Goal: Information Seeking & Learning: Learn about a topic

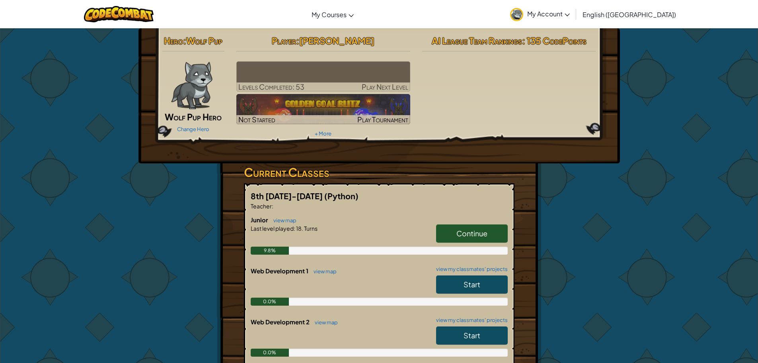
drag, startPoint x: 505, startPoint y: 353, endPoint x: 497, endPoint y: 355, distance: 8.3
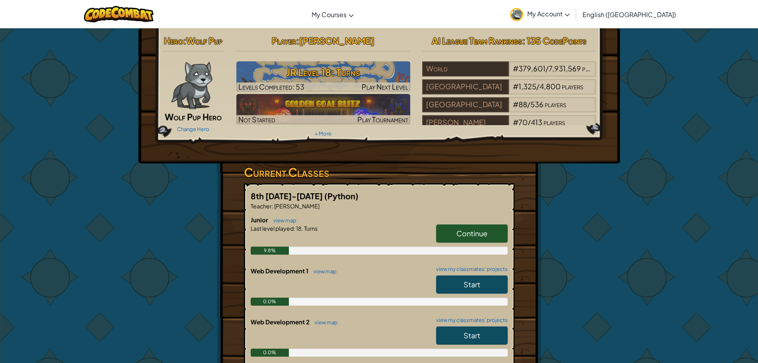
drag, startPoint x: 497, startPoint y: 355, endPoint x: 207, endPoint y: 183, distance: 337.6
click at [323, 45] on span "Khaelyn Mitchell" at bounding box center [336, 40] width 75 height 11
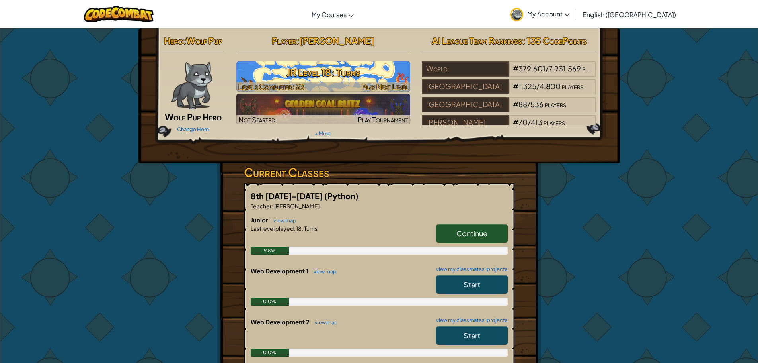
click at [351, 62] on img at bounding box center [323, 76] width 174 height 30
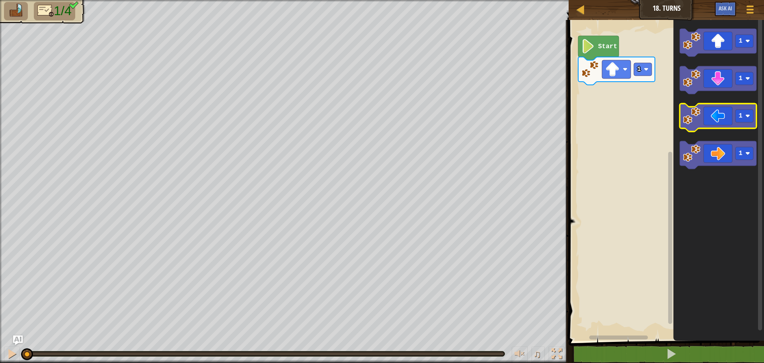
click at [711, 115] on icon "Blockly Workspace" at bounding box center [718, 117] width 77 height 28
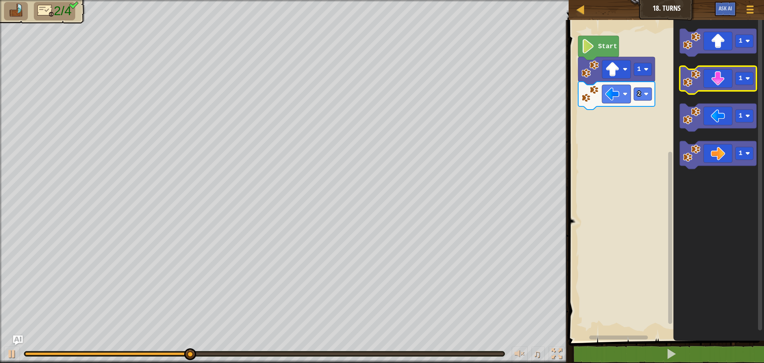
click at [729, 79] on icon "Blockly Workspace" at bounding box center [718, 80] width 77 height 28
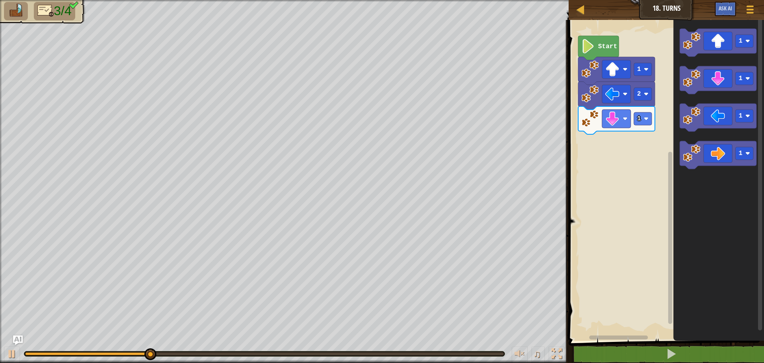
click at [648, 131] on g "1" at bounding box center [616, 120] width 77 height 28
click at [647, 126] on icon "Blockly Workspace" at bounding box center [616, 120] width 77 height 28
click at [635, 118] on rect "Blockly Workspace" at bounding box center [643, 118] width 18 height 13
click at [712, 151] on icon "Blockly Workspace" at bounding box center [718, 155] width 77 height 28
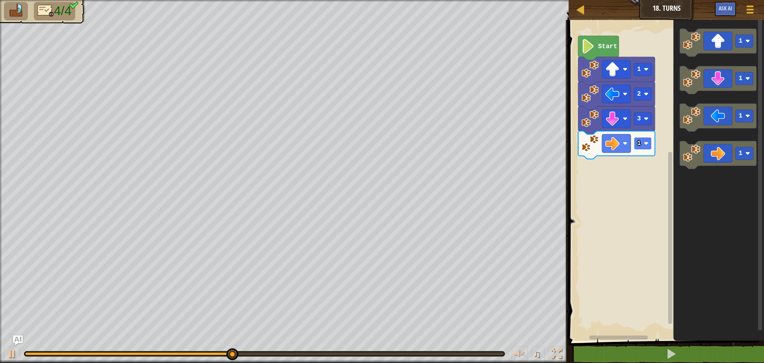
click at [637, 140] on rect "Blockly Workspace" at bounding box center [643, 143] width 18 height 13
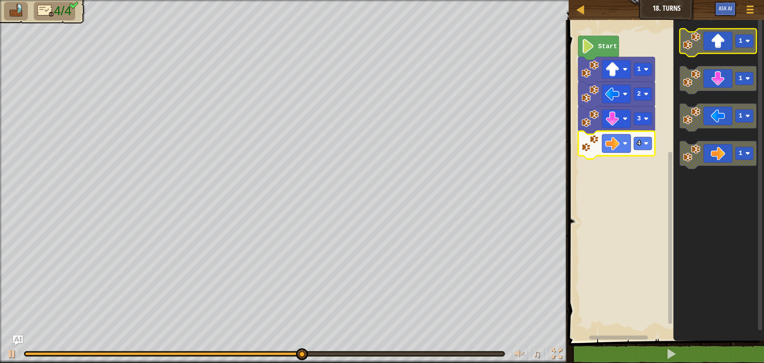
click at [722, 35] on icon "Blockly Workspace" at bounding box center [718, 43] width 77 height 28
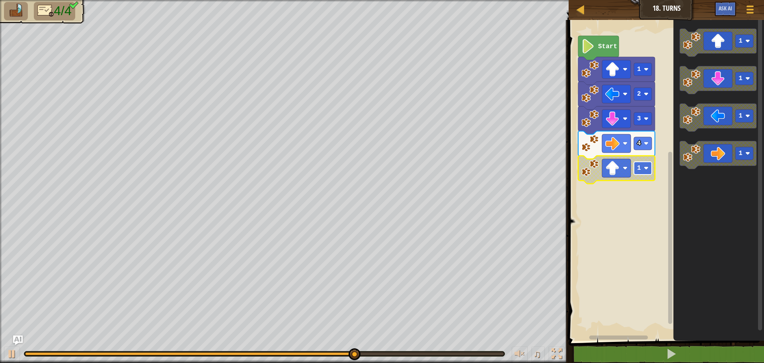
click at [644, 171] on rect "Blockly Workspace" at bounding box center [643, 168] width 18 height 13
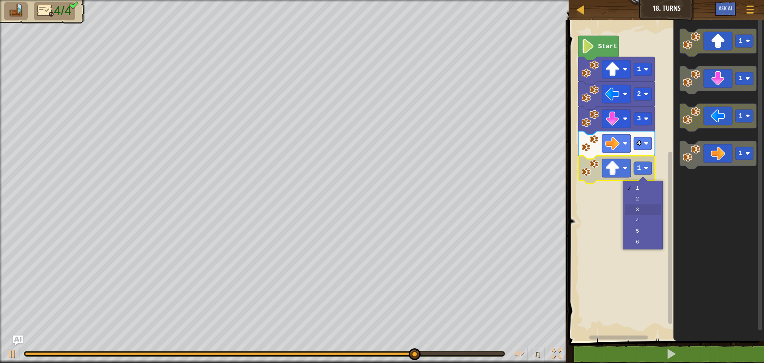
drag, startPoint x: 630, startPoint y: 203, endPoint x: 634, endPoint y: 211, distance: 9.3
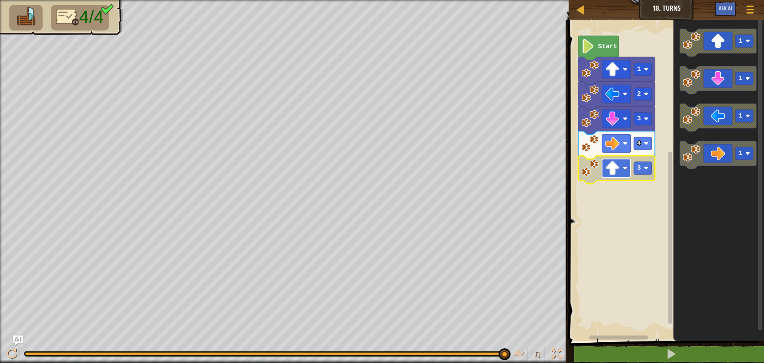
click at [621, 166] on rect "Blockly Workspace" at bounding box center [616, 168] width 29 height 18
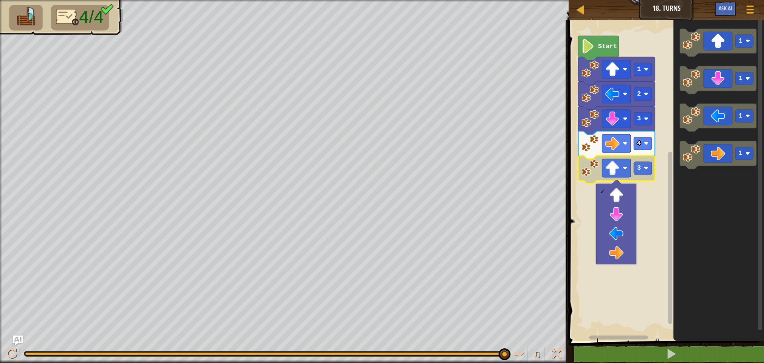
click at [597, 195] on div at bounding box center [616, 223] width 40 height 80
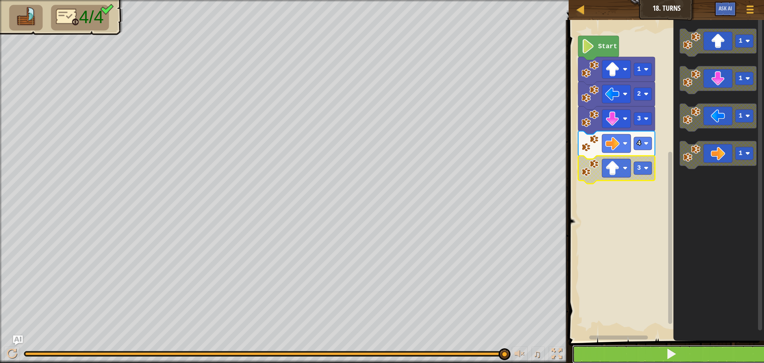
click at [629, 351] on button at bounding box center [671, 354] width 198 height 18
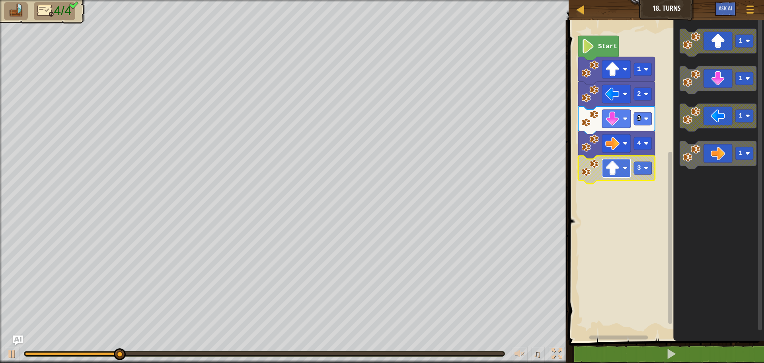
click at [620, 170] on rect "Blockly Workspace" at bounding box center [616, 168] width 29 height 18
click at [618, 170] on image "Blockly Workspace" at bounding box center [612, 168] width 14 height 14
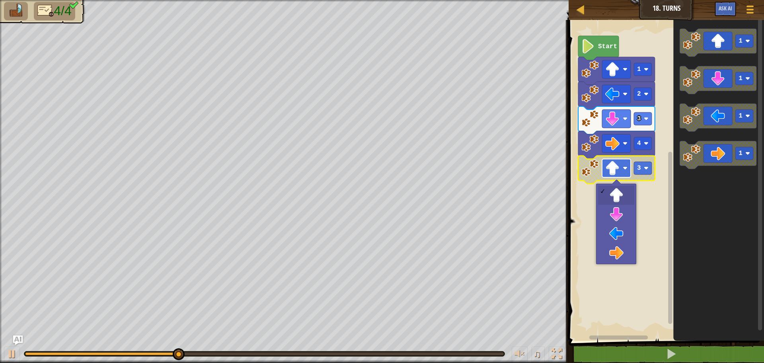
click at [618, 170] on image "Blockly Workspace" at bounding box center [612, 168] width 14 height 14
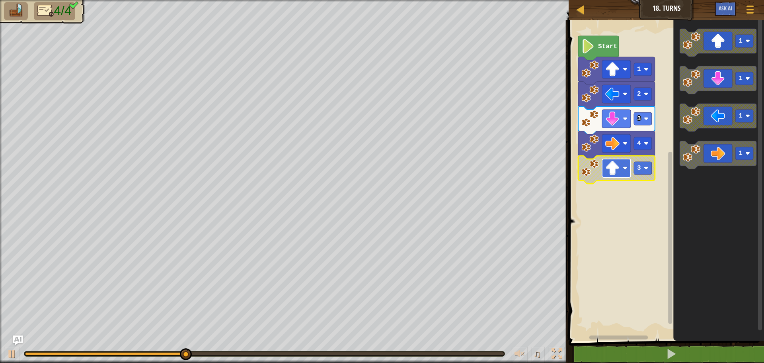
click at [618, 170] on image "Blockly Workspace" at bounding box center [612, 168] width 14 height 14
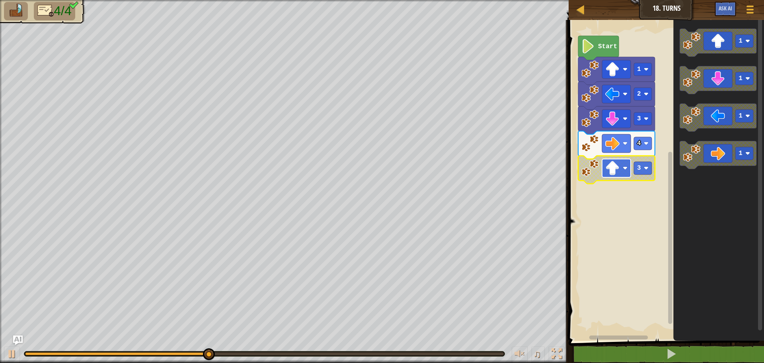
click at [616, 170] on image "Blockly Workspace" at bounding box center [612, 168] width 14 height 14
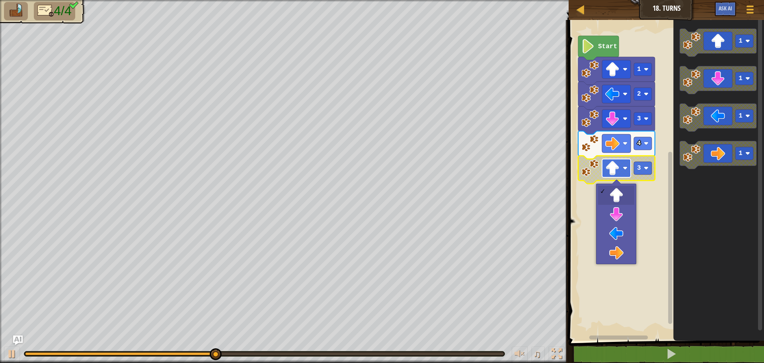
click at [616, 170] on image "Blockly Workspace" at bounding box center [612, 168] width 14 height 14
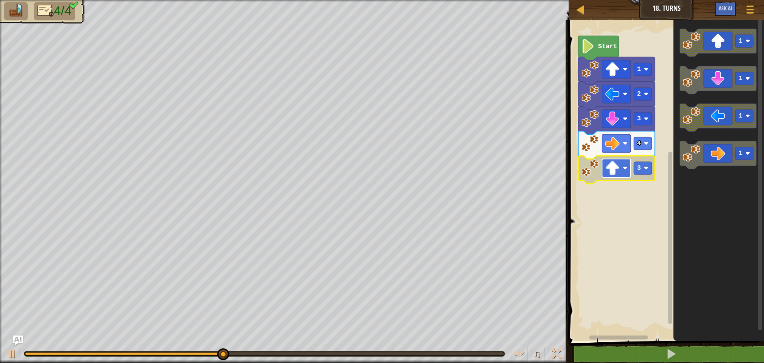
click at [616, 170] on image "Blockly Workspace" at bounding box center [612, 168] width 14 height 14
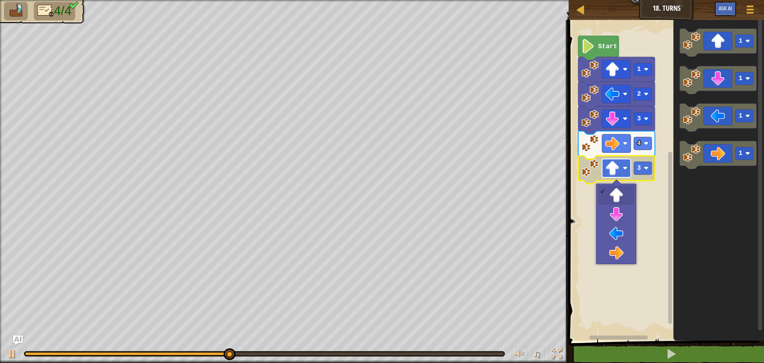
click at [616, 170] on image "Blockly Workspace" at bounding box center [612, 168] width 14 height 14
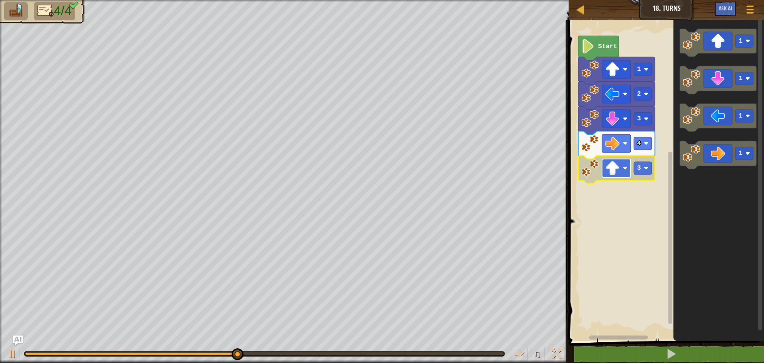
click at [616, 170] on image "Blockly Workspace" at bounding box center [612, 168] width 14 height 14
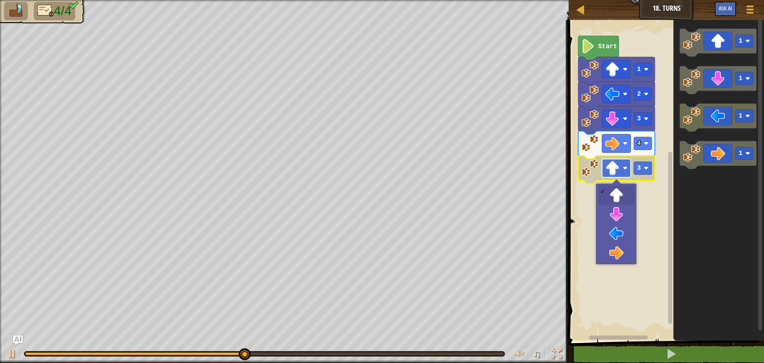
click at [616, 170] on image "Blockly Workspace" at bounding box center [612, 168] width 14 height 14
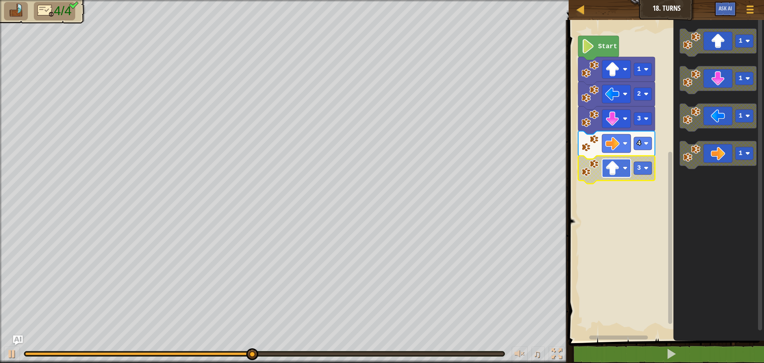
click at [616, 170] on image "Blockly Workspace" at bounding box center [612, 168] width 14 height 14
click at [615, 170] on image "Blockly Workspace" at bounding box center [612, 168] width 14 height 14
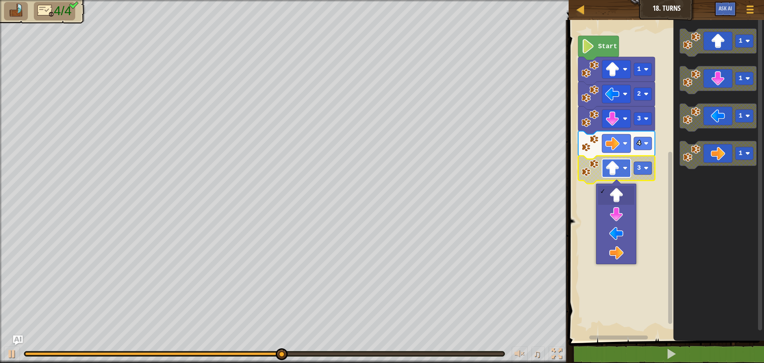
click at [615, 170] on image "Blockly Workspace" at bounding box center [612, 168] width 14 height 14
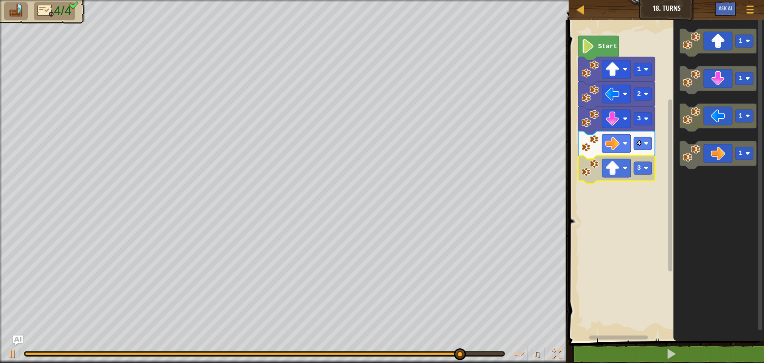
click at [592, 174] on image "Blockly Workspace" at bounding box center [590, 168] width 18 height 18
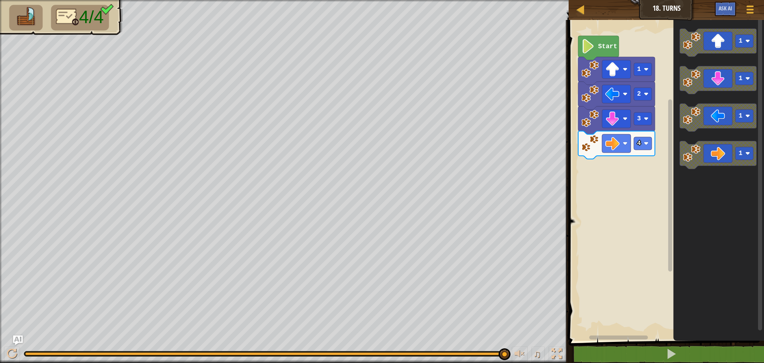
click at [585, 147] on image "Blockly Workspace" at bounding box center [590, 144] width 18 height 18
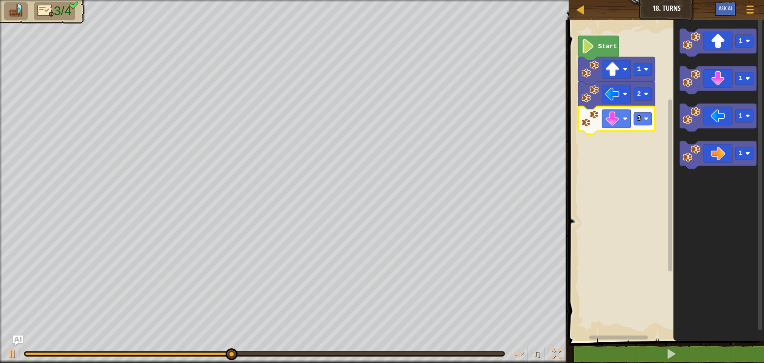
click at [589, 119] on image "Blockly Workspace" at bounding box center [590, 119] width 18 height 18
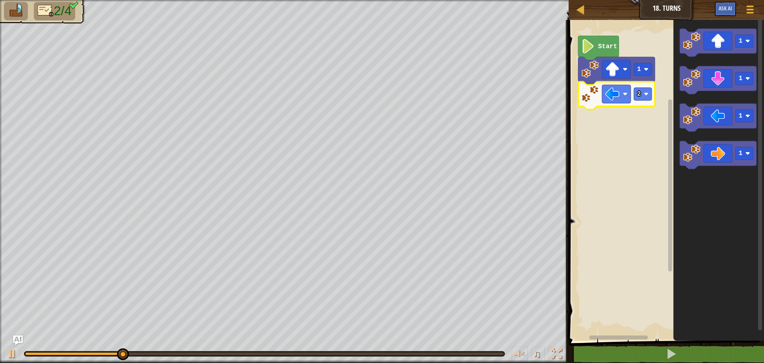
click at [586, 104] on icon "Blockly Workspace" at bounding box center [616, 96] width 77 height 28
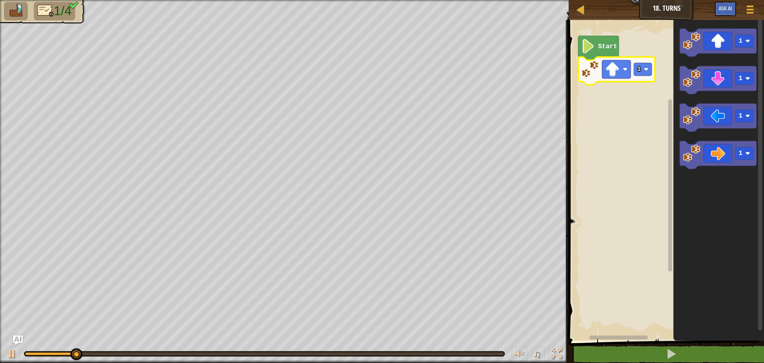
click at [587, 68] on image "Blockly Workspace" at bounding box center [590, 69] width 18 height 18
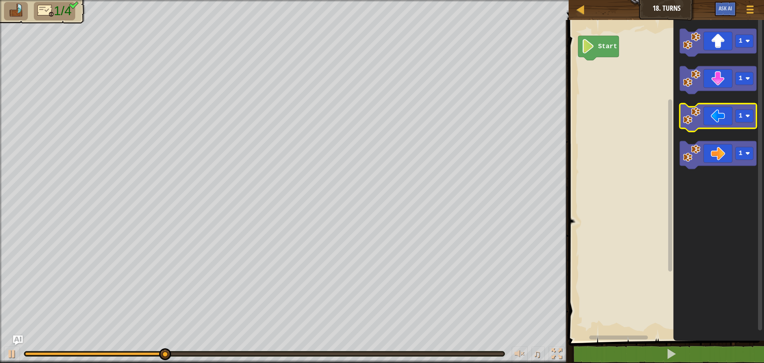
click at [725, 121] on icon "Blockly Workspace" at bounding box center [718, 117] width 77 height 28
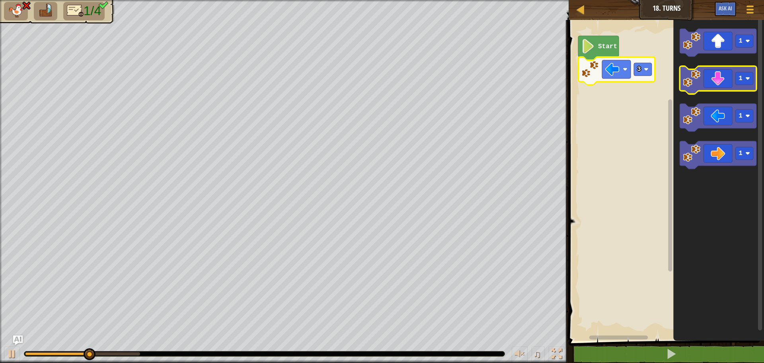
click at [717, 82] on icon "Blockly Workspace" at bounding box center [718, 80] width 77 height 28
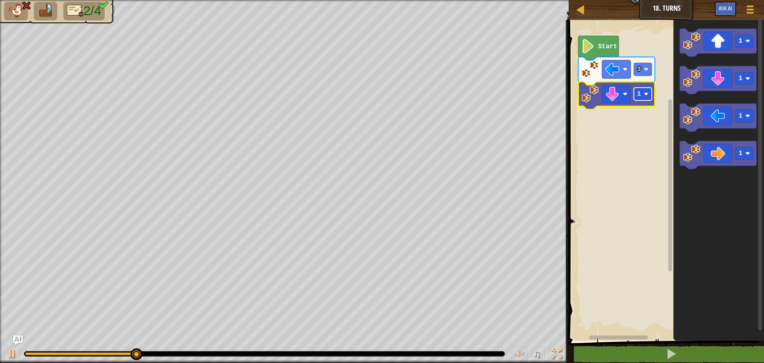
click at [645, 92] on image "Blockly Workspace" at bounding box center [646, 94] width 5 height 5
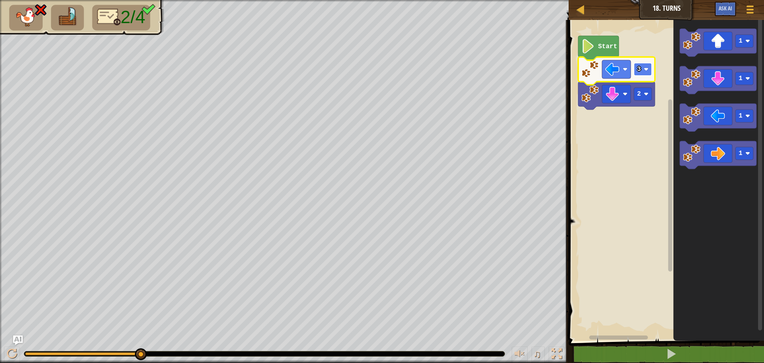
click at [644, 68] on image "Blockly Workspace" at bounding box center [646, 69] width 5 height 5
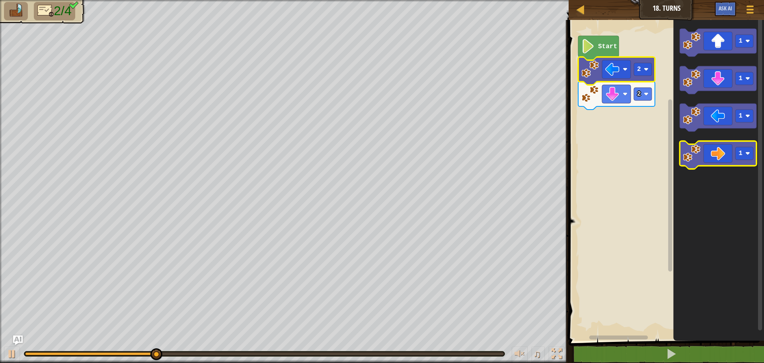
click at [732, 152] on icon "Blockly Workspace" at bounding box center [718, 155] width 77 height 28
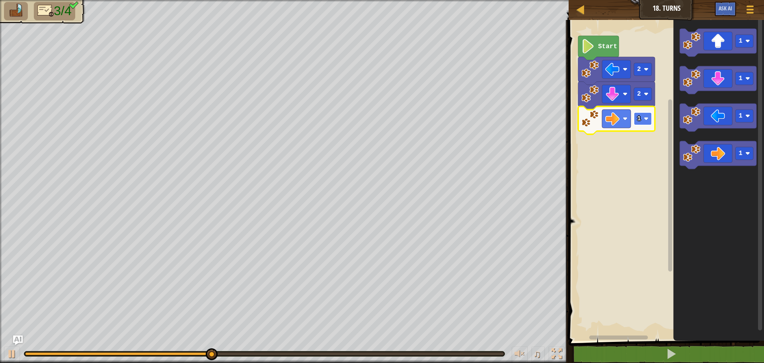
click at [642, 121] on rect "Blockly Workspace" at bounding box center [643, 118] width 18 height 13
click at [715, 53] on icon "Blockly Workspace" at bounding box center [718, 43] width 77 height 28
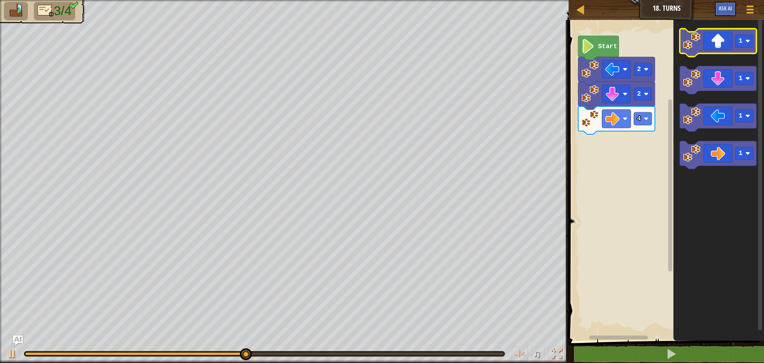
click at [700, 47] on image "Blockly Workspace" at bounding box center [692, 41] width 18 height 18
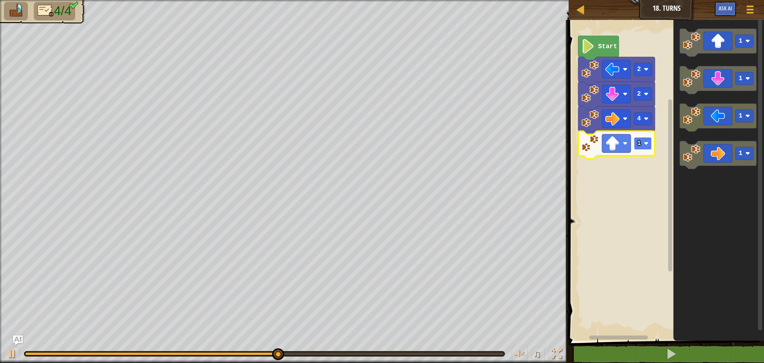
click at [648, 144] on image "Blockly Workspace" at bounding box center [646, 143] width 5 height 5
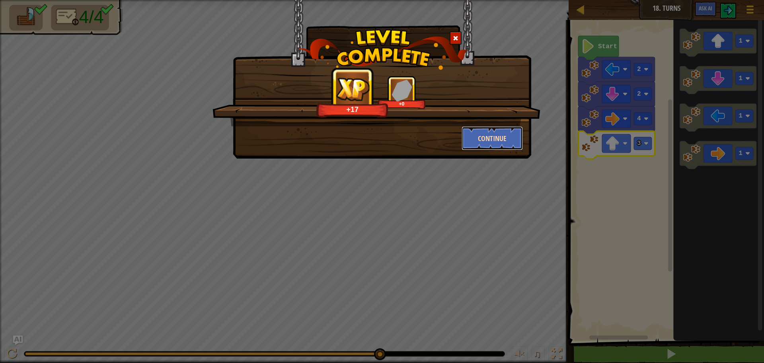
click at [497, 142] on button "Continue" at bounding box center [493, 138] width 62 height 24
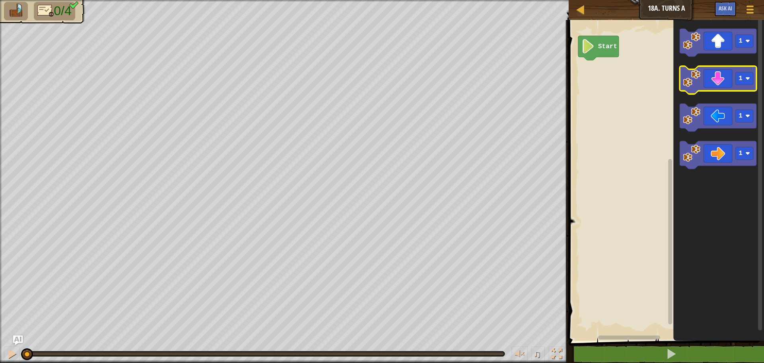
click at [706, 74] on icon "Blockly Workspace" at bounding box center [718, 80] width 77 height 28
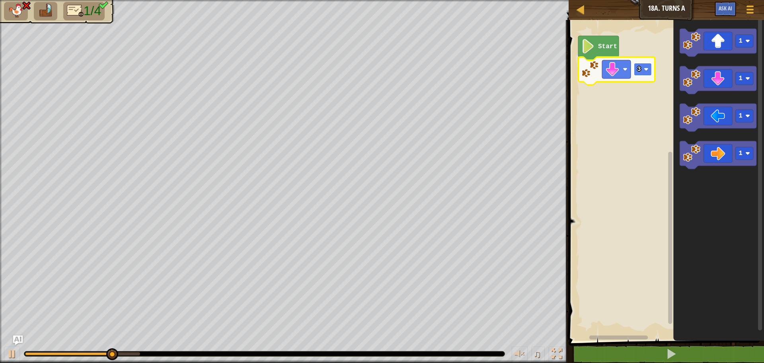
click at [647, 72] on image "Blockly Workspace" at bounding box center [646, 69] width 5 height 5
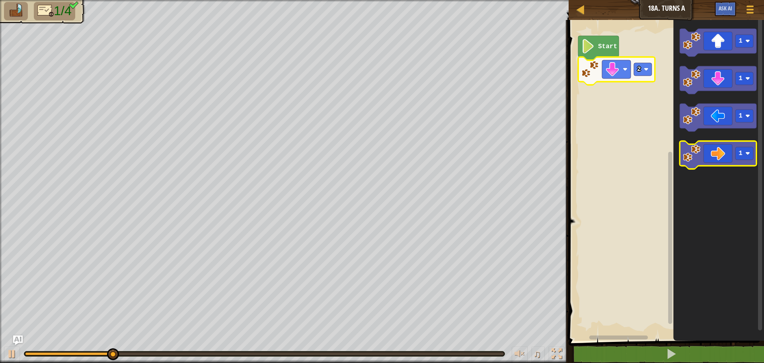
click at [725, 146] on icon "Blockly Workspace" at bounding box center [718, 155] width 77 height 28
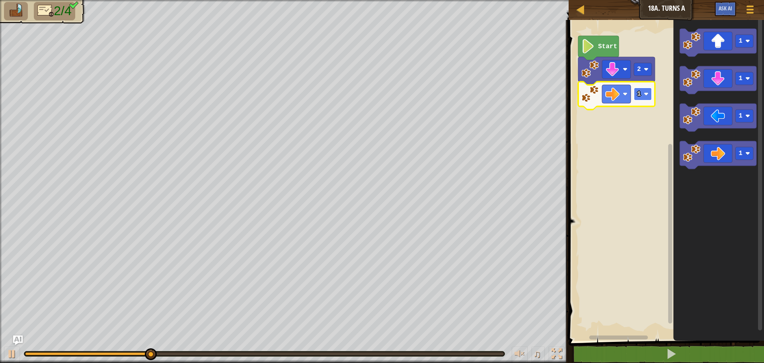
click at [641, 96] on rect "Blockly Workspace" at bounding box center [643, 94] width 18 height 13
click at [718, 37] on icon "Blockly Workspace" at bounding box center [718, 43] width 77 height 28
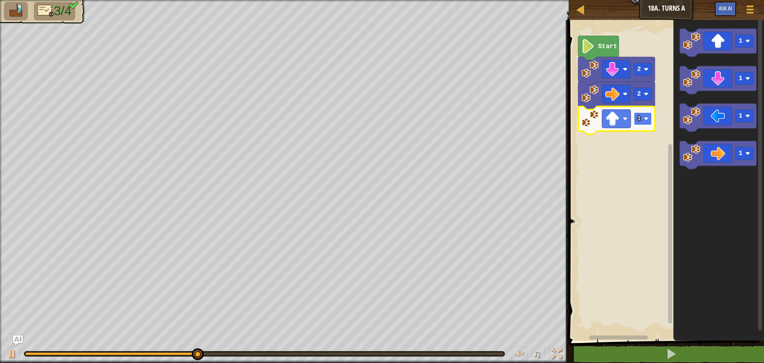
click at [639, 119] on text "1" at bounding box center [639, 118] width 4 height 7
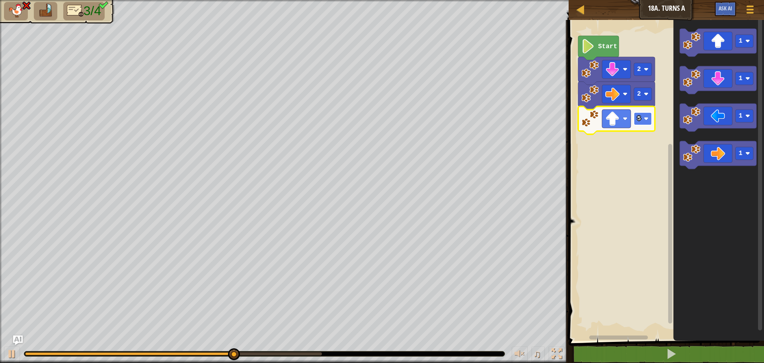
click at [637, 123] on rect "Blockly Workspace" at bounding box center [643, 118] width 18 height 13
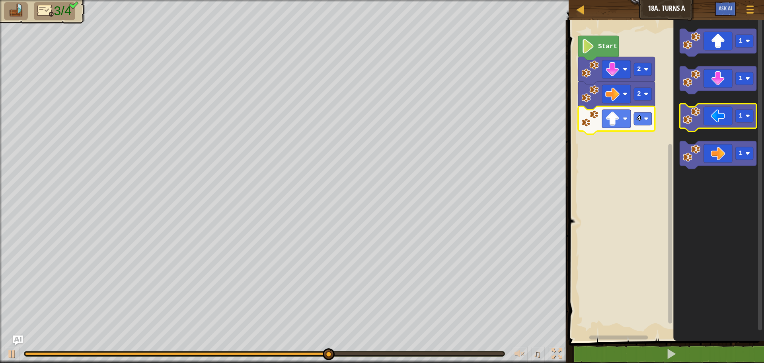
click at [716, 125] on icon "Blockly Workspace" at bounding box center [718, 117] width 77 height 28
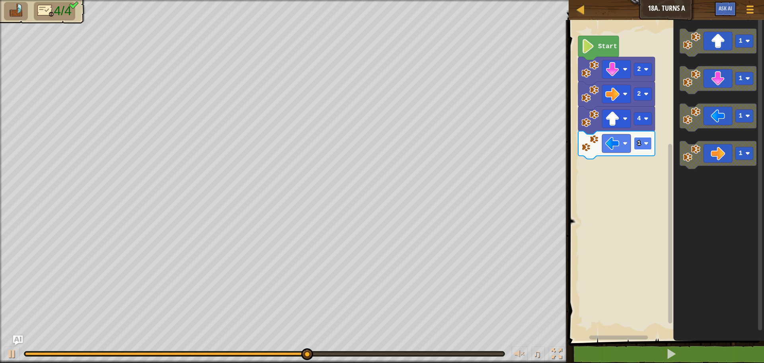
click at [637, 138] on rect "Blockly Workspace" at bounding box center [643, 143] width 18 height 13
click at [646, 142] on image "Blockly Workspace" at bounding box center [646, 143] width 5 height 5
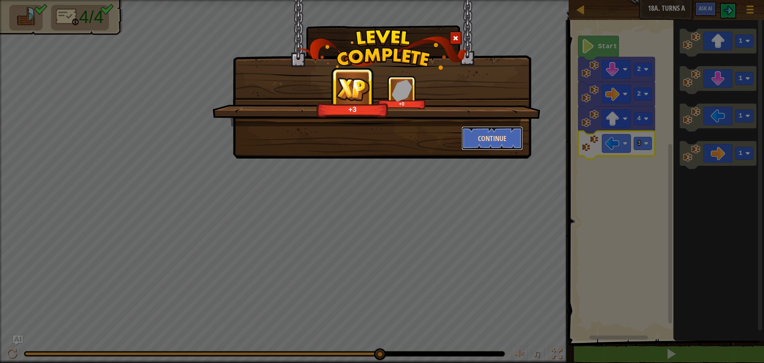
click at [482, 131] on button "Continue" at bounding box center [493, 138] width 62 height 24
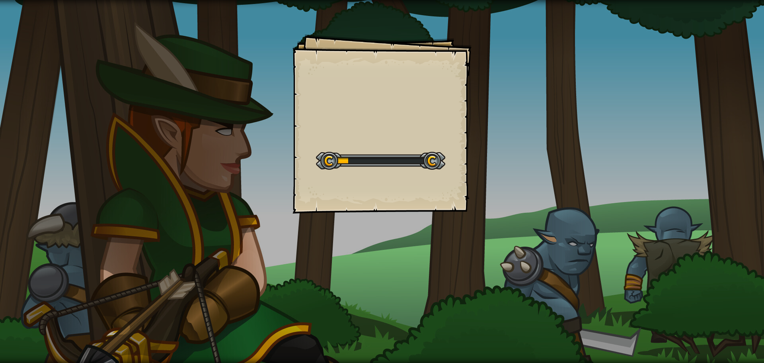
click at [435, 133] on div "Goals Start Level Error loading from server. Try refreshing the page. You'll ne…" at bounding box center [381, 123] width 179 height 179
click at [432, 133] on div "Goals Start Level Error loading from server. Try refreshing the page. You'll ne…" at bounding box center [381, 123] width 179 height 179
click at [431, 133] on div "Goals Start Level Error loading from server. Try refreshing the page. You'll ne…" at bounding box center [381, 123] width 179 height 179
click at [431, 133] on div "Snake Maze Goals Start Level Error loading from server. Try refreshing the page…" at bounding box center [381, 123] width 179 height 179
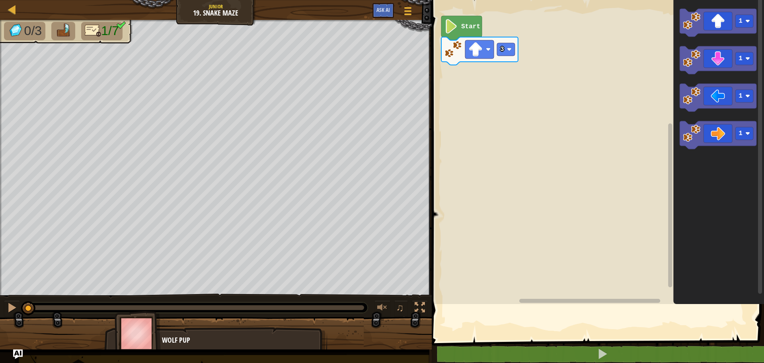
click at [431, 133] on rect "Blockly Workspace" at bounding box center [596, 150] width 335 height 308
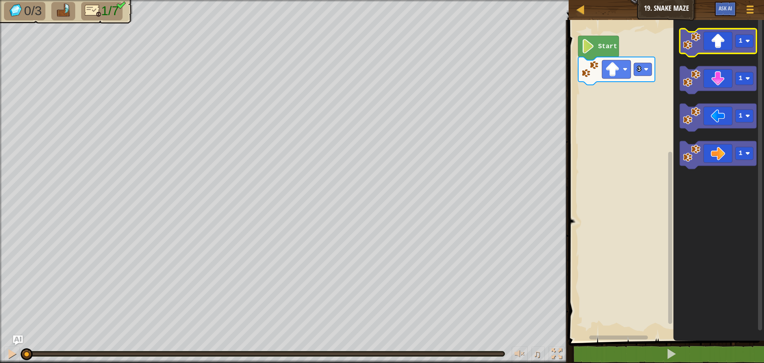
click at [708, 43] on icon "Blockly Workspace" at bounding box center [718, 43] width 77 height 28
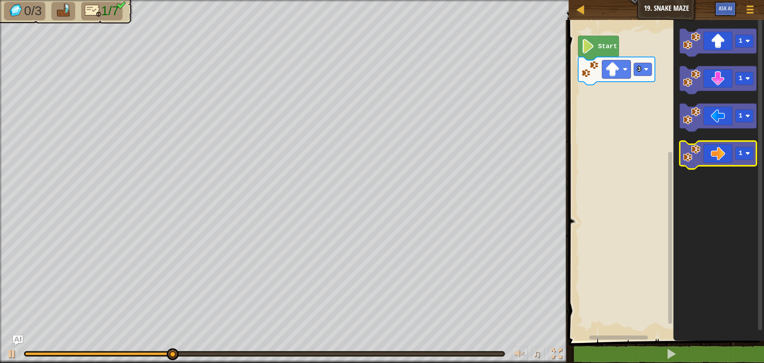
click at [716, 153] on icon "Blockly Workspace" at bounding box center [718, 155] width 77 height 28
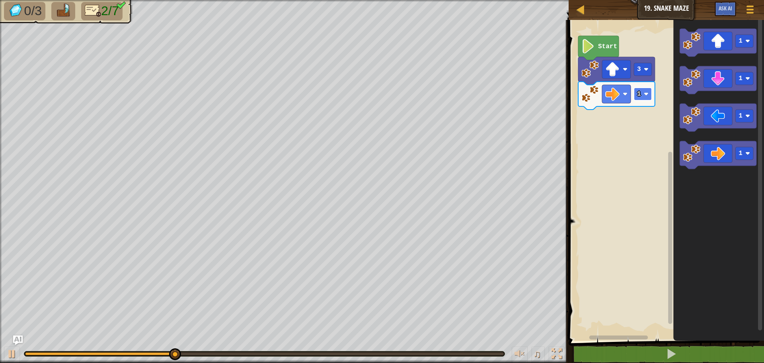
click at [642, 92] on rect "Blockly Workspace" at bounding box center [643, 94] width 18 height 13
click at [727, 48] on icon "Blockly Workspace" at bounding box center [718, 43] width 77 height 28
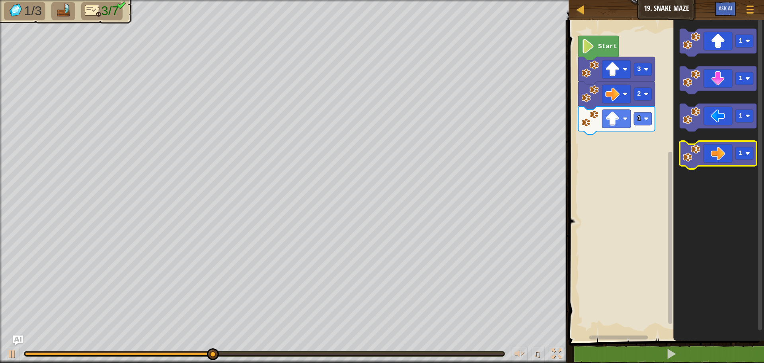
click at [713, 154] on icon "Blockly Workspace" at bounding box center [718, 155] width 77 height 28
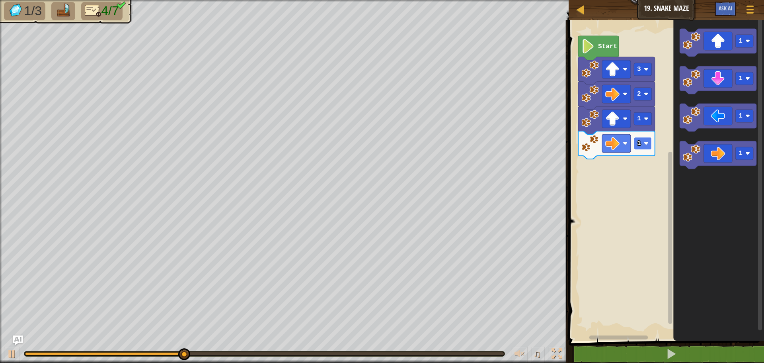
click at [646, 140] on rect "Blockly Workspace" at bounding box center [643, 143] width 18 height 13
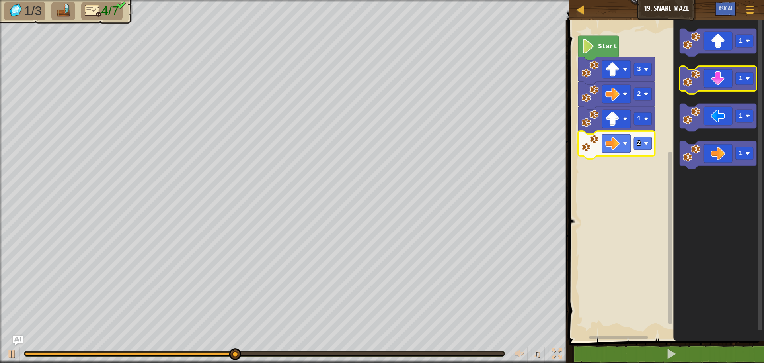
click at [733, 80] on icon "Blockly Workspace" at bounding box center [718, 80] width 77 height 28
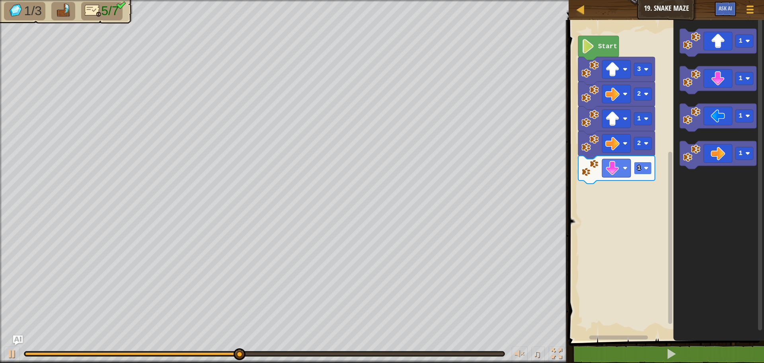
click at [639, 166] on text "1" at bounding box center [639, 167] width 4 height 7
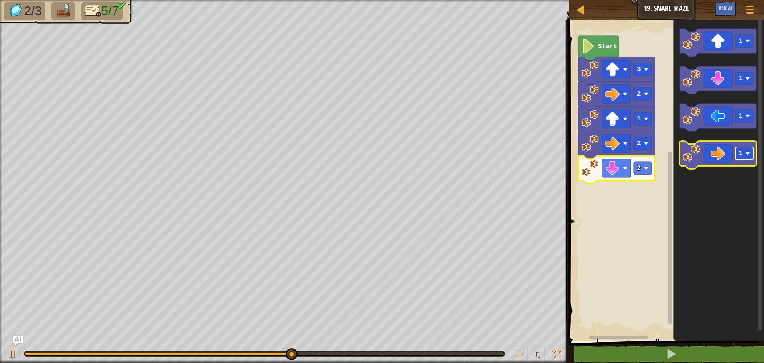
click at [737, 154] on rect "Blockly Workspace" at bounding box center [744, 153] width 18 height 13
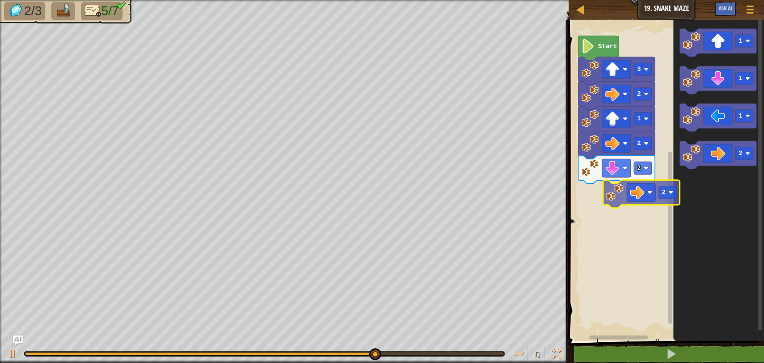
click at [639, 193] on div "Start 3 2 1 2 2 1 1 1 2 2" at bounding box center [665, 178] width 198 height 324
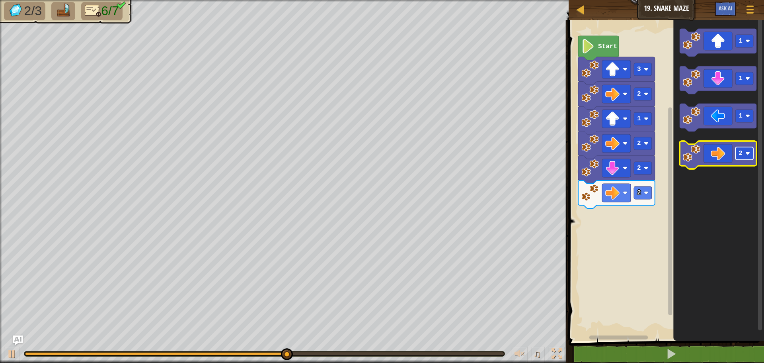
click at [745, 158] on rect "Blockly Workspace" at bounding box center [744, 153] width 18 height 13
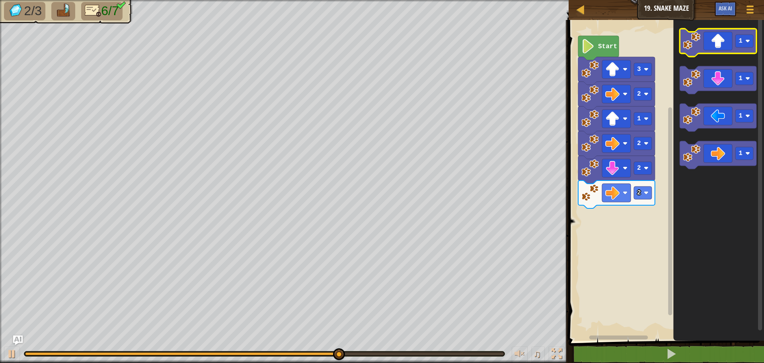
click at [730, 43] on icon "Blockly Workspace" at bounding box center [718, 43] width 77 height 28
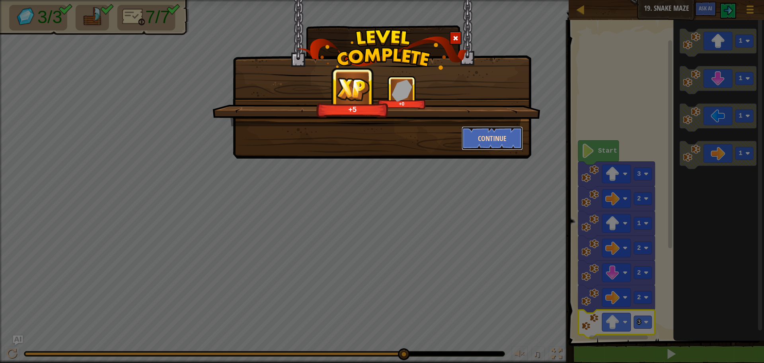
click at [491, 134] on button "Continue" at bounding box center [493, 138] width 62 height 24
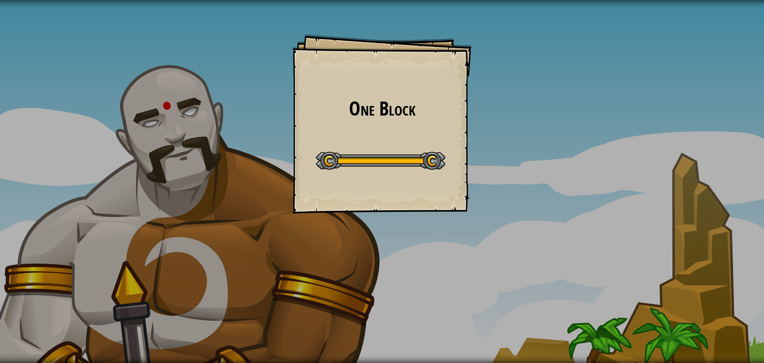
click at [366, 120] on div "One Block Goals Start Level Error loading from server. Try refreshing the page.…" at bounding box center [382, 181] width 764 height 363
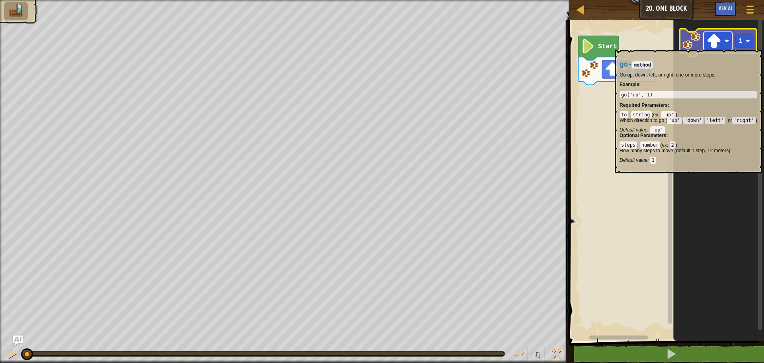
click at [705, 46] on rect "Blockly Workspace" at bounding box center [718, 41] width 29 height 18
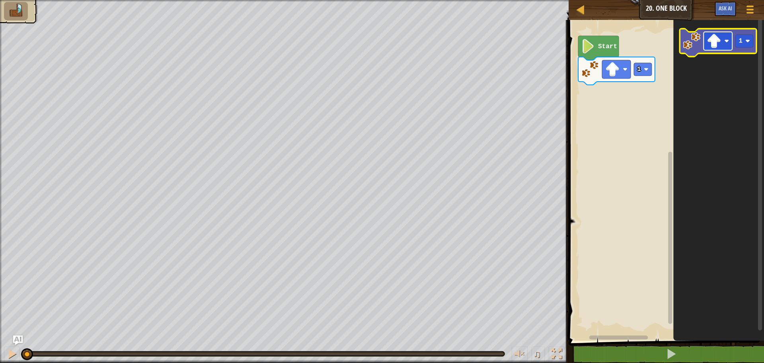
click at [705, 46] on rect "Blockly Workspace" at bounding box center [718, 41] width 29 height 18
click at [702, 46] on icon "Blockly Workspace" at bounding box center [718, 43] width 77 height 28
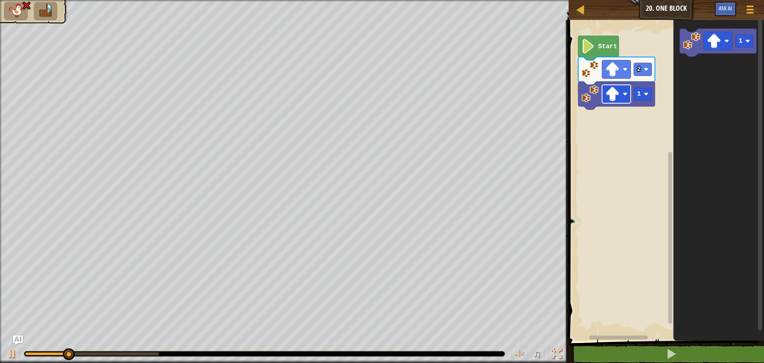
click at [628, 100] on rect "Blockly Workspace" at bounding box center [616, 94] width 29 height 18
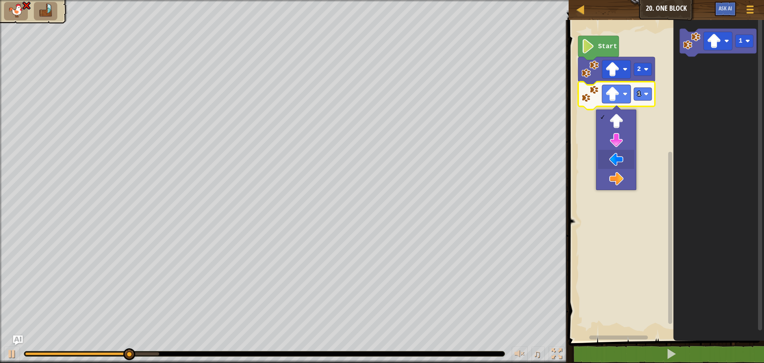
drag, startPoint x: 611, startPoint y: 156, endPoint x: 607, endPoint y: 156, distance: 4.0
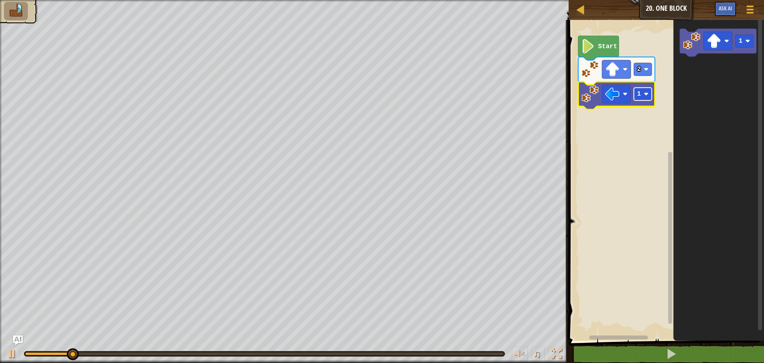
click at [643, 96] on rect "Blockly Workspace" at bounding box center [643, 94] width 18 height 13
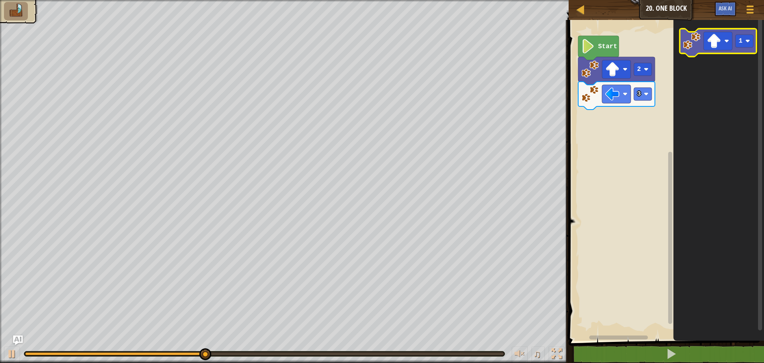
click at [698, 43] on image "Blockly Workspace" at bounding box center [692, 41] width 18 height 18
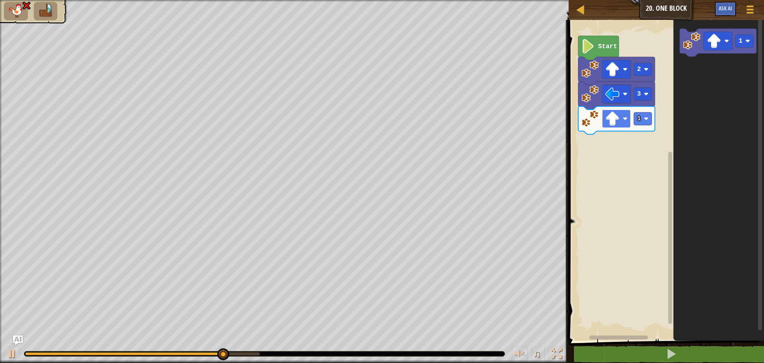
click at [620, 125] on image "Blockly Workspace" at bounding box center [612, 118] width 14 height 14
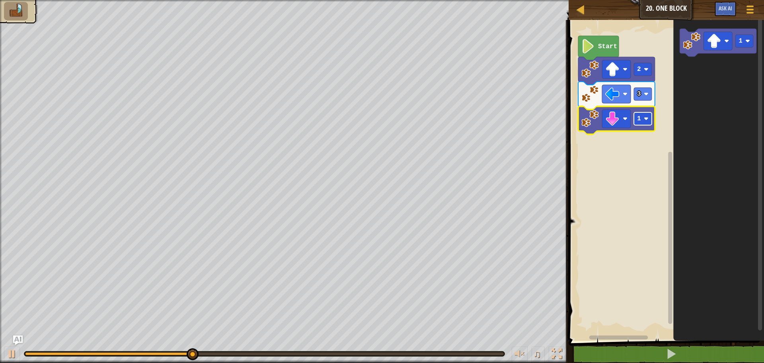
click at [637, 116] on text "1" at bounding box center [639, 118] width 4 height 7
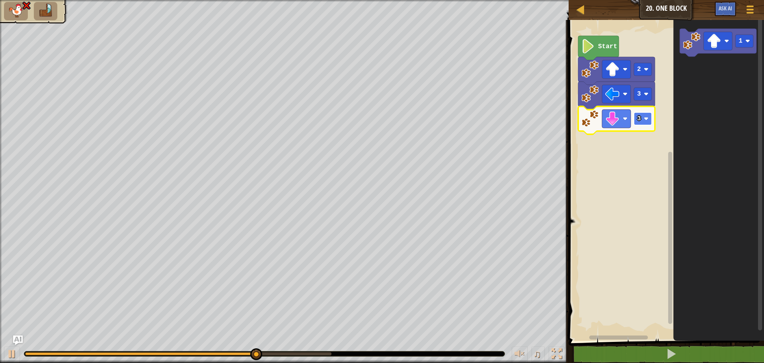
click at [642, 117] on rect "Blockly Workspace" at bounding box center [643, 118] width 18 height 13
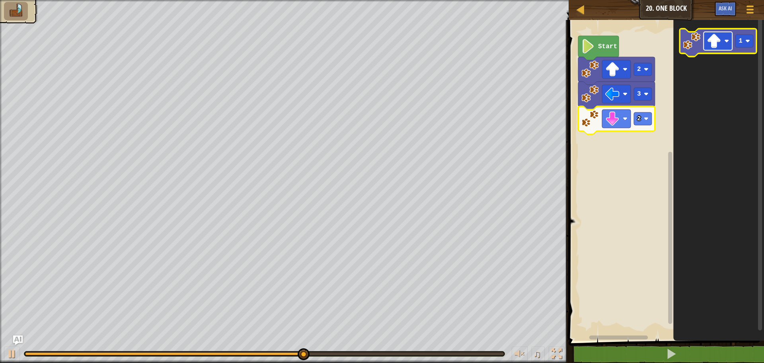
click at [728, 46] on rect "Blockly Workspace" at bounding box center [718, 41] width 29 height 18
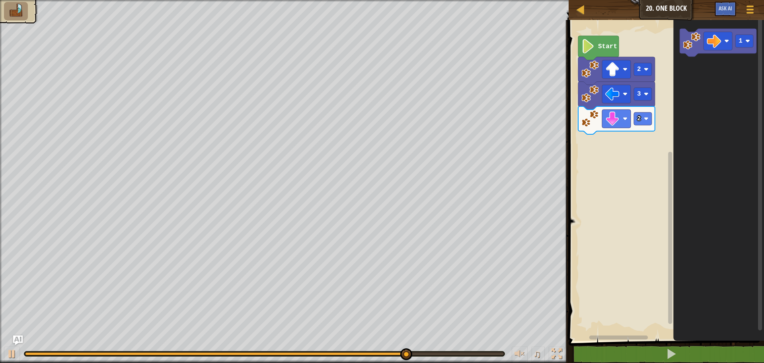
click at [640, 146] on div "Start 2 3 2 1" at bounding box center [665, 178] width 198 height 324
click at [693, 43] on image "Blockly Workspace" at bounding box center [692, 41] width 18 height 18
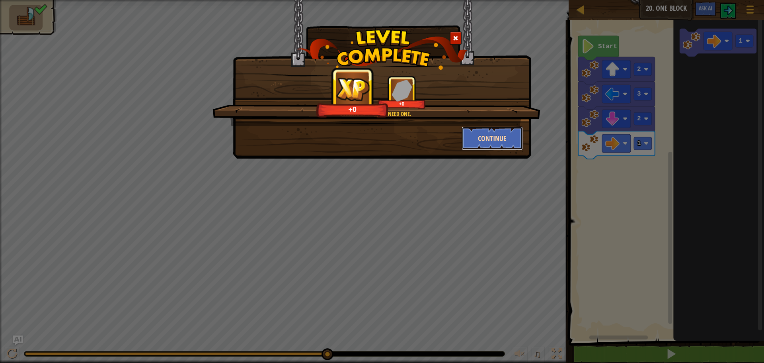
click at [519, 145] on button "Continue" at bounding box center [493, 138] width 62 height 24
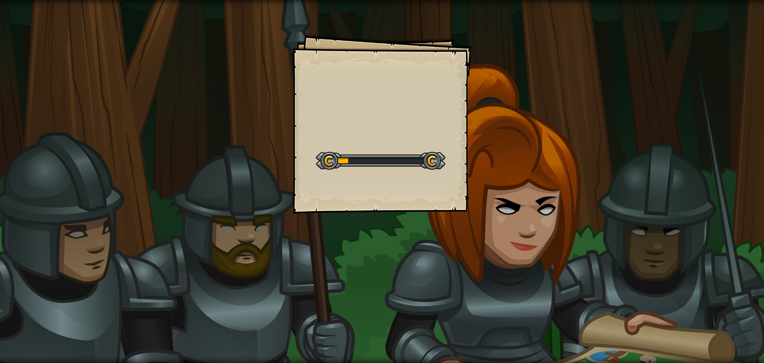
click at [419, 144] on div "Start Level" at bounding box center [380, 160] width 129 height 32
drag, startPoint x: 421, startPoint y: 146, endPoint x: 433, endPoint y: 148, distance: 12.1
click at [421, 146] on div "Start Level" at bounding box center [380, 160] width 129 height 32
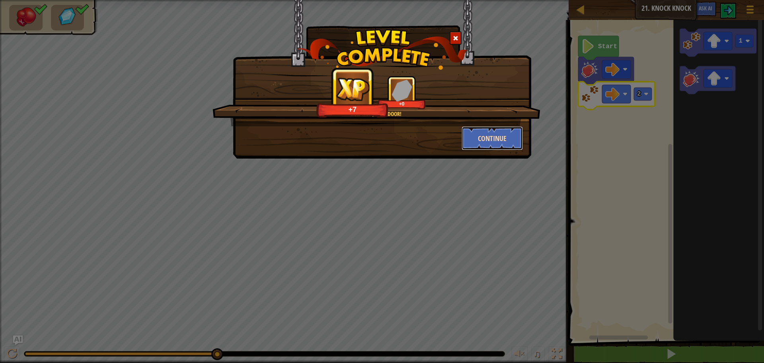
click at [472, 132] on button "Continue" at bounding box center [493, 138] width 62 height 24
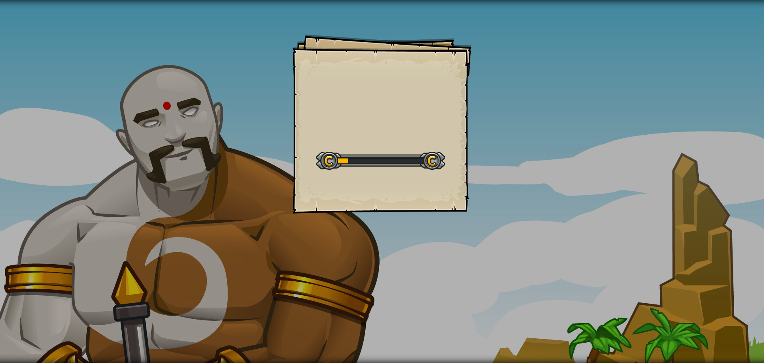
click at [427, 139] on div "Goals Start Level Error loading from server. Try refreshing the page. You'll ne…" at bounding box center [381, 123] width 179 height 179
click at [426, 140] on div "Goals Start Level Error loading from server. Try refreshing the page. You'll ne…" at bounding box center [381, 123] width 179 height 179
click at [426, 140] on div "Open and Shut Goals Start Level Error loading from server. Try refreshing the p…" at bounding box center [381, 123] width 179 height 179
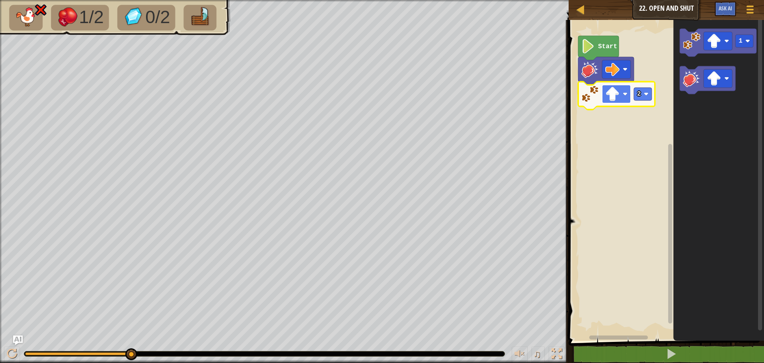
click at [618, 97] on image "Blockly Workspace" at bounding box center [612, 94] width 14 height 14
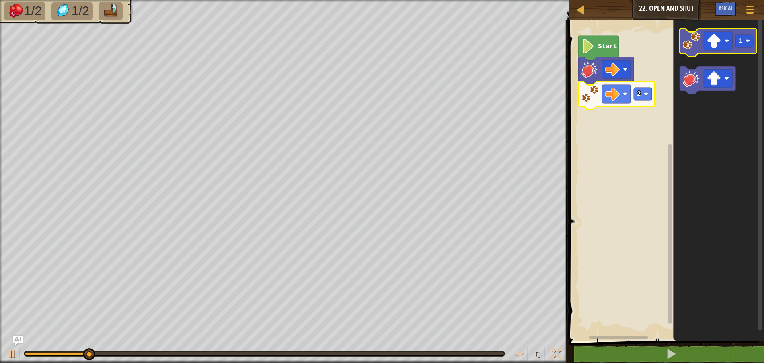
click at [721, 55] on rect "Blockly Workspace" at bounding box center [718, 43] width 77 height 28
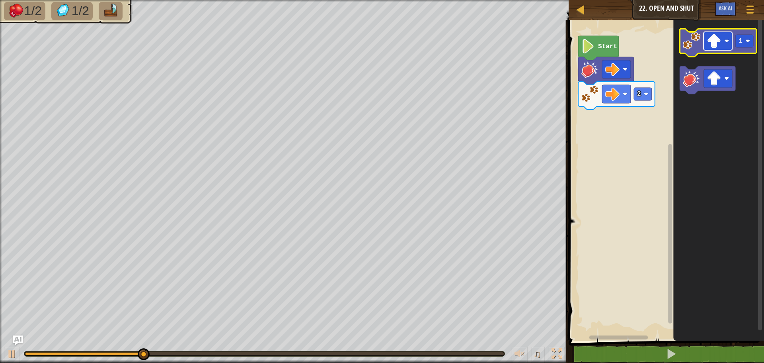
click at [710, 47] on image "Blockly Workspace" at bounding box center [714, 41] width 14 height 14
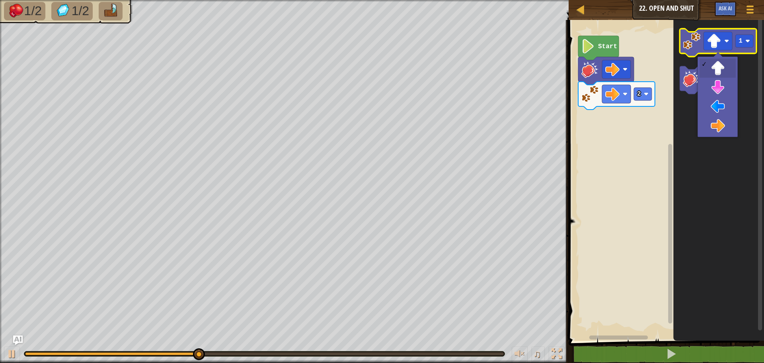
click at [701, 39] on icon "Blockly Workspace" at bounding box center [718, 43] width 77 height 28
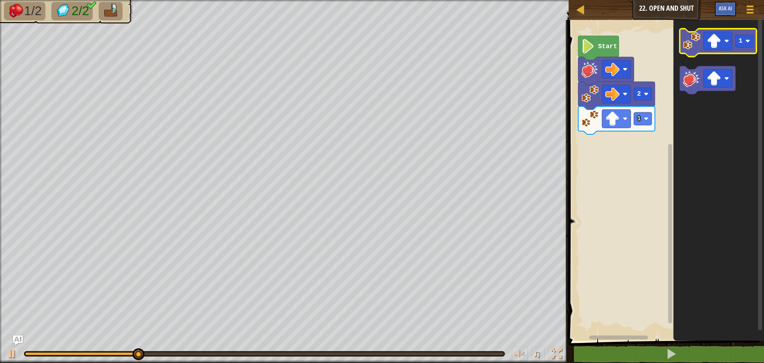
click at [698, 39] on image "Blockly Workspace" at bounding box center [692, 41] width 18 height 18
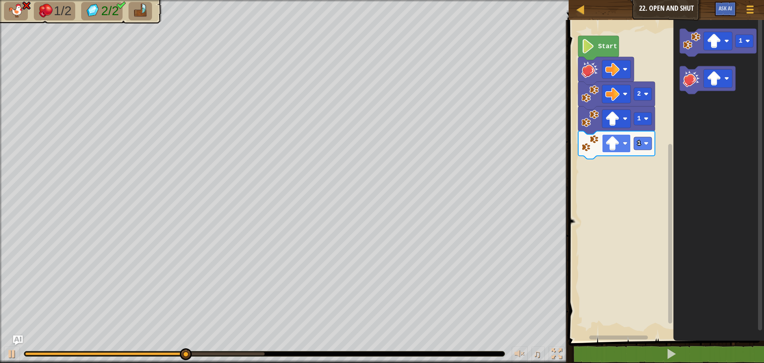
click at [610, 149] on image "Blockly Workspace" at bounding box center [612, 143] width 14 height 14
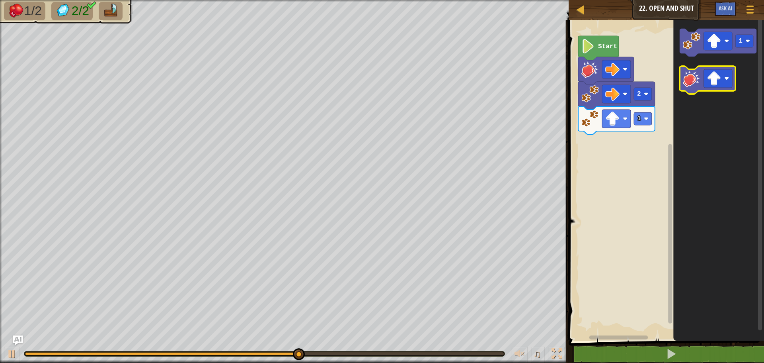
click at [687, 84] on image "Blockly Workspace" at bounding box center [692, 79] width 18 height 18
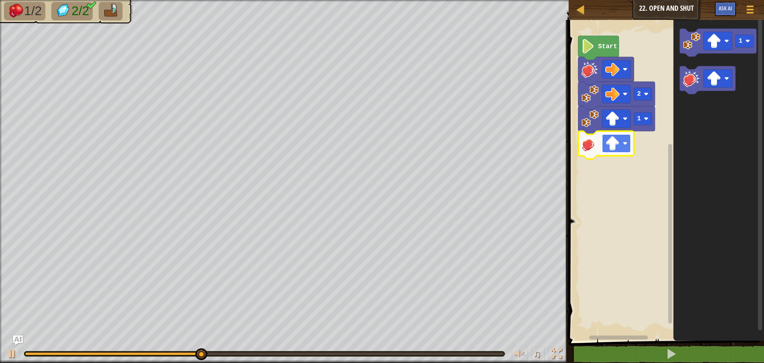
click at [619, 146] on image "Blockly Workspace" at bounding box center [612, 143] width 14 height 14
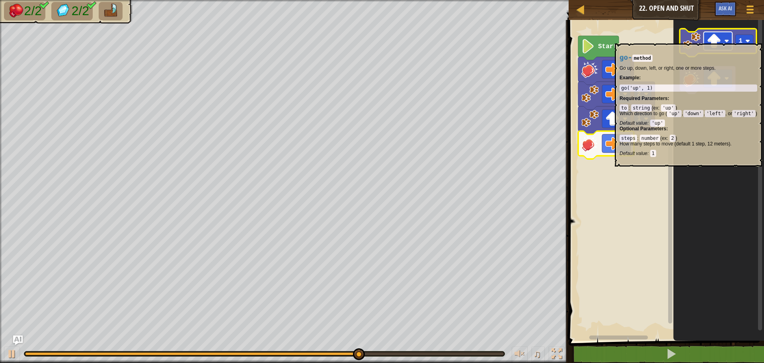
click at [724, 39] on g "Blockly Workspace" at bounding box center [718, 41] width 29 height 18
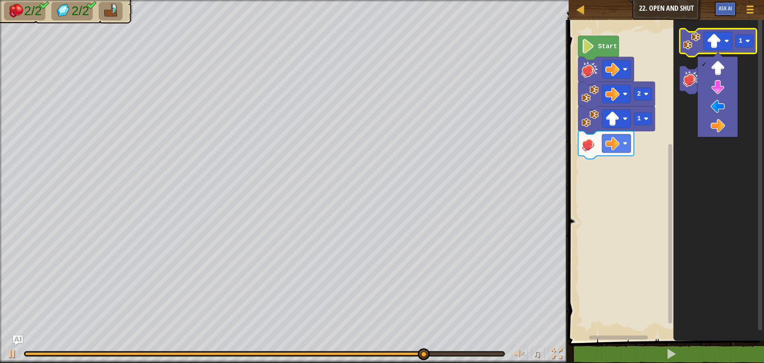
click at [699, 49] on image "Blockly Workspace" at bounding box center [692, 41] width 18 height 18
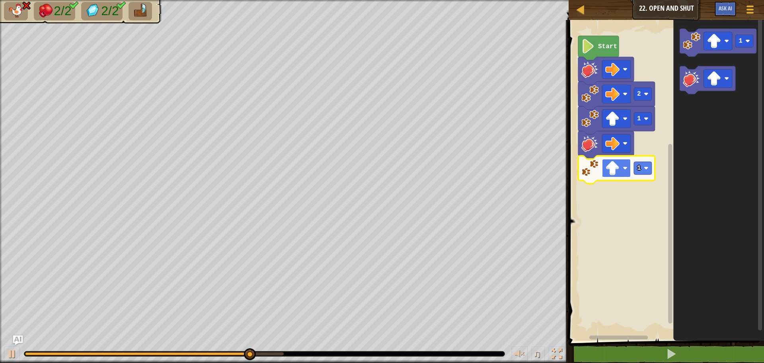
click at [621, 172] on rect "Blockly Workspace" at bounding box center [616, 168] width 29 height 18
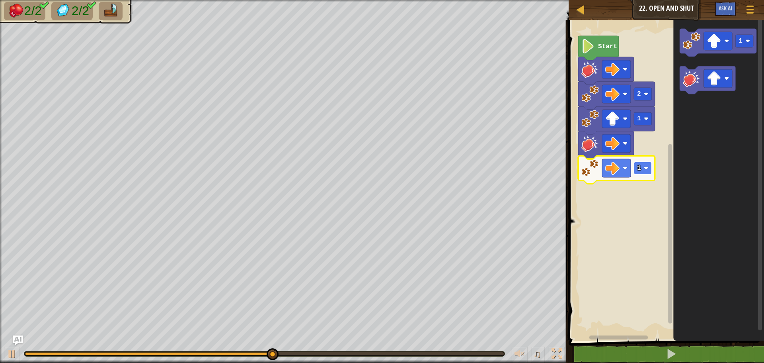
click at [645, 168] on image "Blockly Workspace" at bounding box center [646, 168] width 5 height 5
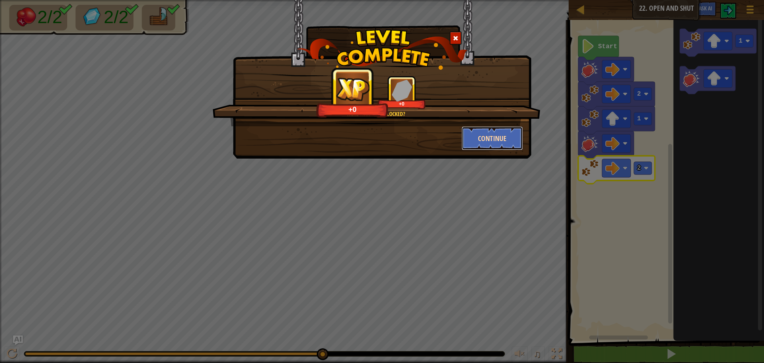
click at [499, 136] on button "Continue" at bounding box center [493, 138] width 62 height 24
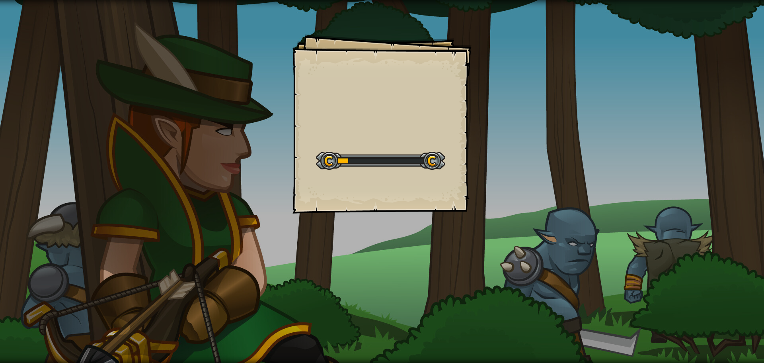
click at [387, 134] on div "Goals Start Level Error loading from server. Try refreshing the page. You'll ne…" at bounding box center [381, 123] width 179 height 179
click at [383, 134] on div "Goals Start Level Error loading from server. Try refreshing the page. You'll ne…" at bounding box center [381, 123] width 179 height 179
click at [382, 134] on div "Goals Start Level Error loading from server. Try refreshing the page. You'll ne…" at bounding box center [381, 123] width 179 height 179
click at [383, 135] on div "Goals Start Level Error loading from server. Try refreshing the page. You'll ne…" at bounding box center [381, 123] width 179 height 179
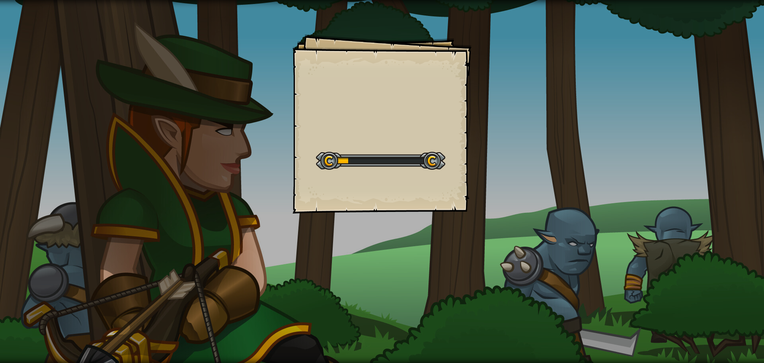
drag, startPoint x: 383, startPoint y: 135, endPoint x: 384, endPoint y: 125, distance: 10.4
click at [383, 135] on div "Goals Start Level Error loading from server. Try refreshing the page. You'll ne…" at bounding box center [381, 123] width 179 height 179
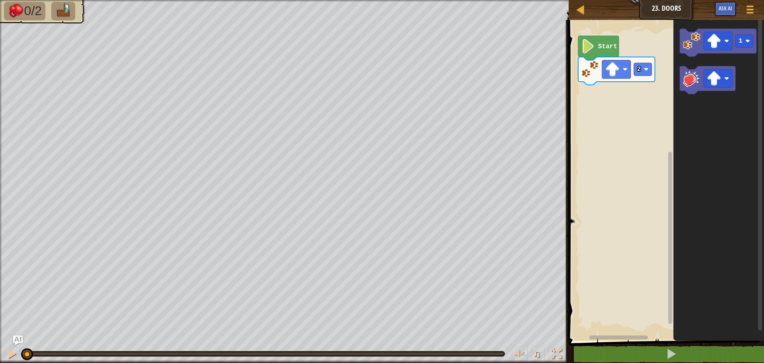
click at [606, 0] on html "Map Junior 23. Doors Game Menu Ask AI 1 ההההההההההההההההההההההההההההההההההההההה…" at bounding box center [382, 0] width 764 height 0
click at [704, 83] on rect "Blockly Workspace" at bounding box center [718, 78] width 29 height 18
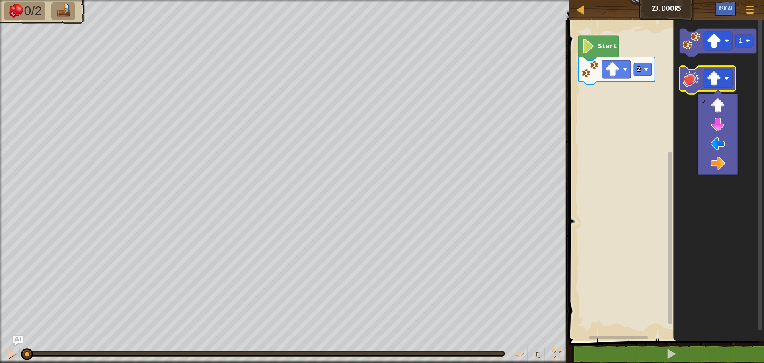
click at [692, 88] on icon "Blockly Workspace" at bounding box center [708, 80] width 56 height 28
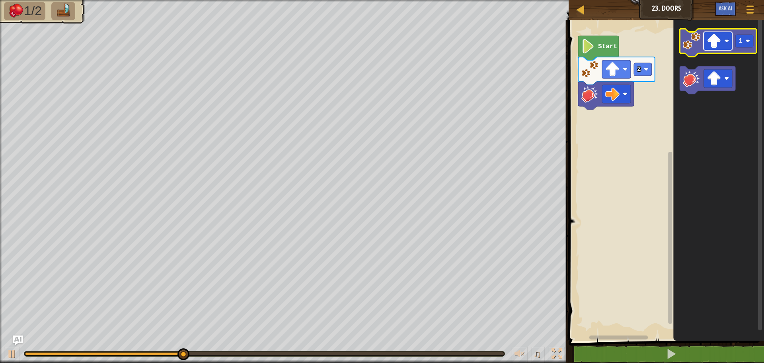
click at [710, 38] on image "Blockly Workspace" at bounding box center [714, 41] width 14 height 14
click at [690, 42] on image "Blockly Workspace" at bounding box center [692, 41] width 18 height 18
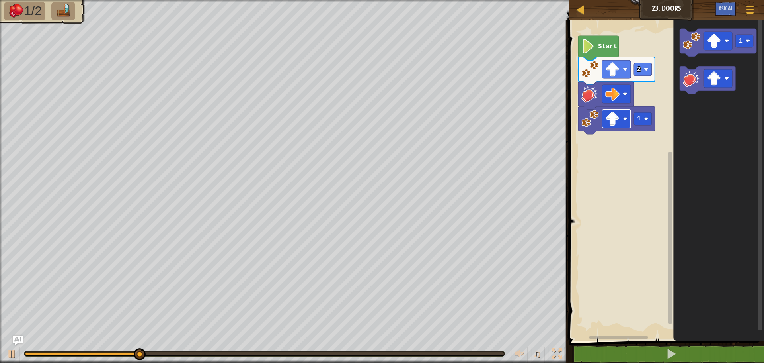
click at [603, 113] on rect "Blockly Workspace" at bounding box center [616, 118] width 29 height 18
click at [648, 119] on image "Blockly Workspace" at bounding box center [646, 118] width 5 height 5
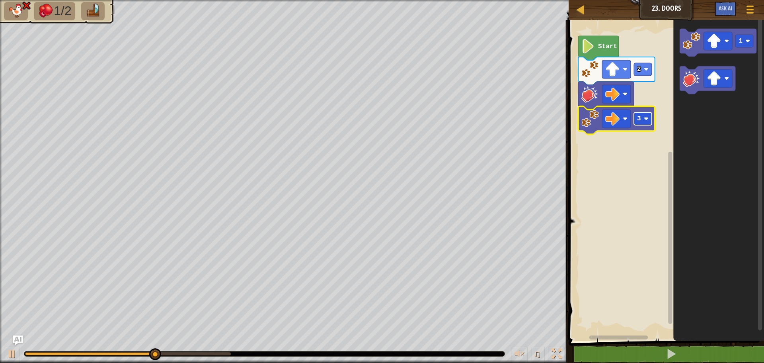
click at [642, 117] on rect "Blockly Workspace" at bounding box center [643, 118] width 18 height 13
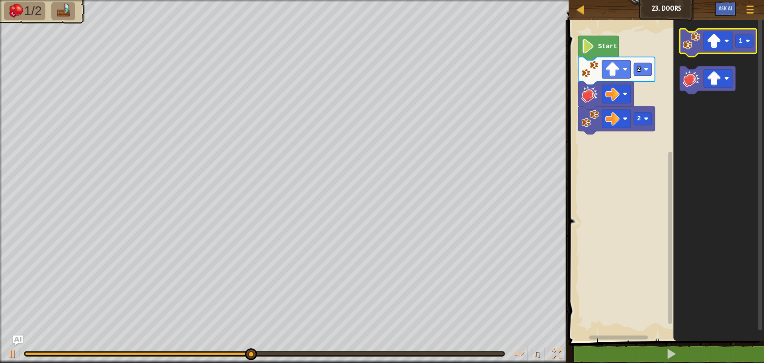
click at [699, 53] on icon "Blockly Workspace" at bounding box center [718, 43] width 77 height 28
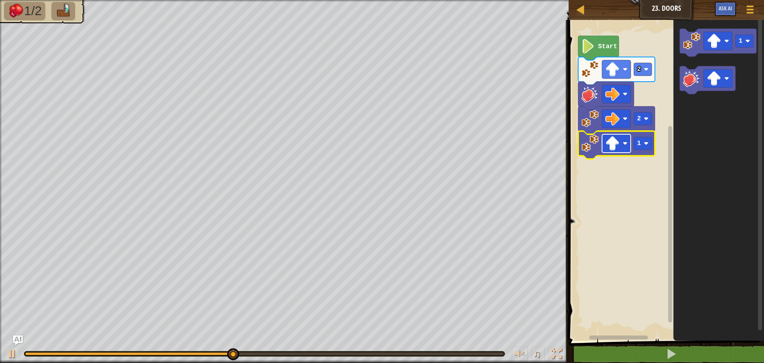
click at [617, 145] on image "Blockly Workspace" at bounding box center [612, 143] width 14 height 14
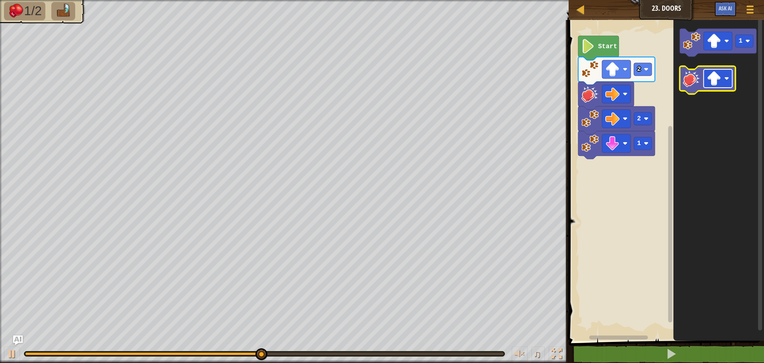
click at [707, 75] on rect "Blockly Workspace" at bounding box center [718, 78] width 29 height 18
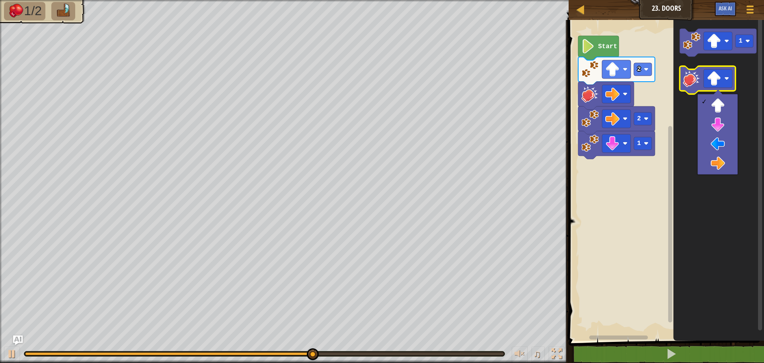
click at [688, 84] on image "Blockly Workspace" at bounding box center [692, 79] width 18 height 18
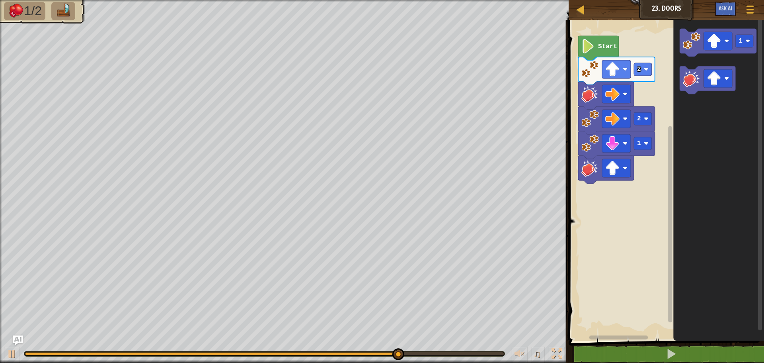
click at [591, 173] on image "Blockly Workspace" at bounding box center [590, 168] width 18 height 18
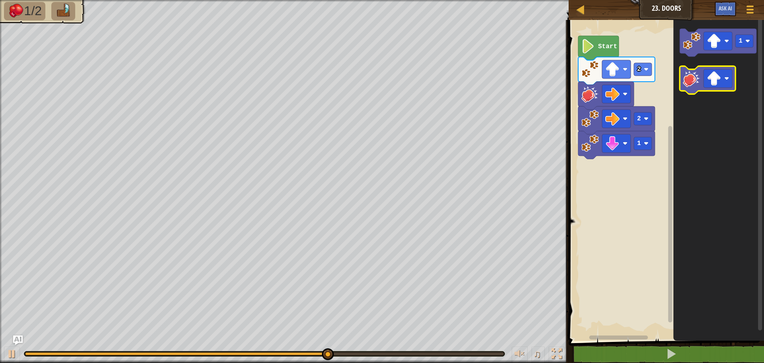
click at [703, 91] on rect "Blockly Workspace" at bounding box center [708, 80] width 56 height 28
click at [702, 85] on icon "Blockly Workspace" at bounding box center [708, 80] width 56 height 28
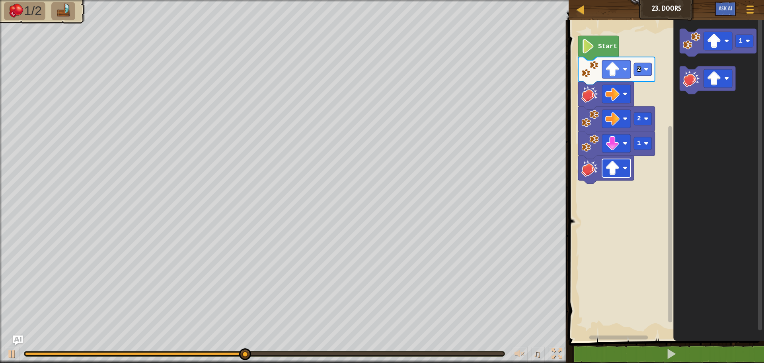
click at [604, 169] on rect "Blockly Workspace" at bounding box center [616, 168] width 29 height 18
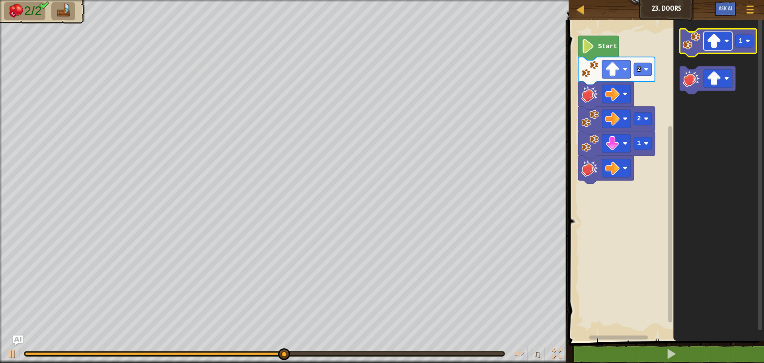
click at [715, 33] on rect "Blockly Workspace" at bounding box center [718, 41] width 29 height 18
click at [700, 50] on icon "Blockly Workspace" at bounding box center [718, 43] width 77 height 28
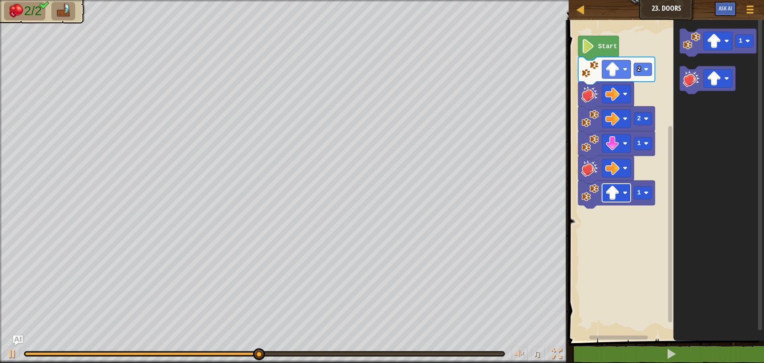
click at [620, 201] on rect "Blockly Workspace" at bounding box center [616, 192] width 29 height 18
click at [643, 187] on rect "Blockly Workspace" at bounding box center [643, 192] width 18 height 13
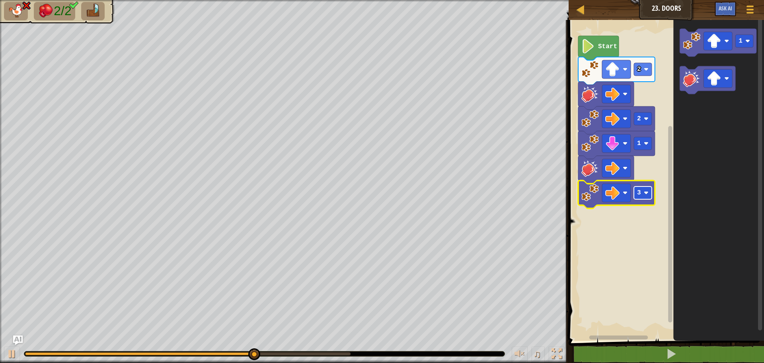
click at [647, 192] on image "Blockly Workspace" at bounding box center [646, 192] width 5 height 5
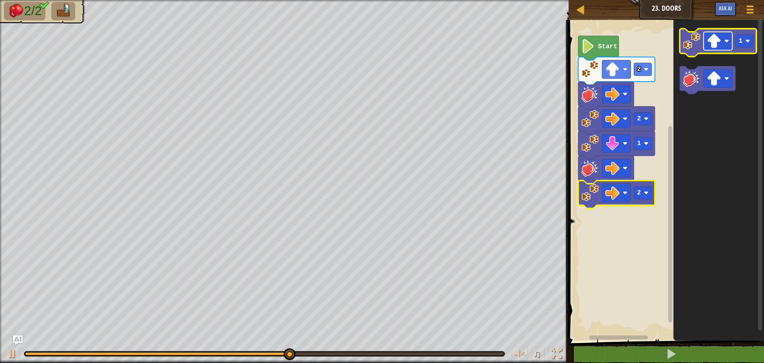
click at [707, 47] on g "Blockly Workspace" at bounding box center [718, 41] width 29 height 18
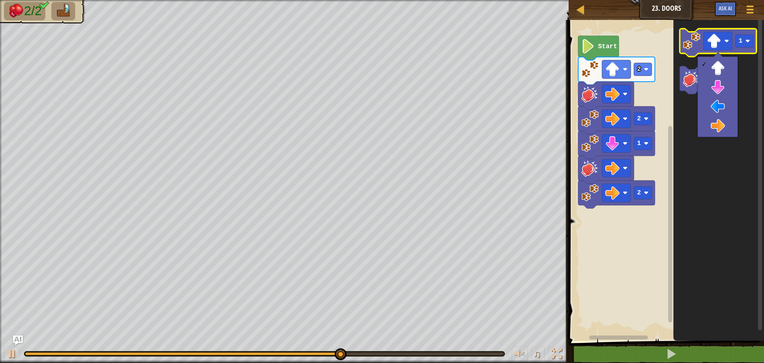
click at [687, 43] on image "Blockly Workspace" at bounding box center [692, 41] width 18 height 18
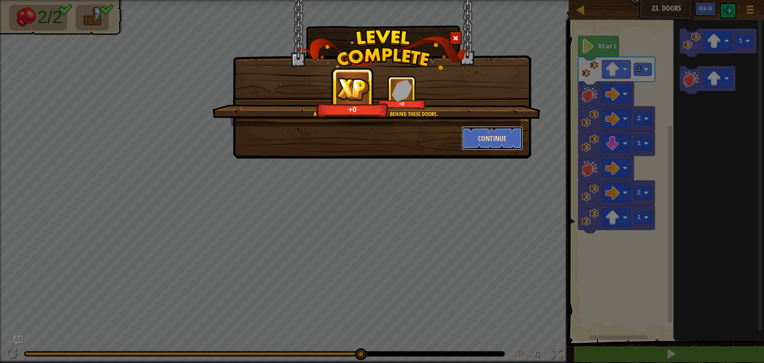
click at [485, 138] on button "Continue" at bounding box center [493, 138] width 62 height 24
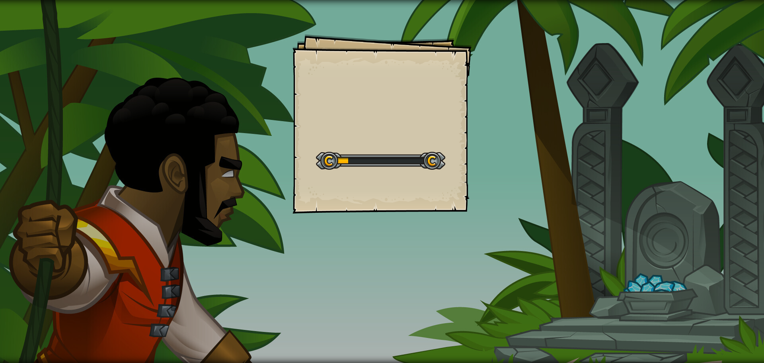
click at [448, 169] on div "Goals Start Level Error loading from server. Try refreshing the page. You'll ne…" at bounding box center [381, 123] width 179 height 179
click at [448, 169] on div "Open Up Goals Start Level Error loading from server. Try refreshing the page. Y…" at bounding box center [381, 123] width 179 height 179
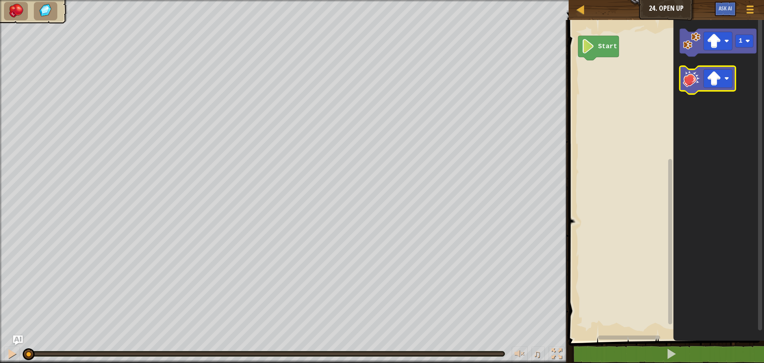
click at [692, 76] on image "Blockly Workspace" at bounding box center [692, 79] width 18 height 18
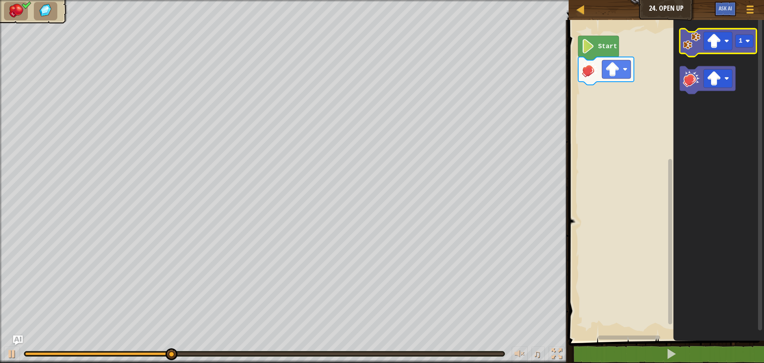
click at [699, 31] on icon "Blockly Workspace" at bounding box center [718, 43] width 77 height 28
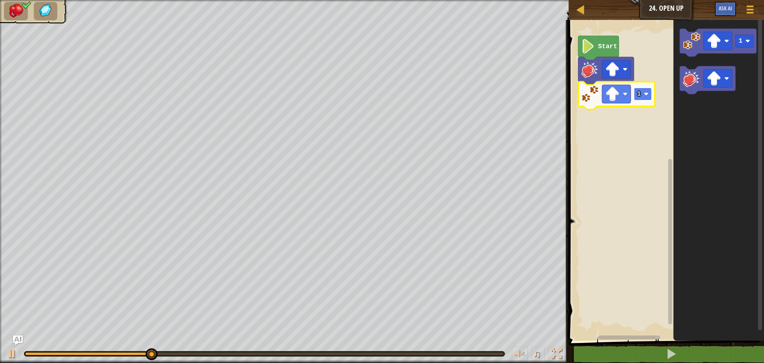
click at [643, 97] on rect "Blockly Workspace" at bounding box center [643, 94] width 18 height 13
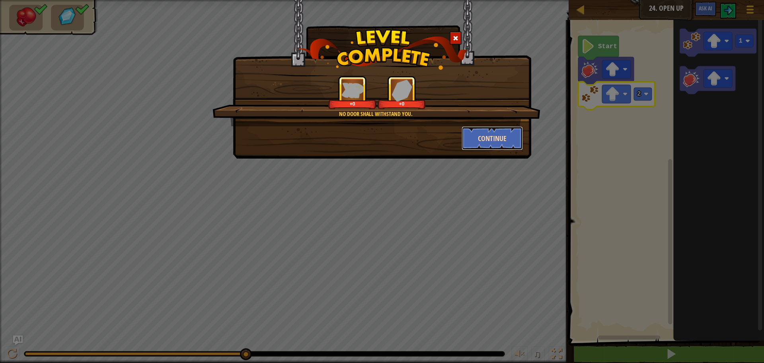
click at [478, 140] on button "Continue" at bounding box center [493, 138] width 62 height 24
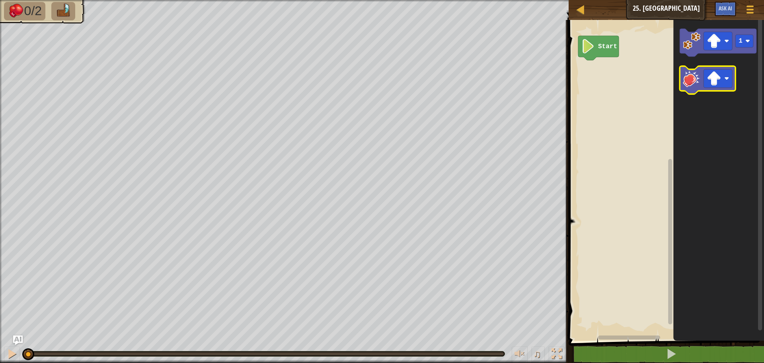
click at [698, 84] on image "Blockly Workspace" at bounding box center [692, 79] width 18 height 18
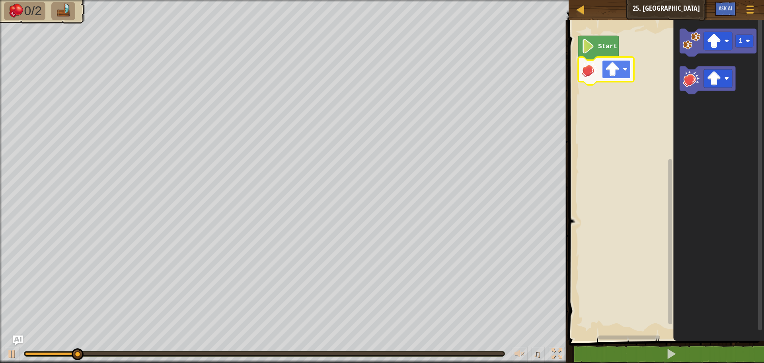
click at [616, 70] on image "Blockly Workspace" at bounding box center [612, 69] width 14 height 14
click at [693, 84] on image "Blockly Workspace" at bounding box center [692, 79] width 18 height 18
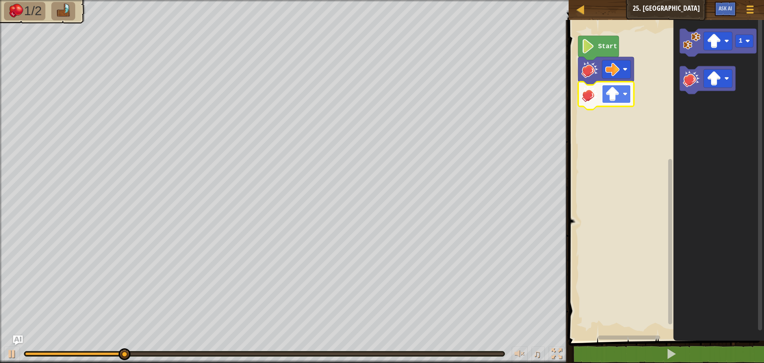
click at [621, 95] on rect "Blockly Workspace" at bounding box center [616, 94] width 29 height 18
click at [592, 97] on image "Blockly Workspace" at bounding box center [590, 94] width 18 height 18
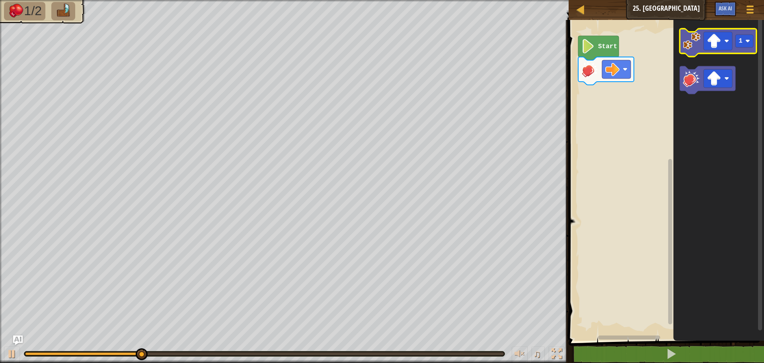
click at [698, 34] on image "Blockly Workspace" at bounding box center [692, 41] width 18 height 18
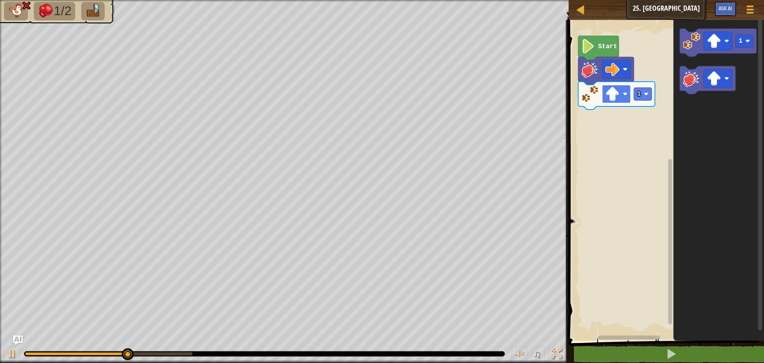
click at [604, 96] on rect "Blockly Workspace" at bounding box center [616, 94] width 29 height 18
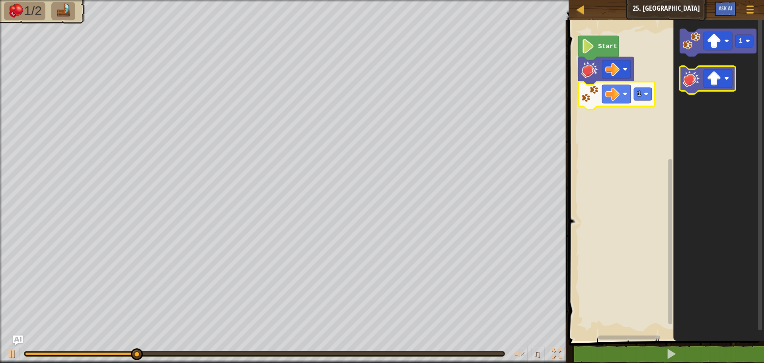
click at [701, 77] on icon "Blockly Workspace" at bounding box center [708, 80] width 56 height 28
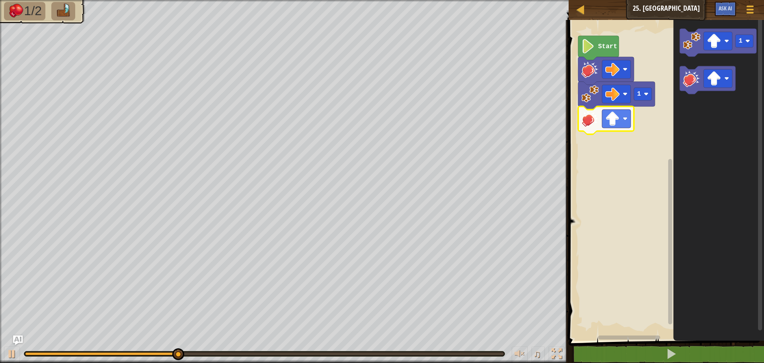
click at [601, 125] on icon "Blockly Workspace" at bounding box center [606, 120] width 56 height 28
click at [612, 125] on image "Blockly Workspace" at bounding box center [612, 118] width 14 height 14
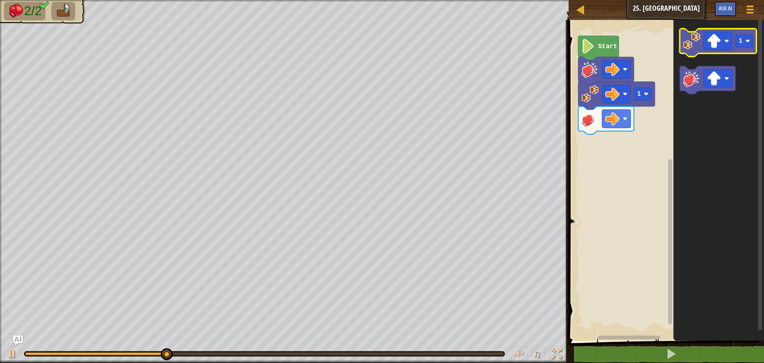
click at [684, 39] on image "Blockly Workspace" at bounding box center [692, 41] width 18 height 18
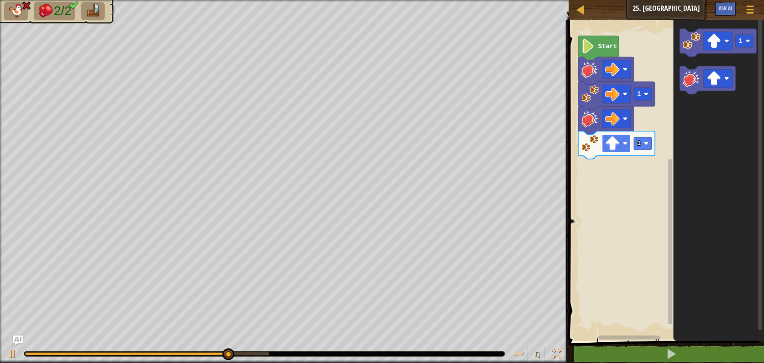
click at [610, 145] on image "Blockly Workspace" at bounding box center [612, 143] width 14 height 14
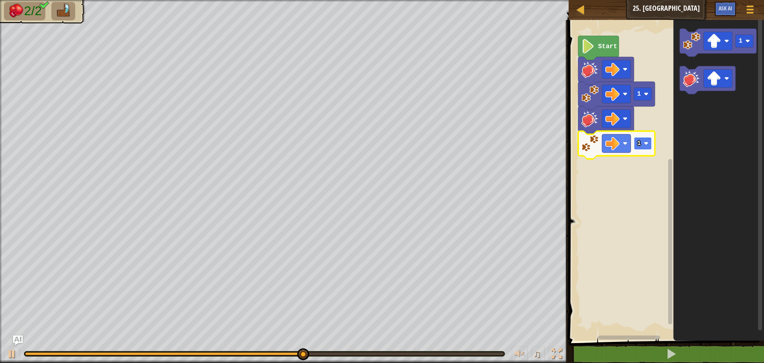
click at [645, 147] on rect "Blockly Workspace" at bounding box center [643, 143] width 18 height 13
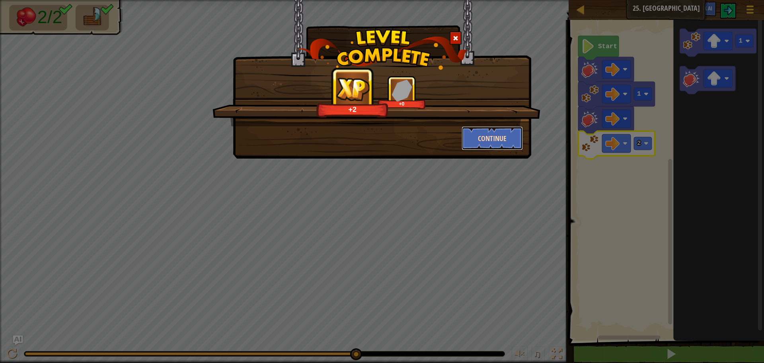
click at [494, 143] on button "Continue" at bounding box center [493, 138] width 62 height 24
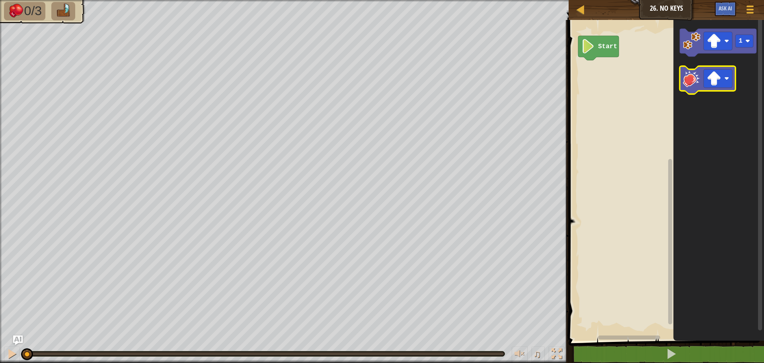
click at [683, 81] on icon "Blockly Workspace" at bounding box center [708, 80] width 56 height 28
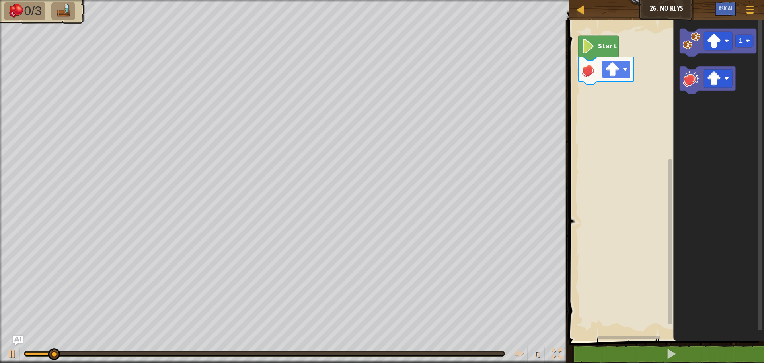
click at [611, 69] on image "Blockly Workspace" at bounding box center [612, 69] width 14 height 14
click at [729, 34] on rect "Blockly Workspace" at bounding box center [718, 41] width 29 height 18
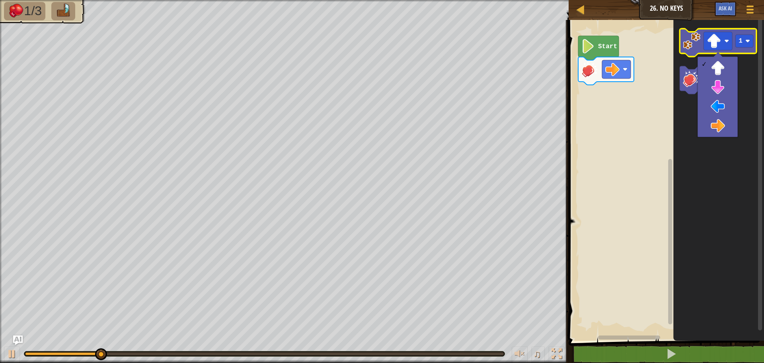
click at [691, 44] on image "Blockly Workspace" at bounding box center [692, 41] width 18 height 18
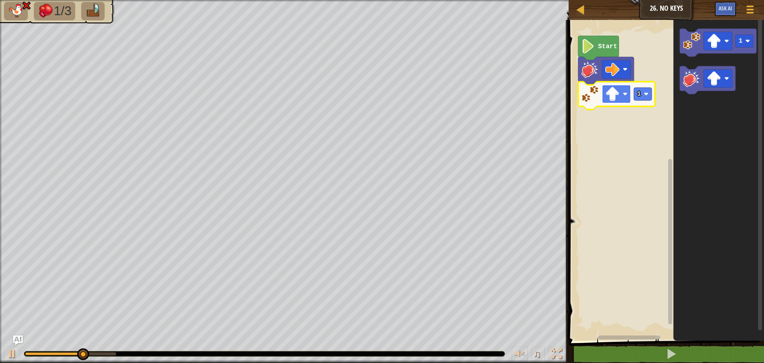
click at [609, 100] on image "Blockly Workspace" at bounding box center [612, 94] width 14 height 14
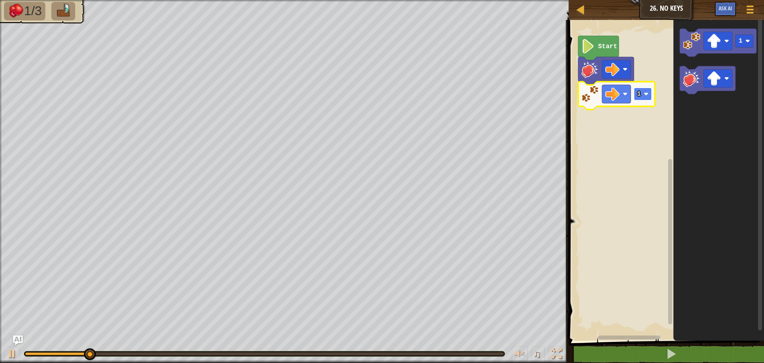
click at [639, 96] on text "1" at bounding box center [639, 93] width 4 height 7
click at [646, 92] on image "Blockly Workspace" at bounding box center [646, 94] width 5 height 5
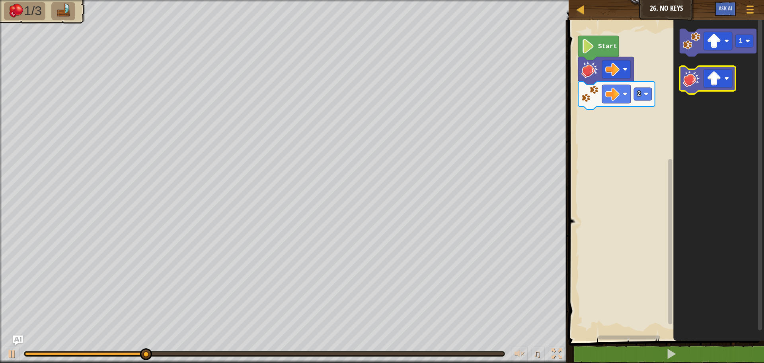
click at [695, 85] on image "Blockly Workspace" at bounding box center [692, 79] width 18 height 18
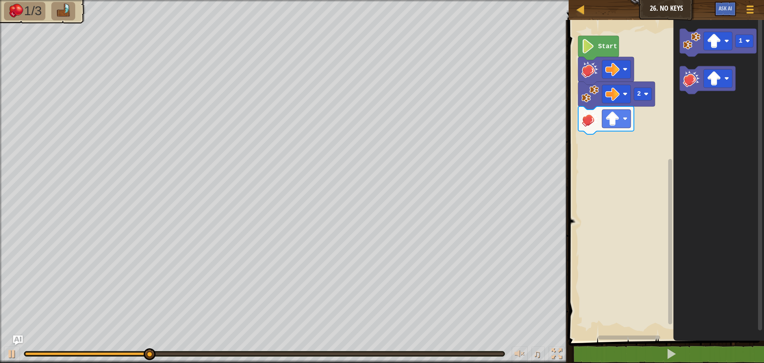
click at [615, 109] on icon "Blockly Workspace" at bounding box center [606, 120] width 56 height 28
click at [615, 118] on image "Blockly Workspace" at bounding box center [612, 118] width 14 height 14
click at [707, 46] on rect "Blockly Workspace" at bounding box center [718, 41] width 29 height 18
click at [687, 46] on image "Blockly Workspace" at bounding box center [692, 41] width 18 height 18
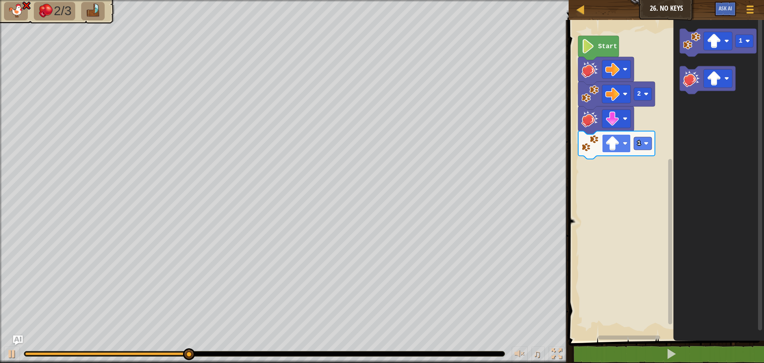
click at [616, 146] on image "Blockly Workspace" at bounding box center [612, 143] width 14 height 14
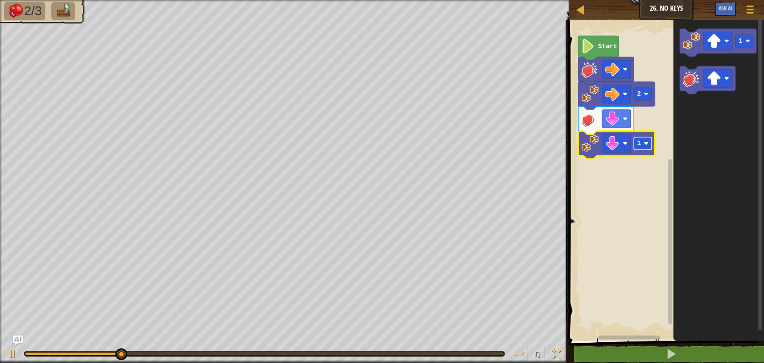
click at [635, 147] on rect "Blockly Workspace" at bounding box center [643, 143] width 18 height 13
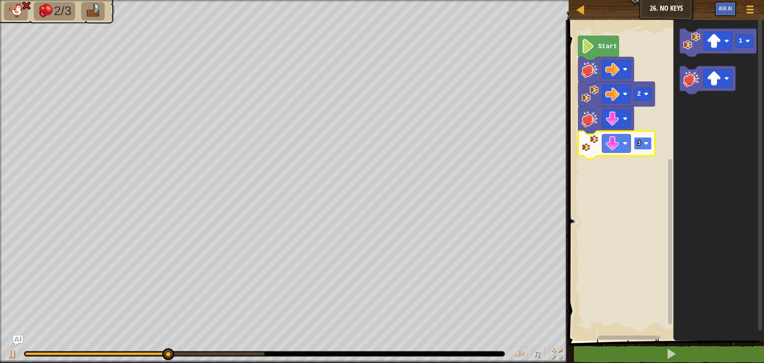
click at [650, 145] on rect "Blockly Workspace" at bounding box center [643, 143] width 18 height 13
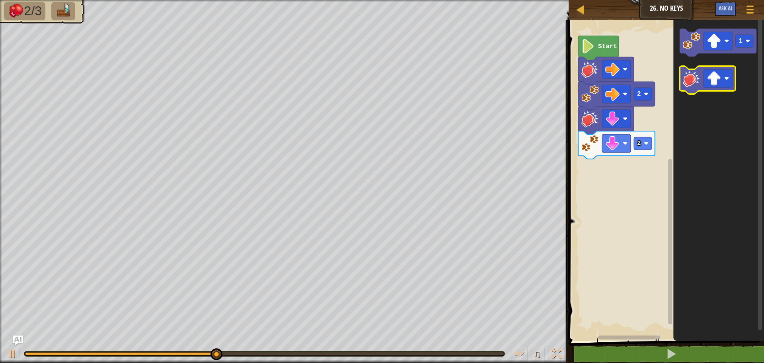
click at [688, 89] on icon "Blockly Workspace" at bounding box center [708, 80] width 56 height 28
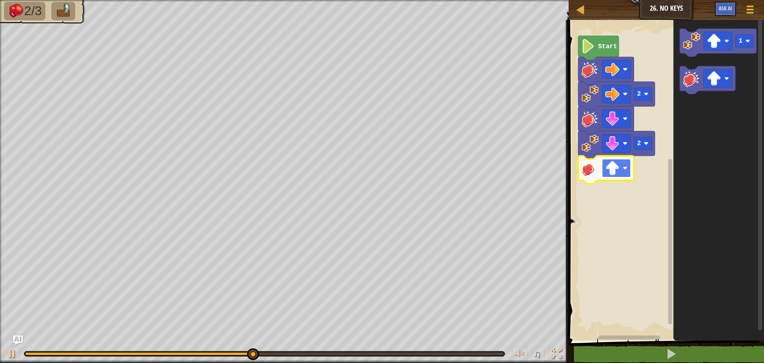
click at [618, 167] on image "Blockly Workspace" at bounding box center [612, 168] width 14 height 14
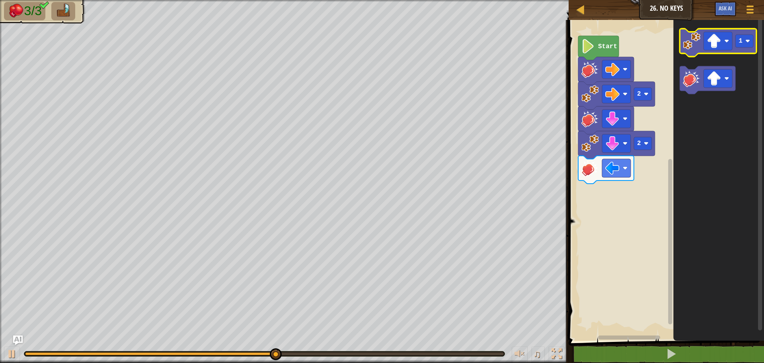
click at [690, 45] on image "Blockly Workspace" at bounding box center [692, 41] width 18 height 18
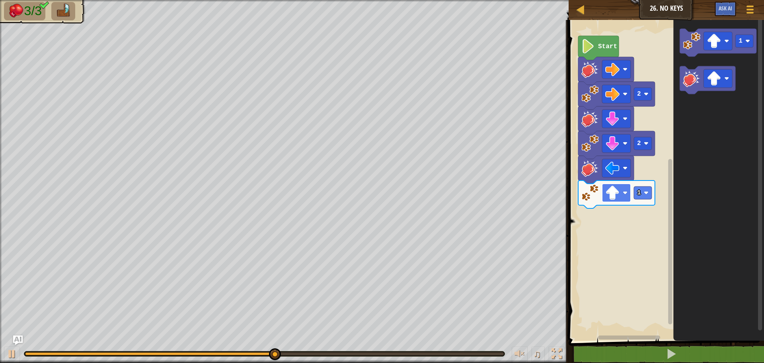
click at [611, 193] on image "Blockly Workspace" at bounding box center [612, 192] width 14 height 14
click at [644, 192] on image "Blockly Workspace" at bounding box center [646, 192] width 5 height 5
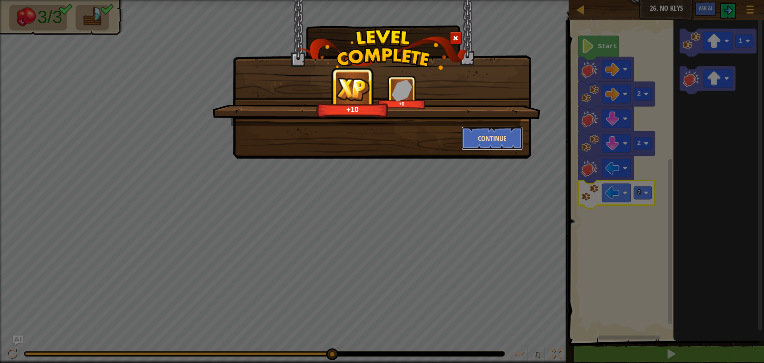
click at [497, 134] on button "Continue" at bounding box center [493, 138] width 62 height 24
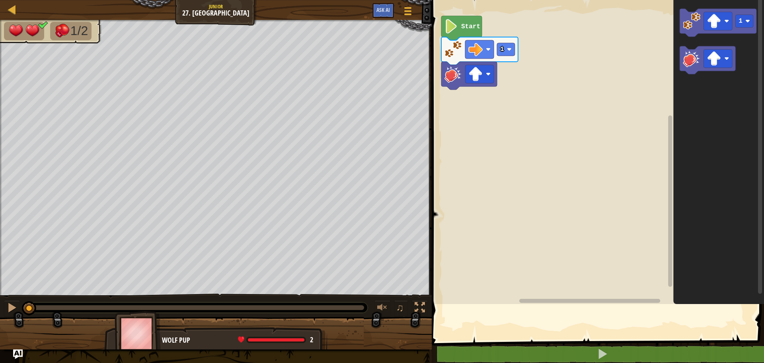
click at [428, 284] on div at bounding box center [428, 181] width 1 height 363
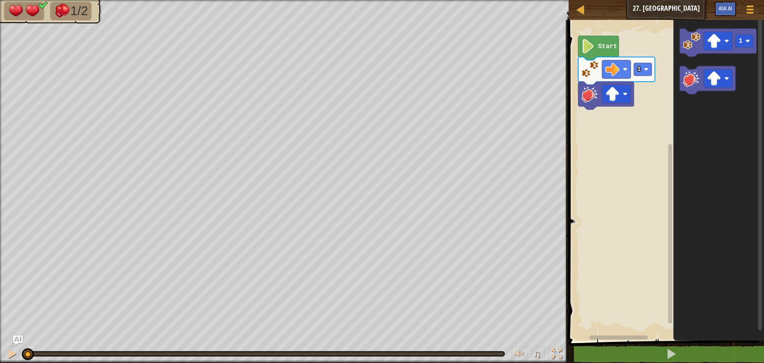
click at [634, 154] on rect "Blockly Workspace" at bounding box center [665, 178] width 198 height 324
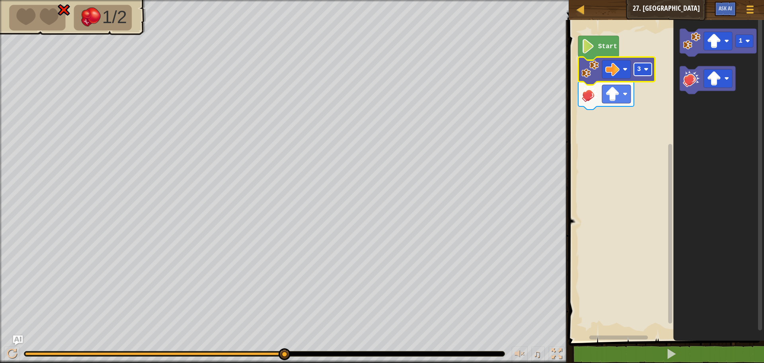
click at [642, 70] on rect "Blockly Workspace" at bounding box center [643, 69] width 18 height 13
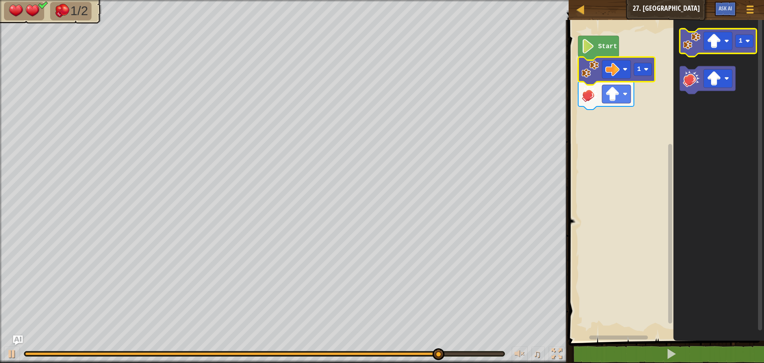
click at [680, 53] on icon "Blockly Workspace" at bounding box center [718, 43] width 77 height 28
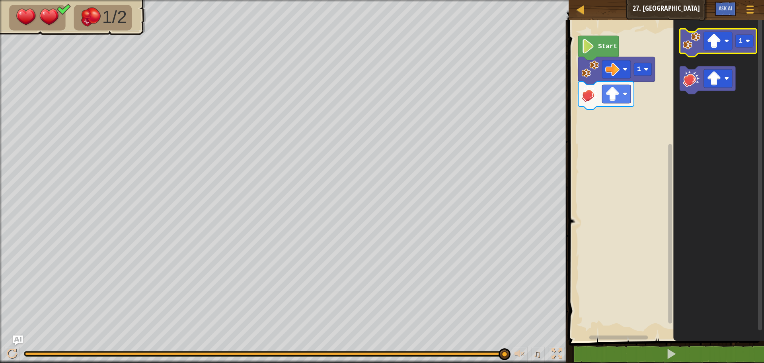
click at [685, 41] on image "Blockly Workspace" at bounding box center [692, 41] width 18 height 18
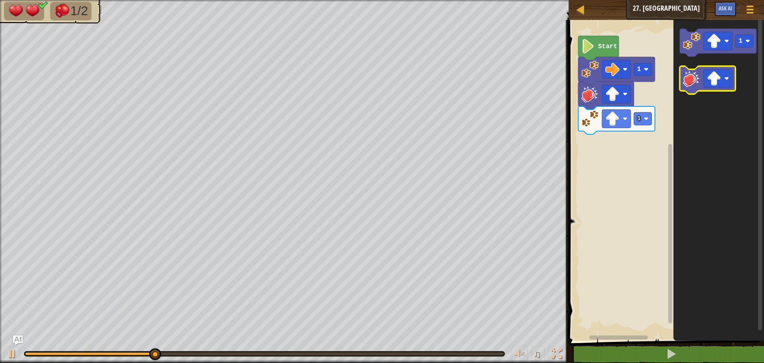
click at [690, 72] on image "Blockly Workspace" at bounding box center [692, 79] width 18 height 18
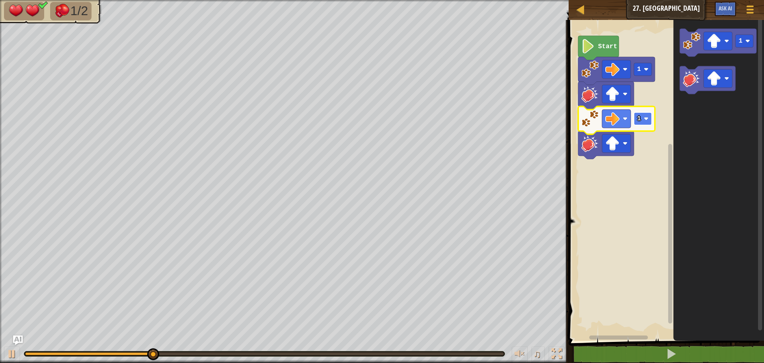
click at [642, 115] on rect "Blockly Workspace" at bounding box center [643, 118] width 18 height 13
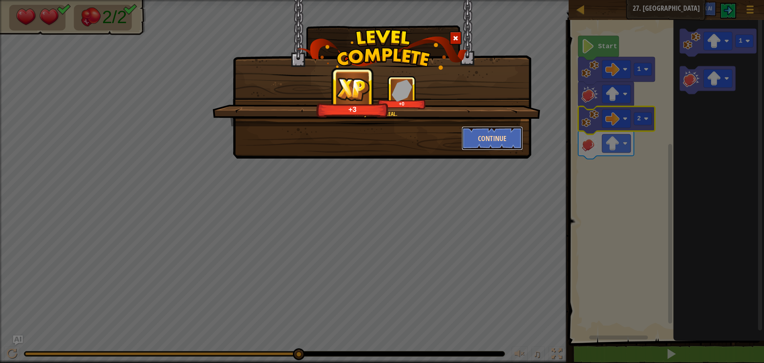
click at [501, 146] on button "Continue" at bounding box center [493, 138] width 62 height 24
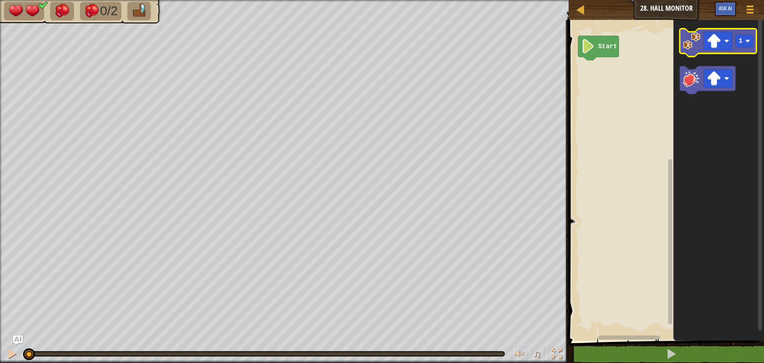
click at [693, 49] on image "Blockly Workspace" at bounding box center [692, 41] width 18 height 18
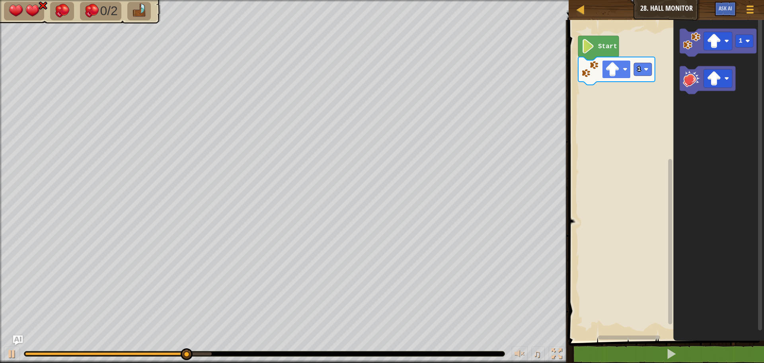
click at [618, 74] on image "Blockly Workspace" at bounding box center [612, 69] width 14 height 14
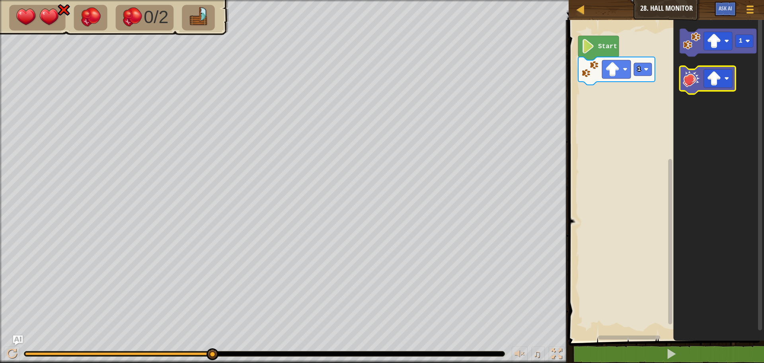
click at [687, 80] on image "Blockly Workspace" at bounding box center [692, 79] width 18 height 18
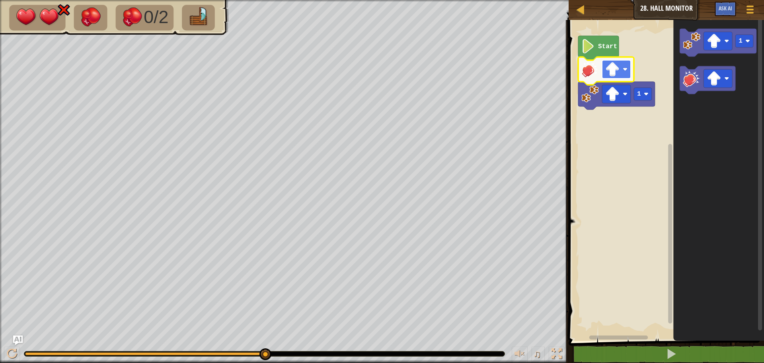
click at [613, 71] on image "Blockly Workspace" at bounding box center [612, 69] width 14 height 14
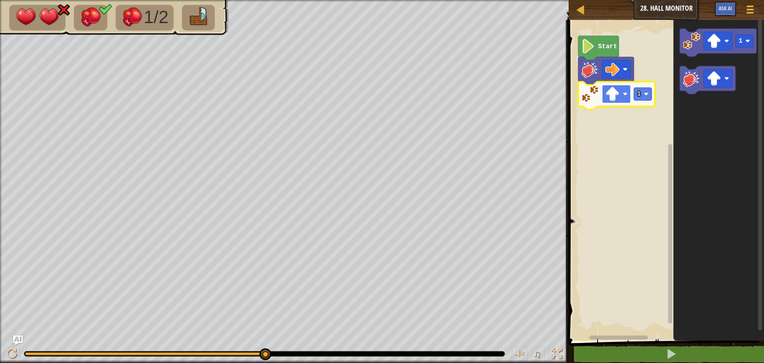
click at [616, 97] on image "Blockly Workspace" at bounding box center [612, 94] width 14 height 14
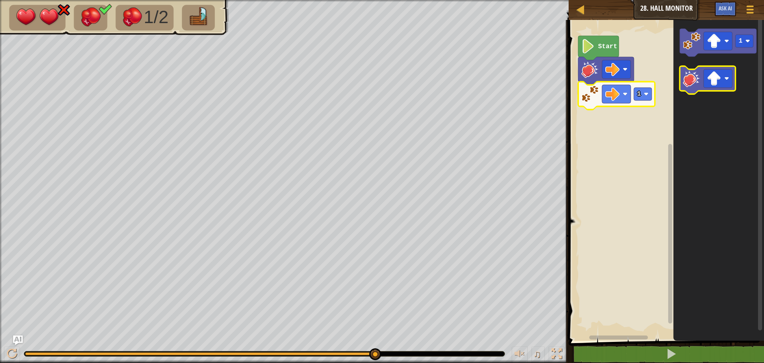
click at [689, 78] on image "Blockly Workspace" at bounding box center [692, 79] width 18 height 18
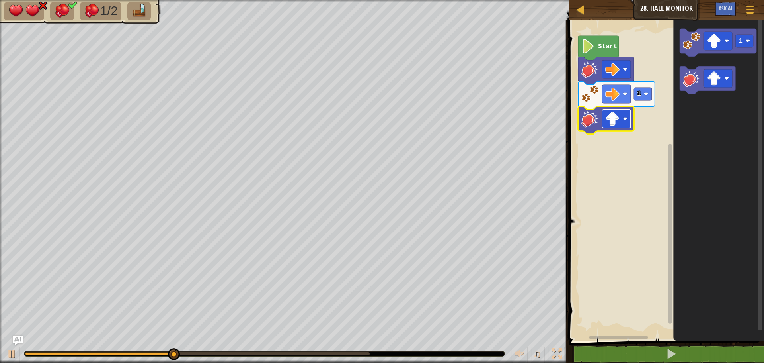
click at [619, 116] on g "Blockly Workspace" at bounding box center [616, 118] width 29 height 18
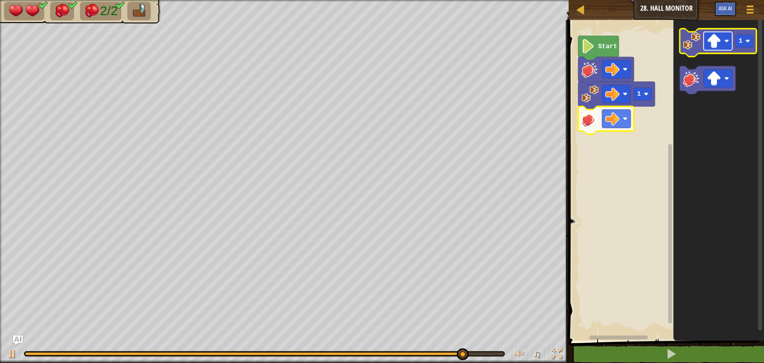
click at [713, 39] on image "Blockly Workspace" at bounding box center [714, 41] width 14 height 14
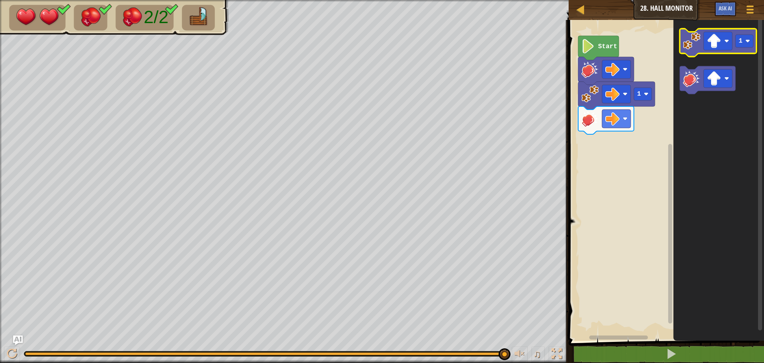
click at [694, 42] on image "Blockly Workspace" at bounding box center [692, 41] width 18 height 18
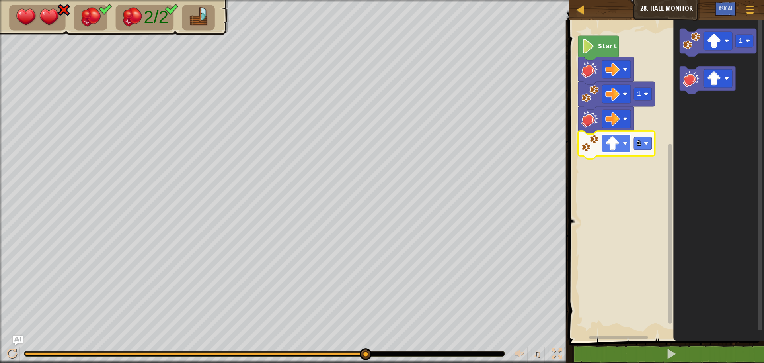
click at [602, 136] on rect "Blockly Workspace" at bounding box center [616, 143] width 29 height 18
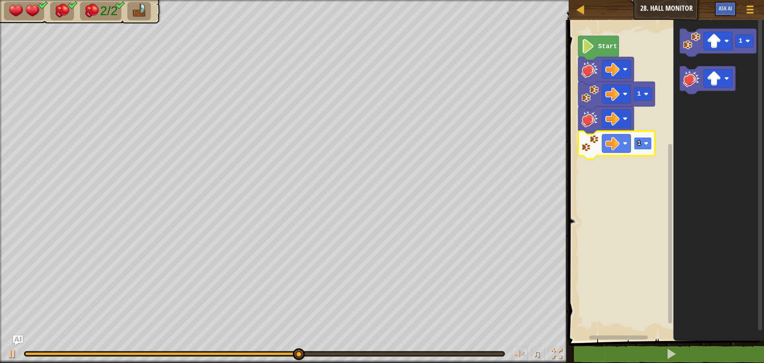
click at [640, 144] on text "1" at bounding box center [639, 143] width 4 height 7
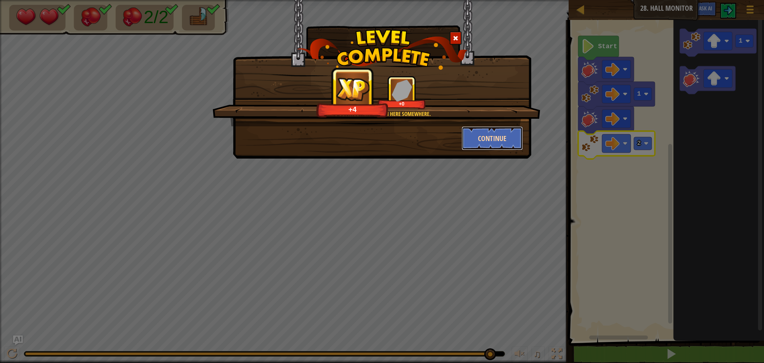
click at [494, 141] on button "Continue" at bounding box center [493, 138] width 62 height 24
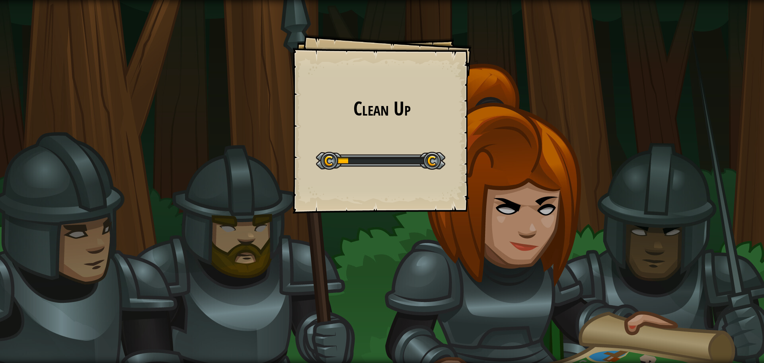
click at [423, 155] on div at bounding box center [380, 161] width 129 height 18
click at [424, 156] on div at bounding box center [380, 161] width 129 height 18
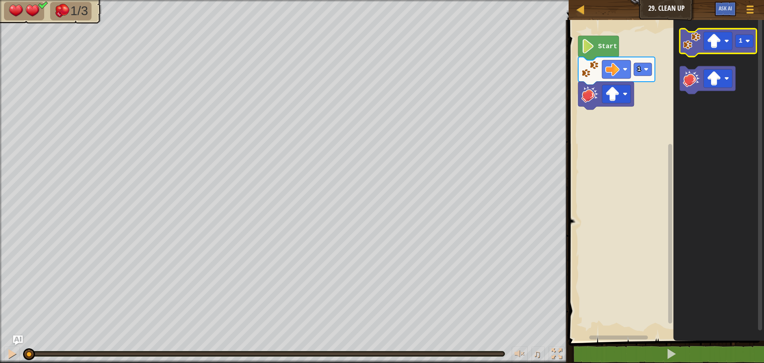
click at [698, 42] on image "Blockly Workspace" at bounding box center [692, 41] width 18 height 18
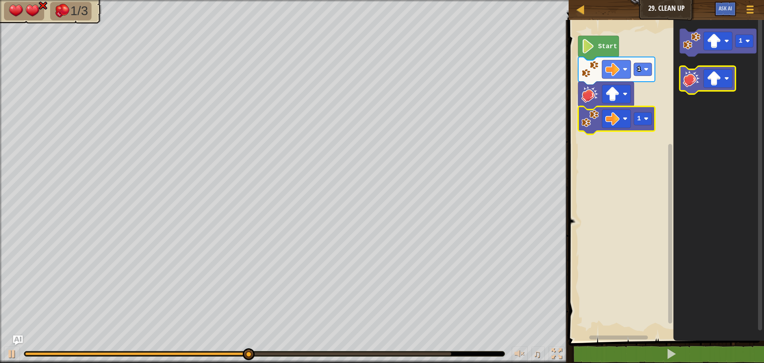
click at [692, 74] on image "Blockly Workspace" at bounding box center [692, 79] width 18 height 18
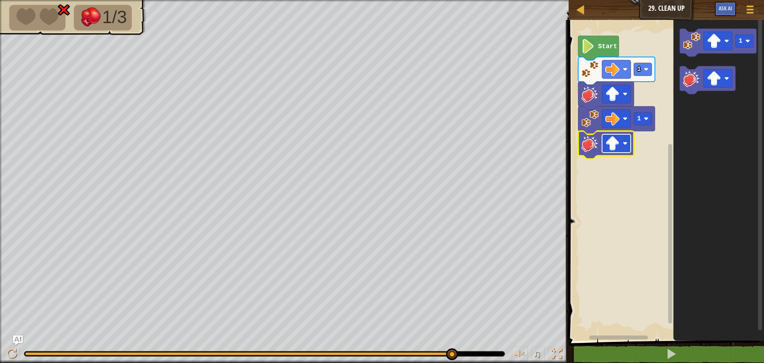
click at [618, 142] on image "Blockly Workspace" at bounding box center [612, 143] width 14 height 14
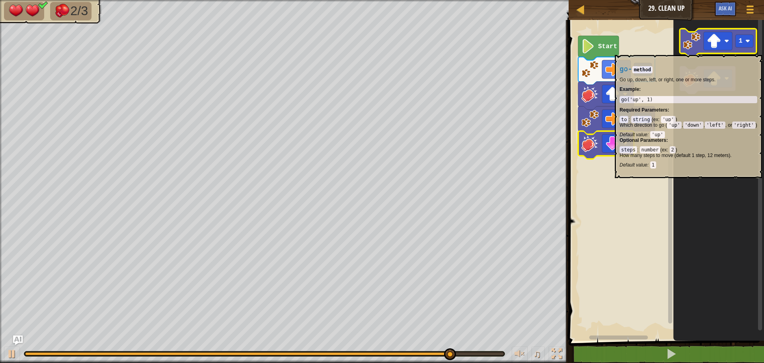
click at [702, 51] on icon "Blockly Workspace" at bounding box center [718, 43] width 77 height 28
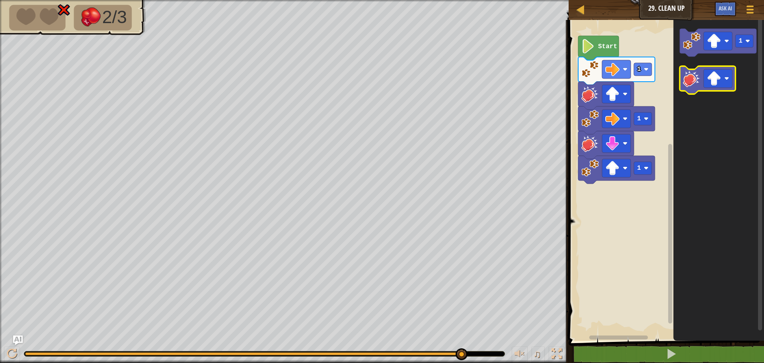
click at [691, 85] on image "Blockly Workspace" at bounding box center [692, 79] width 18 height 18
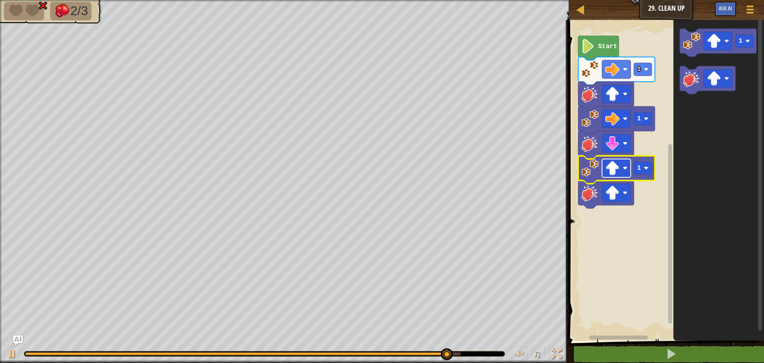
click at [614, 172] on image "Blockly Workspace" at bounding box center [612, 168] width 14 height 14
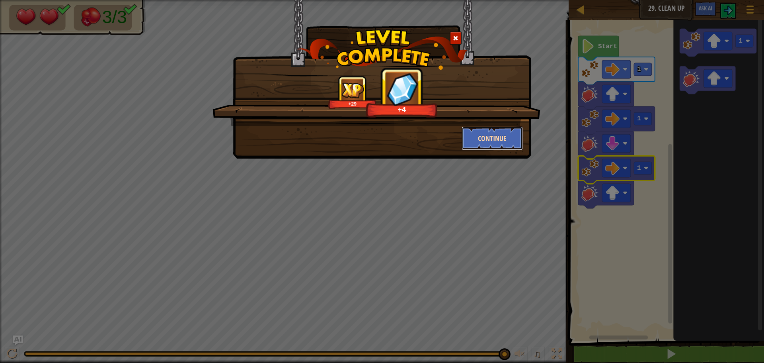
click at [483, 139] on button "Continue" at bounding box center [493, 138] width 62 height 24
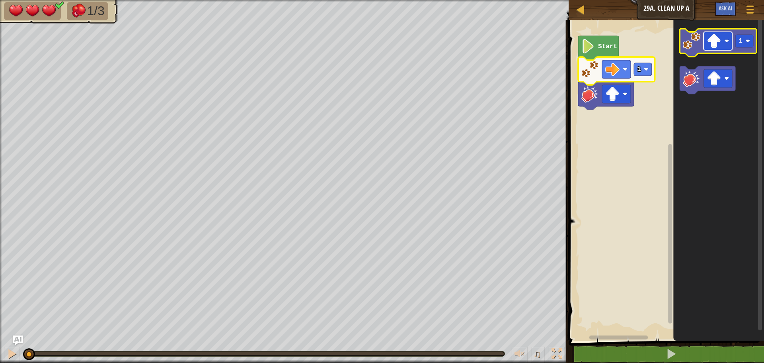
click at [711, 38] on image "Blockly Workspace" at bounding box center [714, 41] width 14 height 14
click at [682, 43] on icon "Blockly Workspace" at bounding box center [718, 43] width 77 height 28
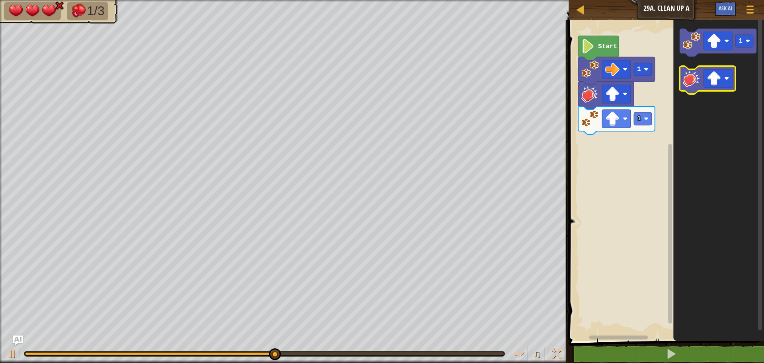
click at [688, 79] on image "Blockly Workspace" at bounding box center [692, 79] width 18 height 18
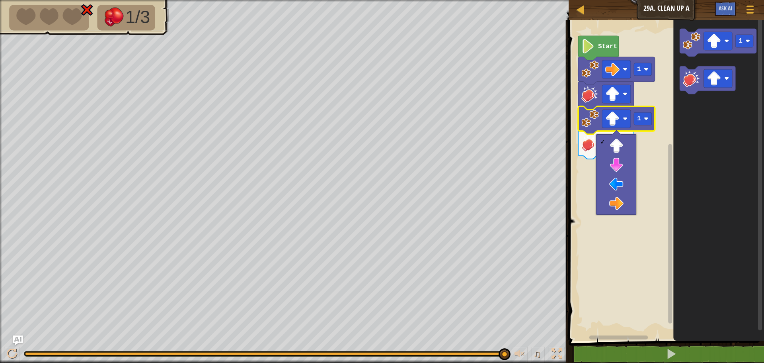
click at [663, 140] on rect "Blockly Workspace" at bounding box center [665, 178] width 198 height 324
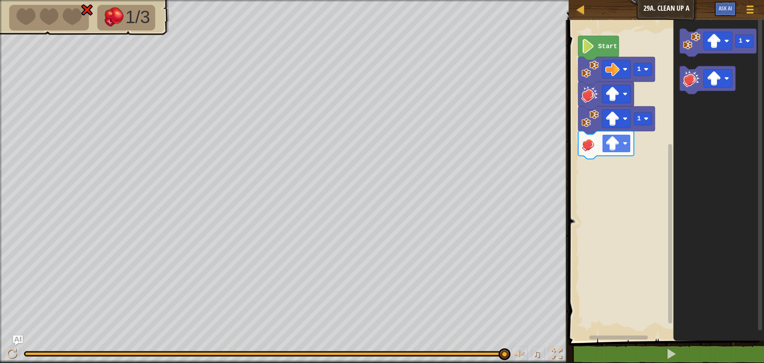
click at [621, 139] on rect "Blockly Workspace" at bounding box center [616, 143] width 29 height 18
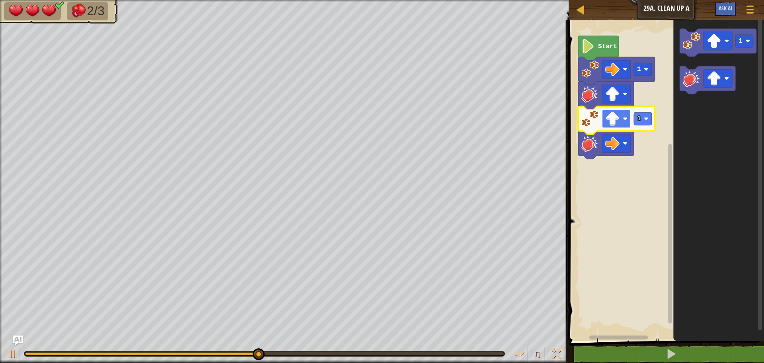
click at [616, 117] on image "Blockly Workspace" at bounding box center [612, 118] width 14 height 14
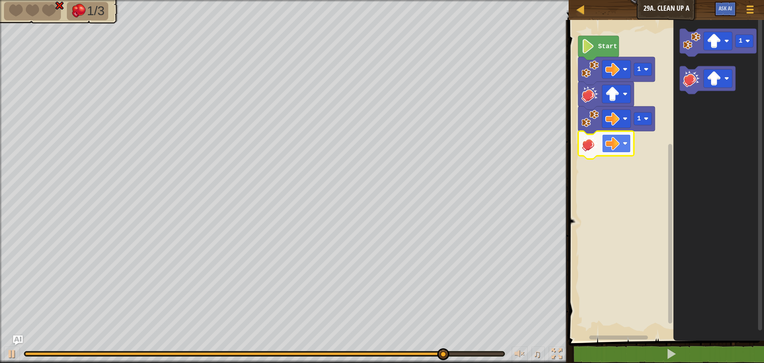
click at [613, 146] on image "Blockly Workspace" at bounding box center [612, 143] width 14 height 14
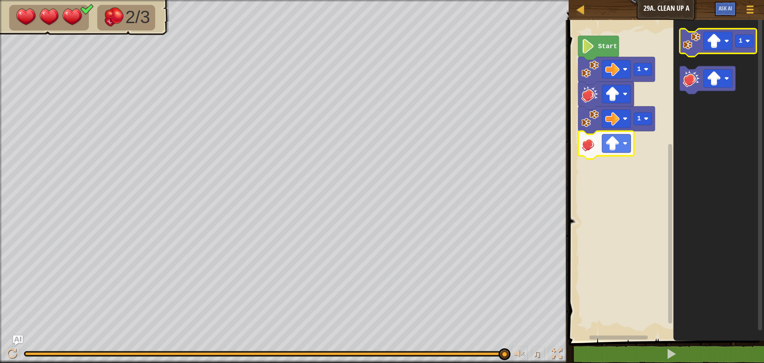
click at [694, 52] on g "1" at bounding box center [718, 43] width 77 height 28
click at [693, 52] on icon "Blockly Workspace" at bounding box center [718, 43] width 77 height 28
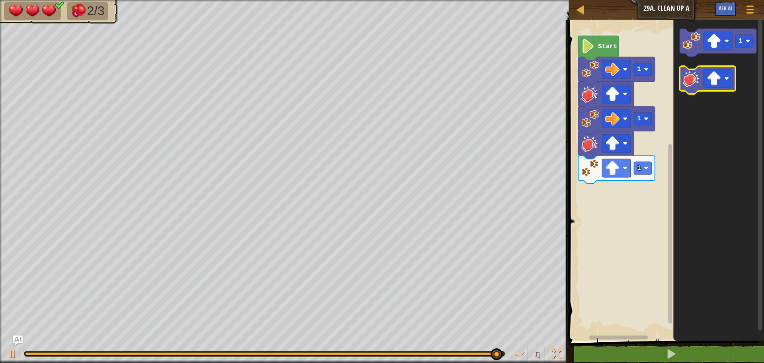
click at [693, 81] on image "Blockly Workspace" at bounding box center [692, 79] width 18 height 18
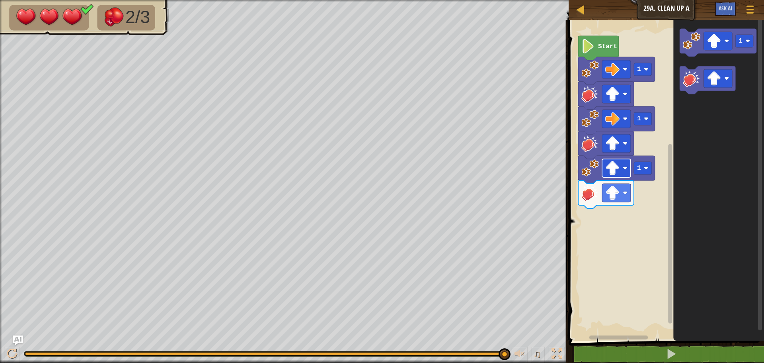
click at [616, 160] on rect "Blockly Workspace" at bounding box center [616, 168] width 29 height 18
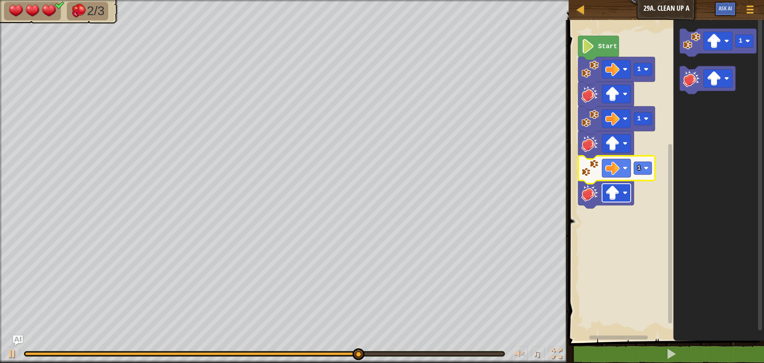
click at [613, 201] on rect "Blockly Workspace" at bounding box center [616, 192] width 29 height 18
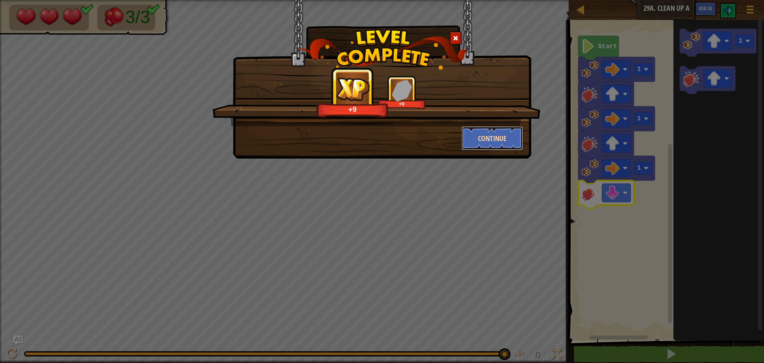
click at [486, 143] on button "Continue" at bounding box center [493, 138] width 62 height 24
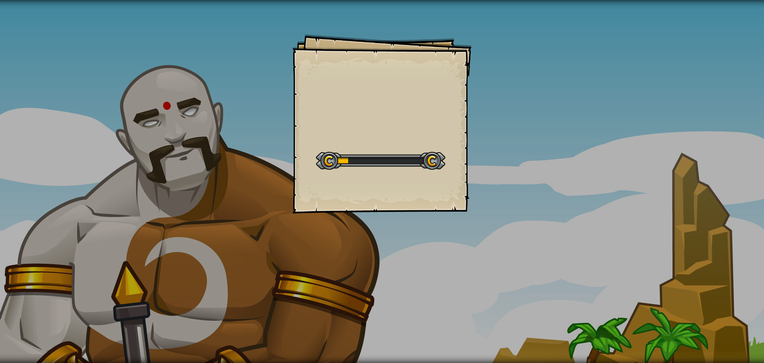
click at [388, 140] on div "Goals Start Level Error loading from server. Try refreshing the page. You'll ne…" at bounding box center [381, 123] width 179 height 179
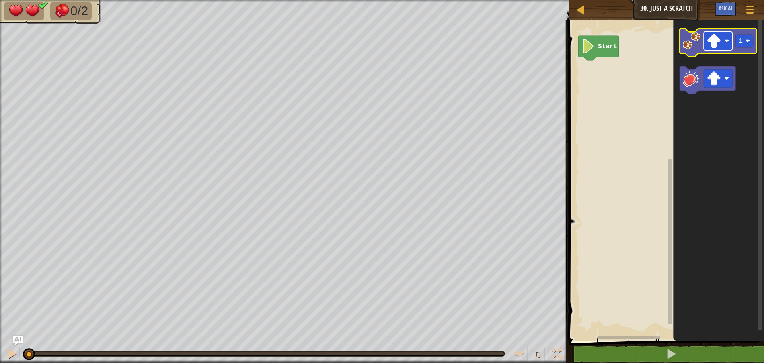
click at [718, 49] on rect "Blockly Workspace" at bounding box center [718, 41] width 29 height 18
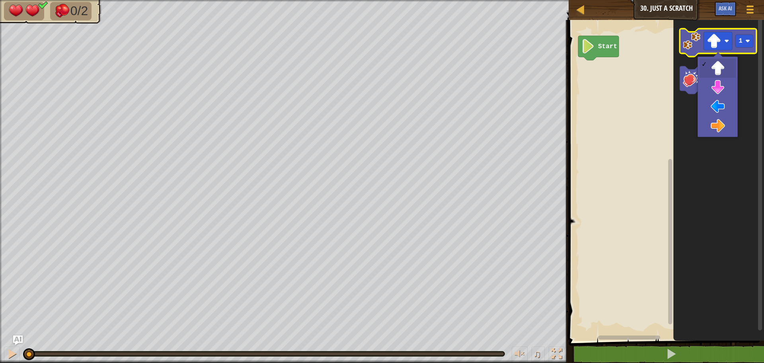
click at [684, 42] on image "Blockly Workspace" at bounding box center [692, 41] width 18 height 18
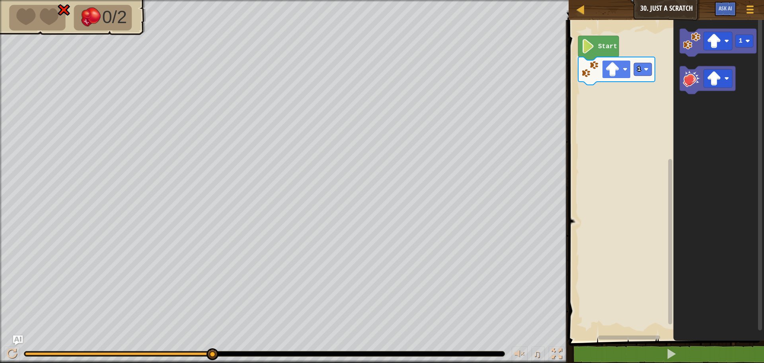
click at [620, 72] on rect "Blockly Workspace" at bounding box center [616, 69] width 29 height 18
click at [689, 49] on image "Blockly Workspace" at bounding box center [692, 41] width 18 height 18
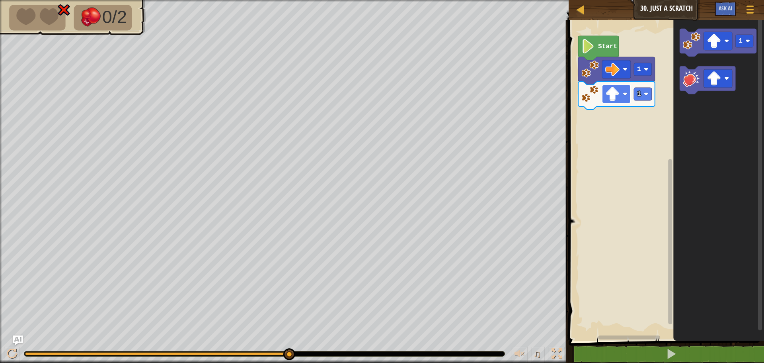
click at [605, 102] on rect "Blockly Workspace" at bounding box center [616, 94] width 29 height 18
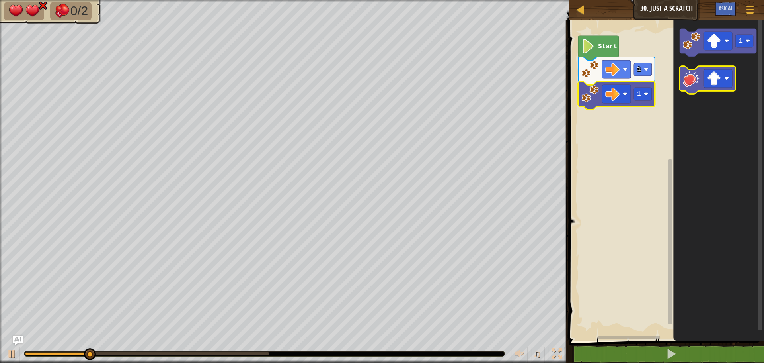
click at [687, 80] on image "Blockly Workspace" at bounding box center [692, 79] width 18 height 18
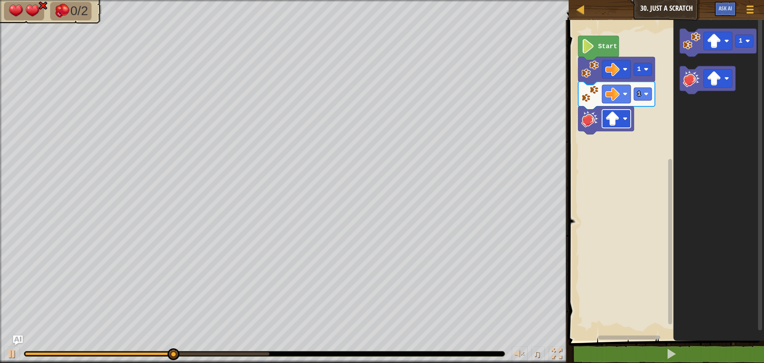
click at [612, 122] on image "Blockly Workspace" at bounding box center [612, 118] width 14 height 14
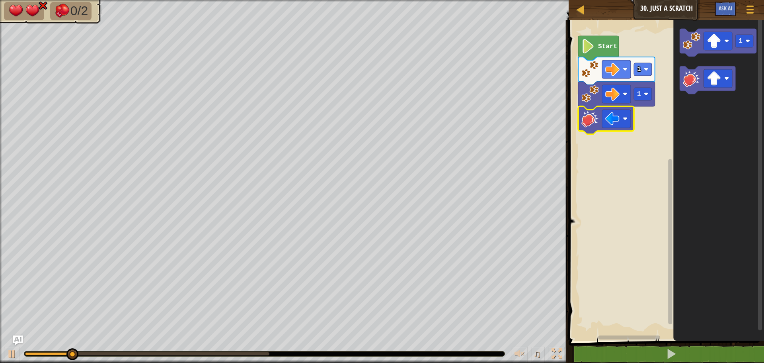
click at [688, 68] on icon "1" at bounding box center [718, 178] width 91 height 324
click at [688, 80] on image "Blockly Workspace" at bounding box center [692, 79] width 18 height 18
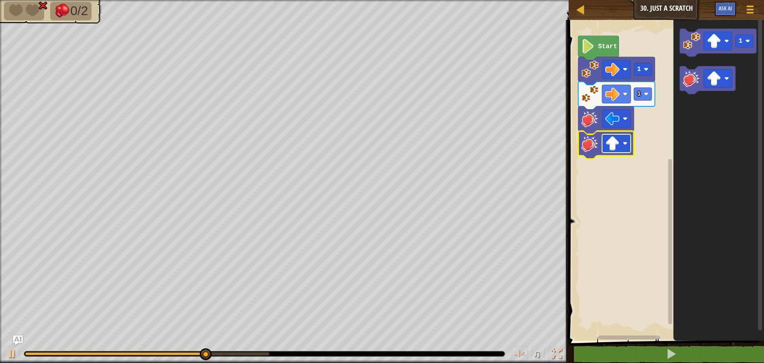
click at [609, 150] on image "Blockly Workspace" at bounding box center [612, 143] width 14 height 14
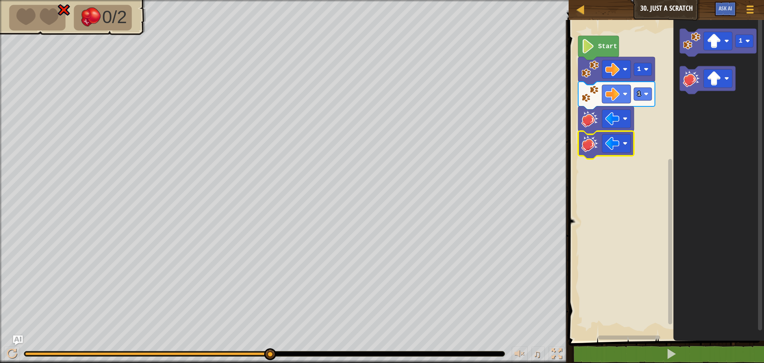
click at [584, 149] on image "Blockly Workspace" at bounding box center [590, 144] width 18 height 18
click at [593, 94] on image "Blockly Workspace" at bounding box center [590, 94] width 18 height 18
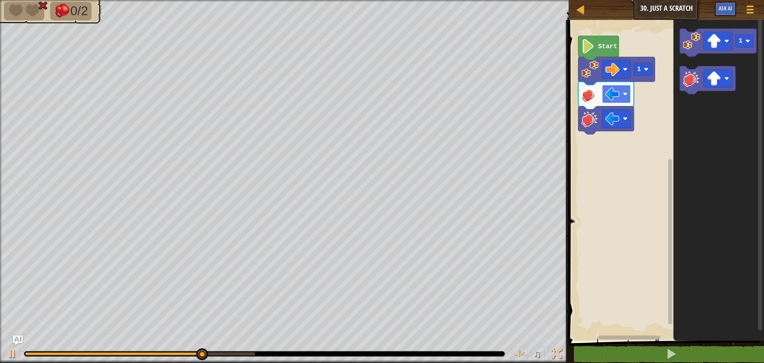
click at [622, 98] on rect "Blockly Workspace" at bounding box center [616, 94] width 29 height 18
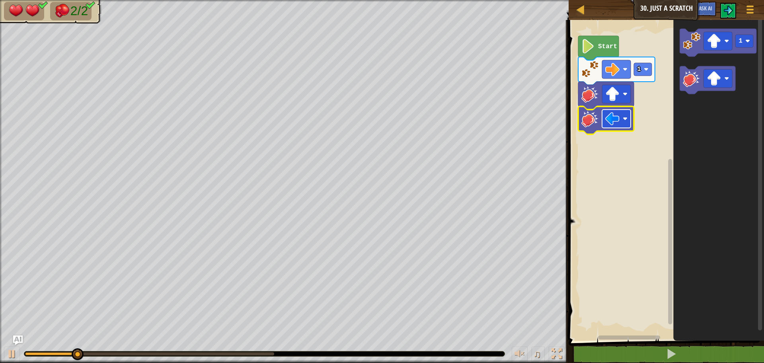
click at [622, 118] on rect "Blockly Workspace" at bounding box center [616, 118] width 29 height 18
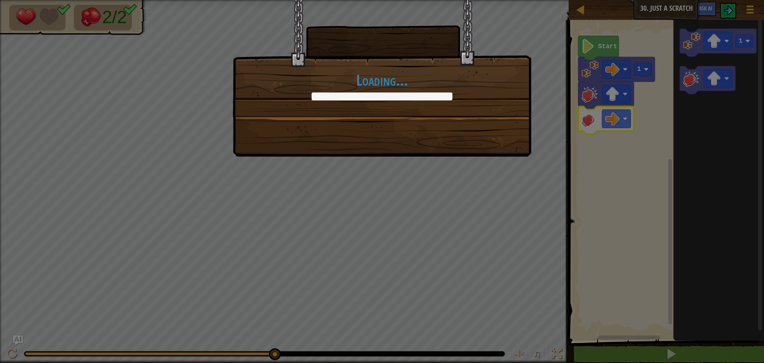
click at [612, 115] on div "Loading..." at bounding box center [382, 181] width 764 height 363
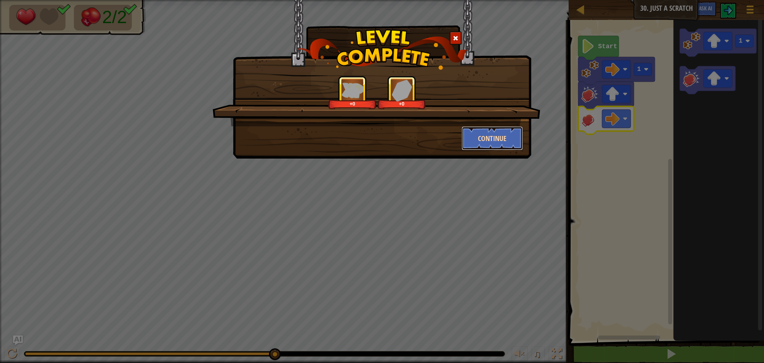
click at [489, 136] on button "Continue" at bounding box center [493, 138] width 62 height 24
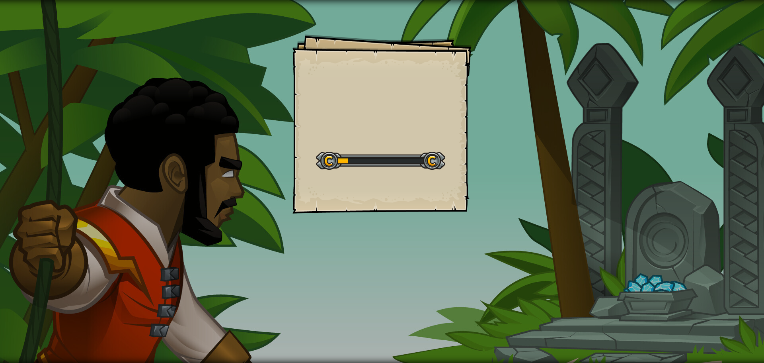
click at [742, 144] on div "Goals Start Level Error loading from server. Try refreshing the page. You'll ne…" at bounding box center [382, 181] width 764 height 363
click at [133, 111] on div "Just a Scratch A Goals Start Level Error loading from server. Try refreshing th…" at bounding box center [382, 181] width 764 height 363
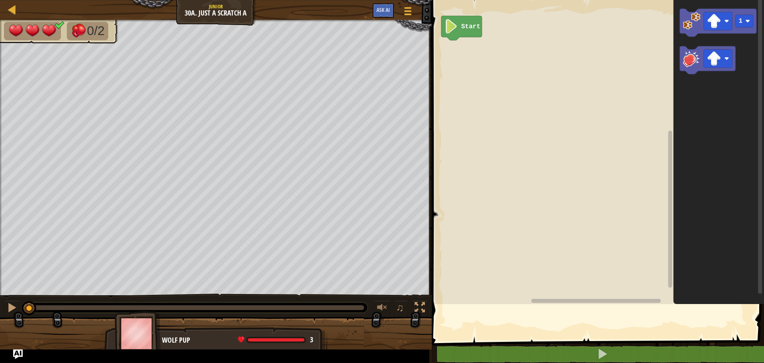
click at [743, 111] on icon "Blockly Workspace" at bounding box center [718, 150] width 91 height 308
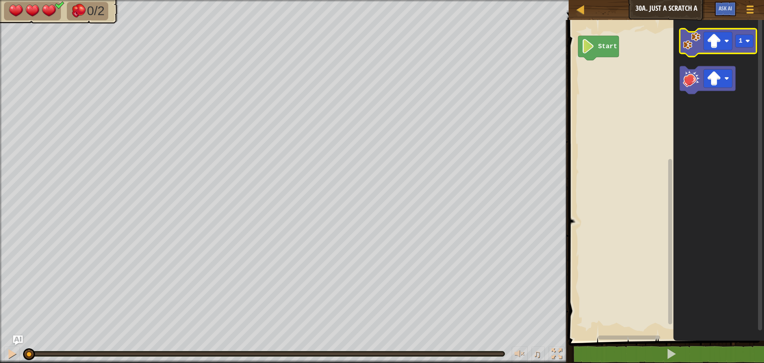
click at [702, 43] on icon "Blockly Workspace" at bounding box center [718, 43] width 77 height 28
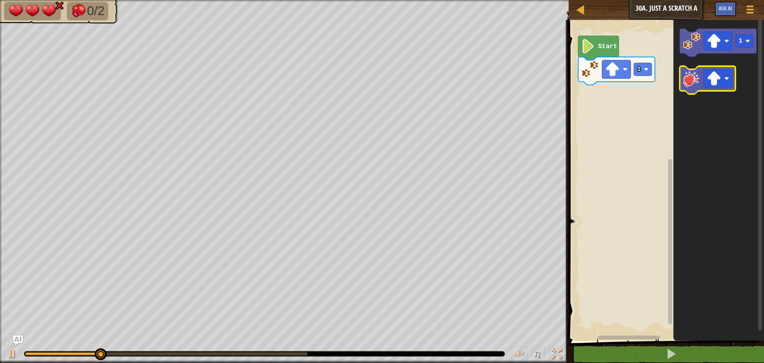
click at [682, 84] on icon "Blockly Workspace" at bounding box center [708, 80] width 56 height 28
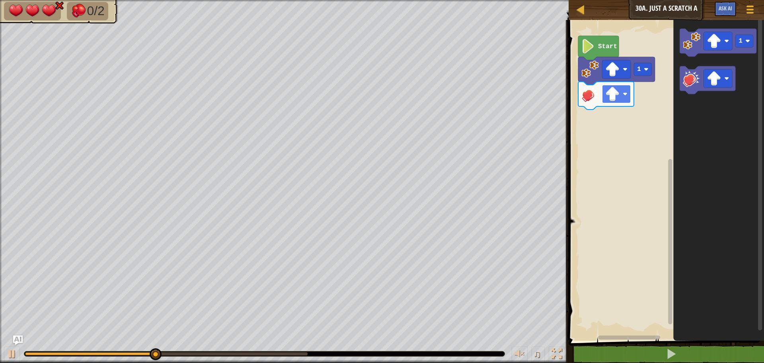
click at [617, 99] on image "Blockly Workspace" at bounding box center [612, 94] width 14 height 14
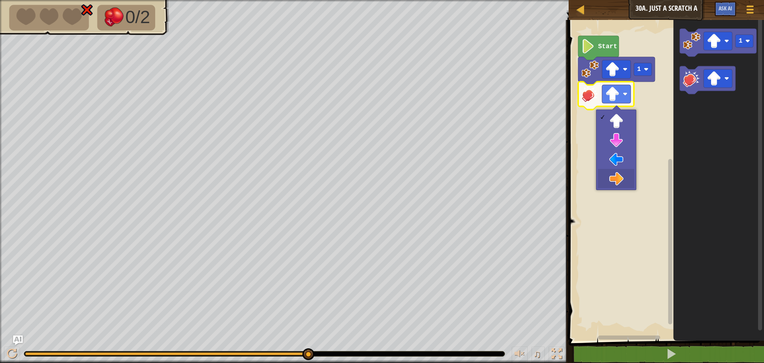
drag, startPoint x: 612, startPoint y: 171, endPoint x: 612, endPoint y: 176, distance: 5.6
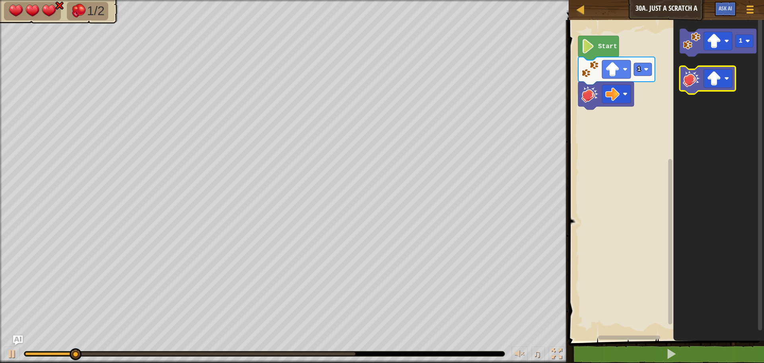
click at [703, 88] on icon "Blockly Workspace" at bounding box center [708, 80] width 56 height 28
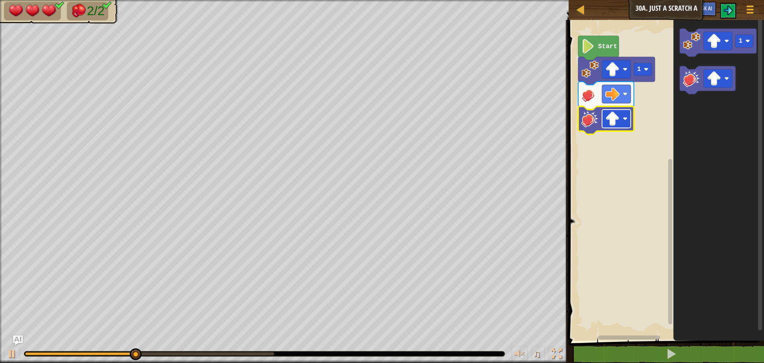
click at [606, 123] on image "Blockly Workspace" at bounding box center [612, 118] width 14 height 14
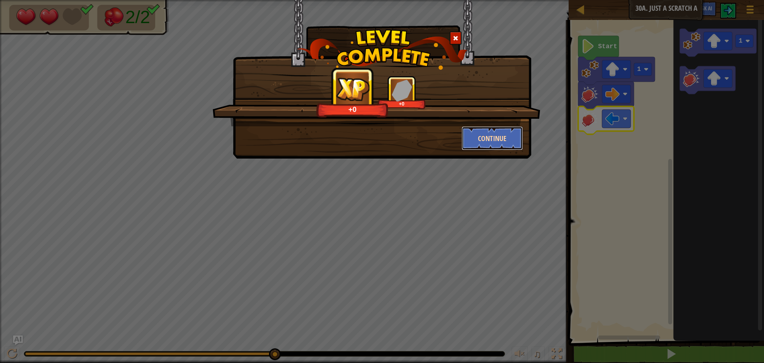
drag, startPoint x: 514, startPoint y: 37, endPoint x: 482, endPoint y: 142, distance: 109.9
click at [482, 142] on button "Continue" at bounding box center [493, 138] width 62 height 24
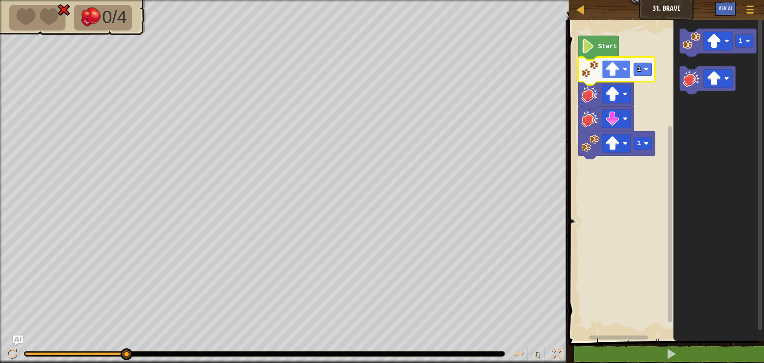
click at [610, 73] on image "Blockly Workspace" at bounding box center [612, 69] width 14 height 14
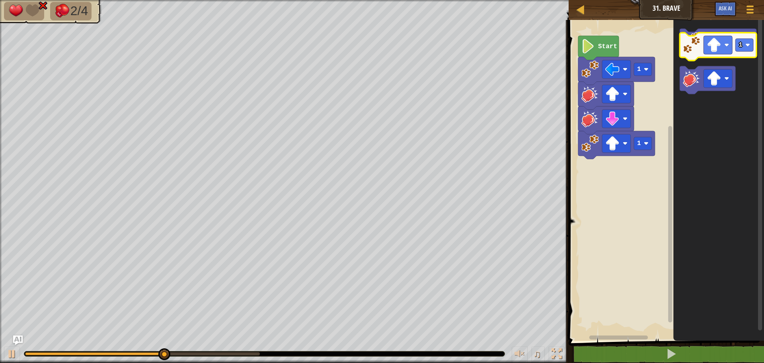
click at [694, 48] on image "Blockly Workspace" at bounding box center [692, 41] width 18 height 18
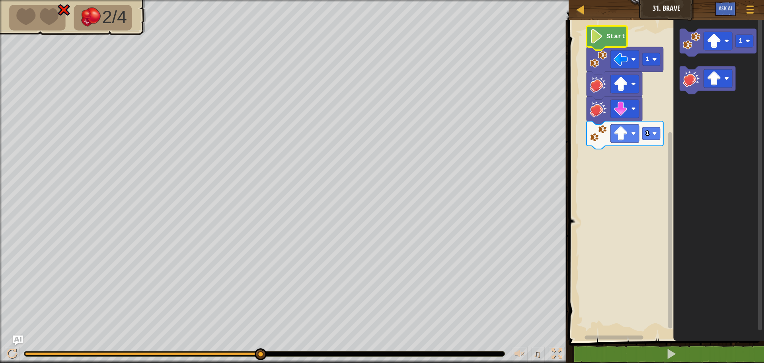
click at [602, 133] on image "Blockly Workspace" at bounding box center [599, 134] width 18 height 18
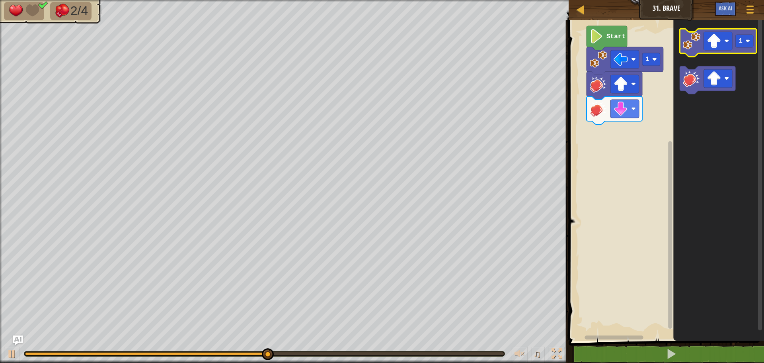
click at [699, 43] on image "Blockly Workspace" at bounding box center [692, 41] width 18 height 18
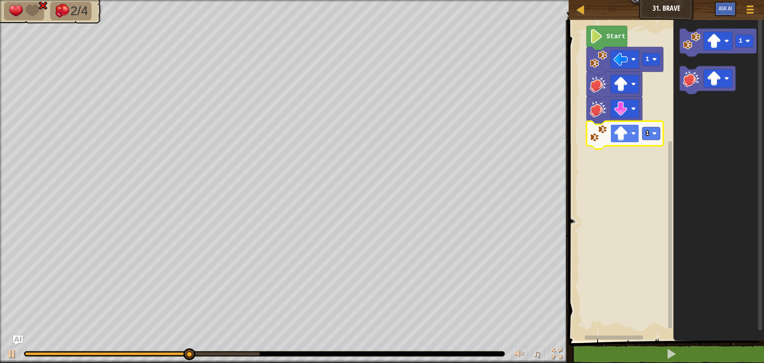
click at [626, 132] on image "Blockly Workspace" at bounding box center [621, 133] width 14 height 14
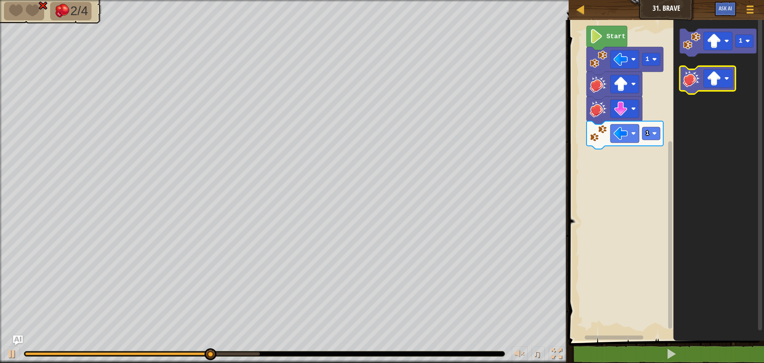
click at [688, 81] on image "Blockly Workspace" at bounding box center [692, 79] width 18 height 18
click at [685, 85] on image "Blockly Workspace" at bounding box center [692, 79] width 18 height 18
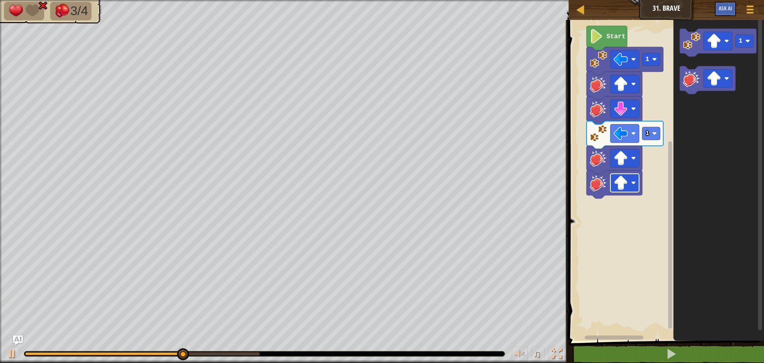
click at [632, 187] on rect "Blockly Workspace" at bounding box center [624, 182] width 29 height 18
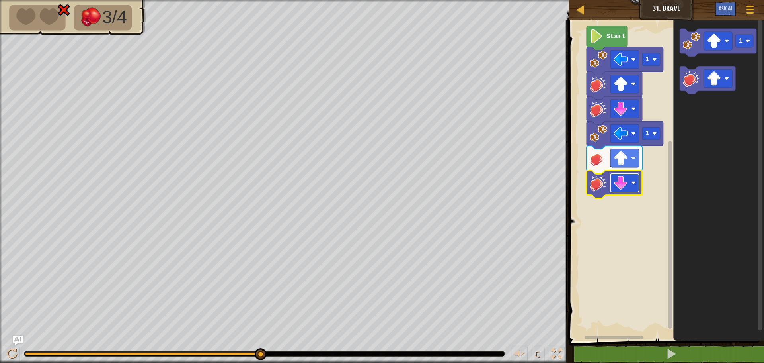
click at [620, 183] on image "Blockly Workspace" at bounding box center [621, 182] width 14 height 14
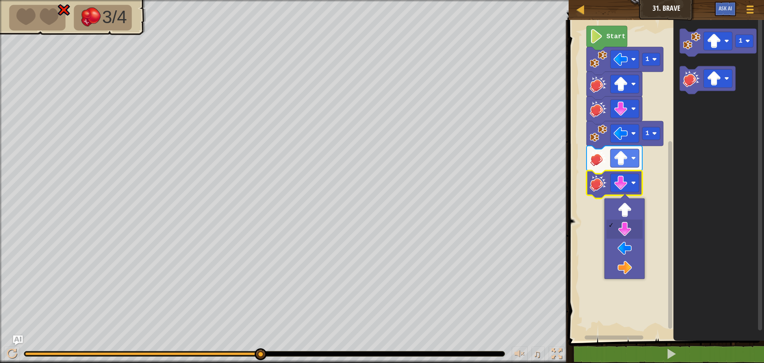
drag, startPoint x: 627, startPoint y: 225, endPoint x: 627, endPoint y: 219, distance: 6.0
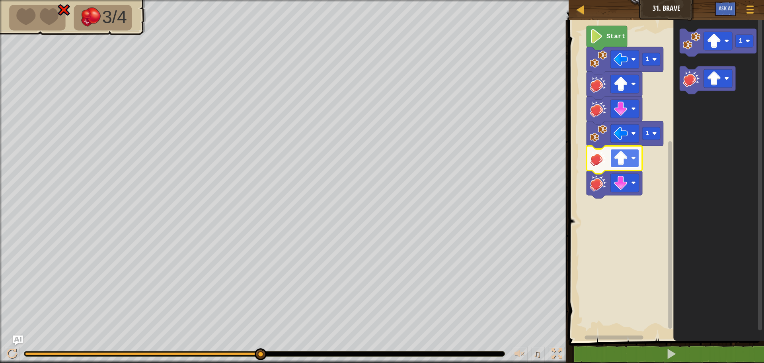
click at [629, 160] on rect "Blockly Workspace" at bounding box center [624, 158] width 29 height 18
click at [624, 179] on image "Blockly Workspace" at bounding box center [621, 182] width 14 height 14
click at [604, 191] on image "Blockly Workspace" at bounding box center [599, 183] width 18 height 18
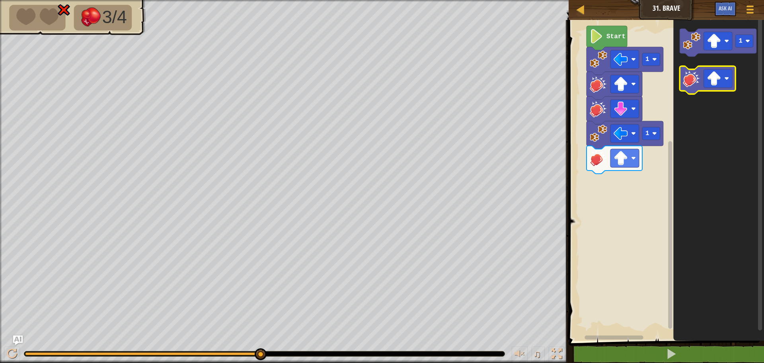
click at [698, 83] on image "Blockly Workspace" at bounding box center [692, 79] width 18 height 18
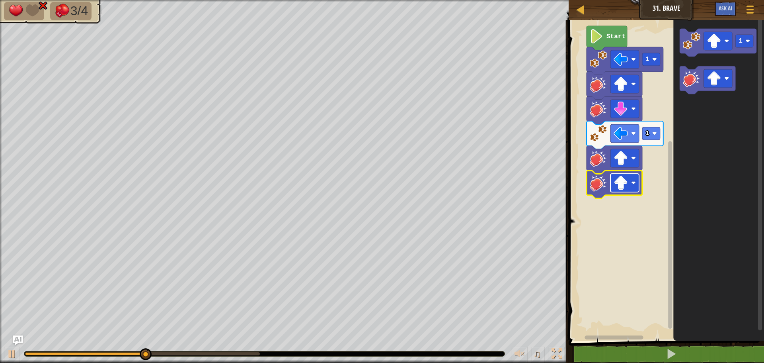
click at [618, 183] on image "Blockly Workspace" at bounding box center [621, 182] width 14 height 14
click at [632, 244] on rect "Blockly Workspace" at bounding box center [665, 178] width 198 height 324
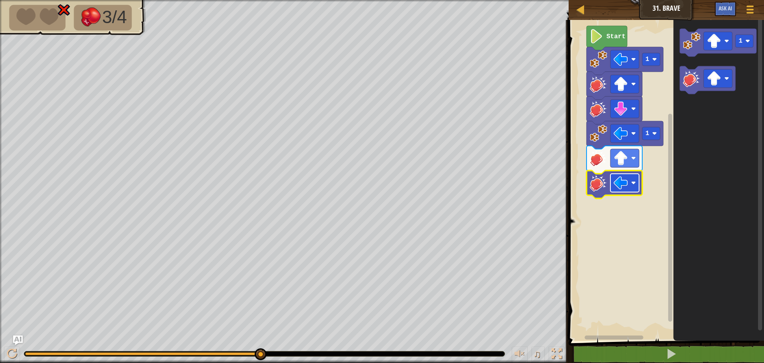
click at [622, 183] on image "Blockly Workspace" at bounding box center [621, 182] width 14 height 14
click at [657, 132] on rect "Blockly Workspace" at bounding box center [651, 133] width 18 height 13
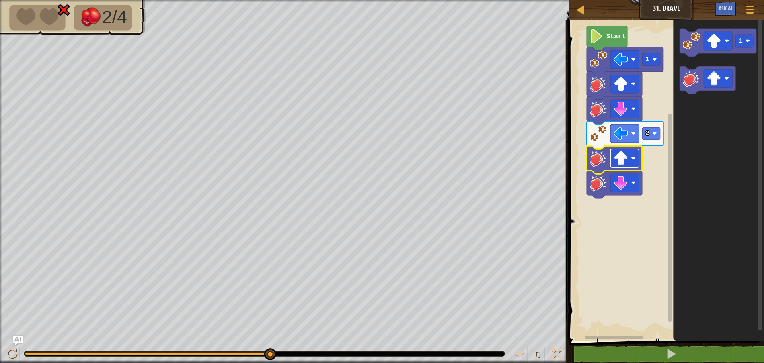
click at [633, 153] on rect "Blockly Workspace" at bounding box center [624, 158] width 29 height 18
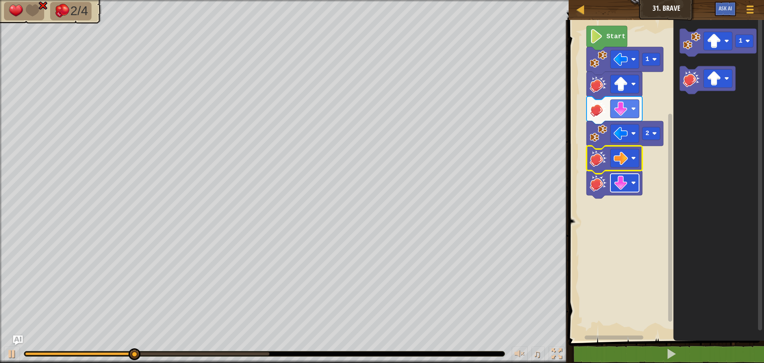
click at [619, 186] on image "Blockly Workspace" at bounding box center [621, 182] width 14 height 14
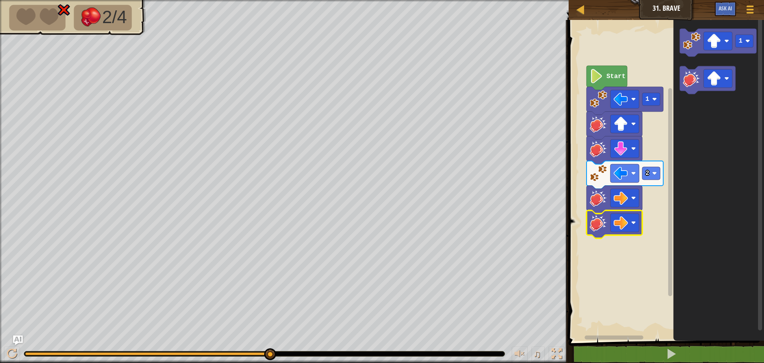
click at [603, 222] on image "Blockly Workspace" at bounding box center [599, 223] width 18 height 18
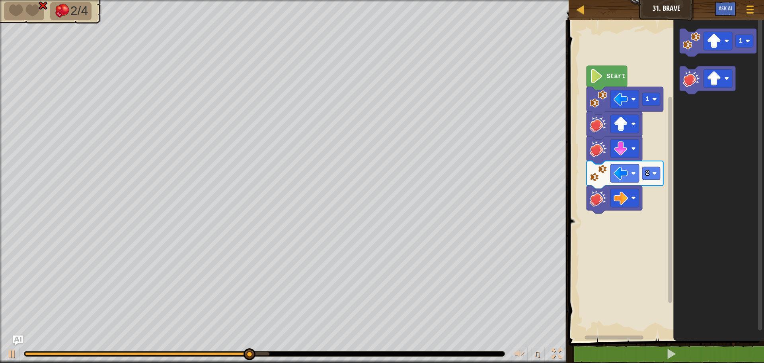
click at [596, 206] on image "Blockly Workspace" at bounding box center [599, 198] width 18 height 18
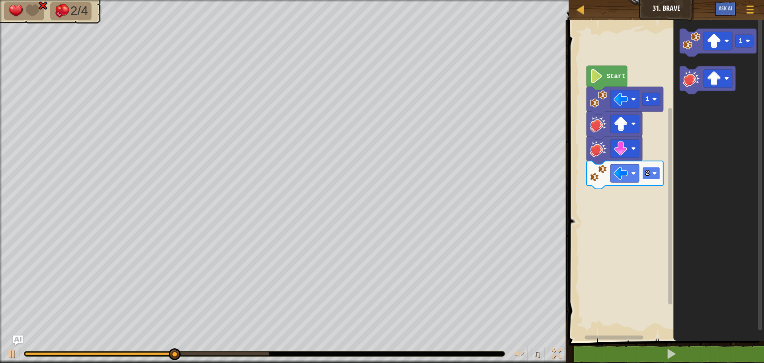
click at [647, 171] on text "2" at bounding box center [647, 173] width 4 height 7
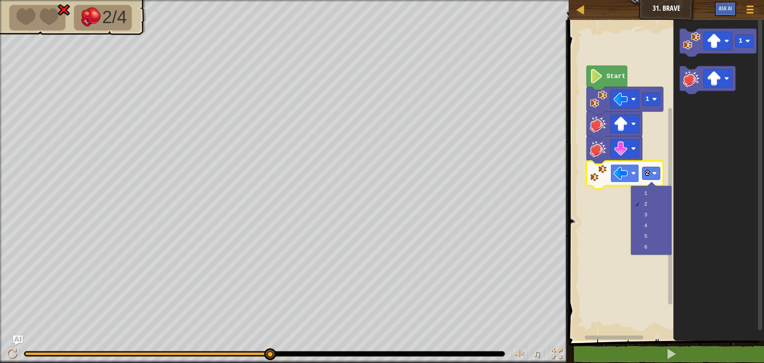
click at [628, 175] on image "Blockly Workspace" at bounding box center [621, 173] width 14 height 14
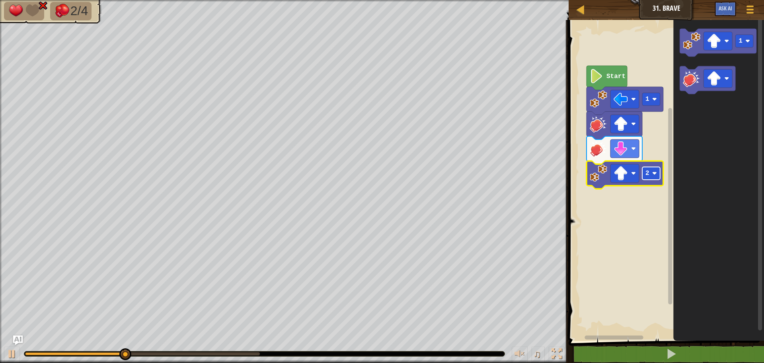
click at [650, 172] on rect "Blockly Workspace" at bounding box center [651, 173] width 18 height 13
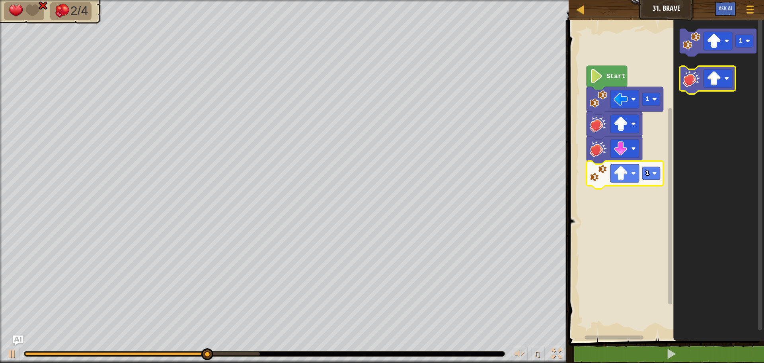
click at [701, 79] on icon "Blockly Workspace" at bounding box center [708, 80] width 56 height 28
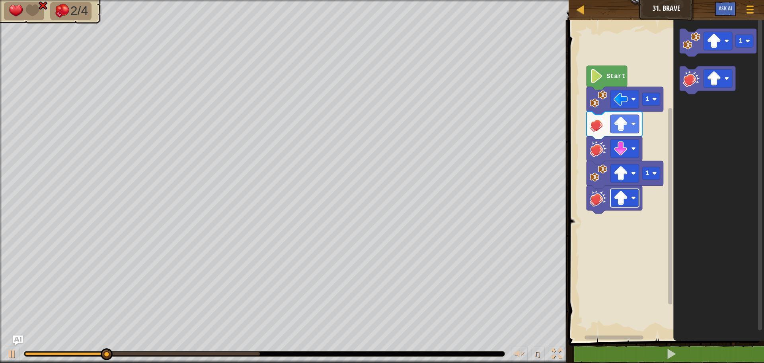
click at [612, 194] on rect "Blockly Workspace" at bounding box center [624, 198] width 29 height 18
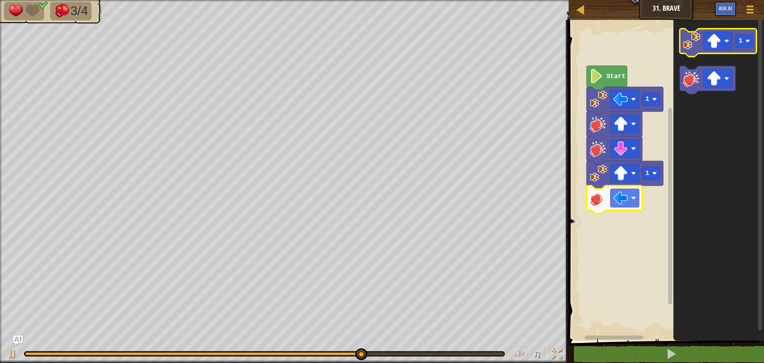
click at [702, 34] on icon "Blockly Workspace" at bounding box center [718, 43] width 77 height 28
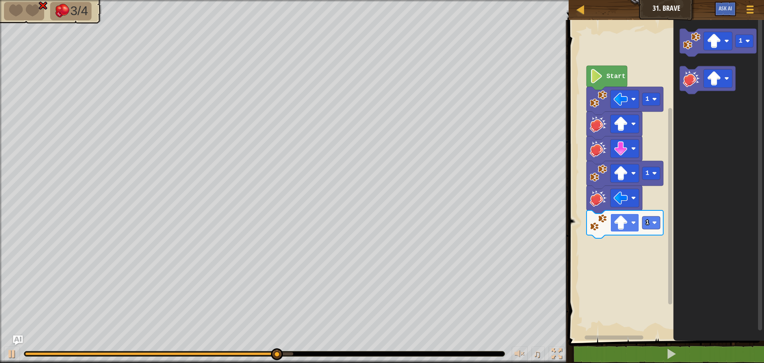
click at [628, 224] on rect "Blockly Workspace" at bounding box center [624, 222] width 29 height 18
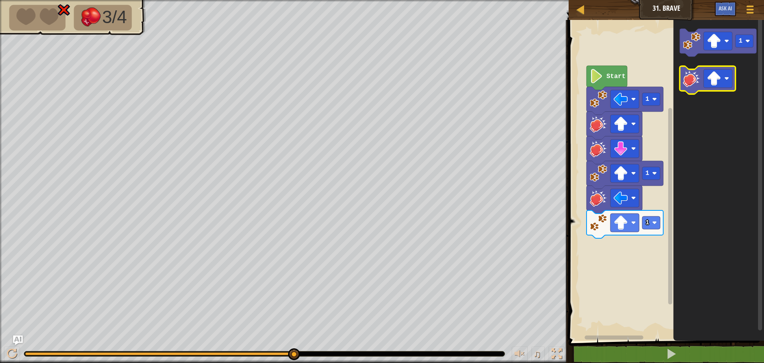
click at [693, 80] on image "Blockly Workspace" at bounding box center [692, 79] width 18 height 18
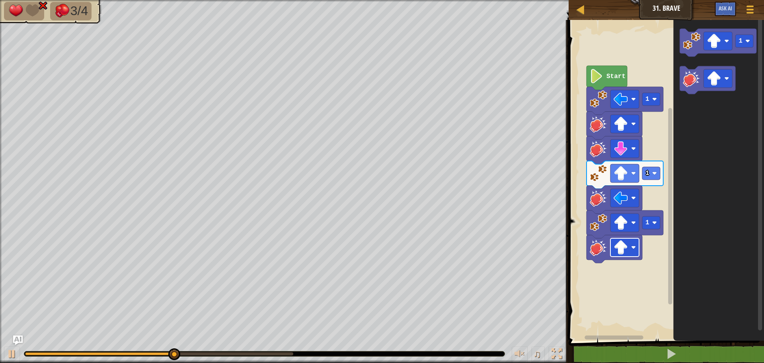
click at [624, 250] on image "Blockly Workspace" at bounding box center [621, 247] width 14 height 14
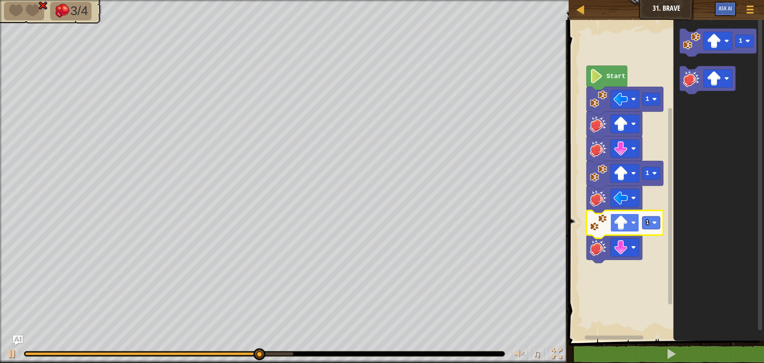
click at [620, 216] on image "Blockly Workspace" at bounding box center [621, 222] width 14 height 14
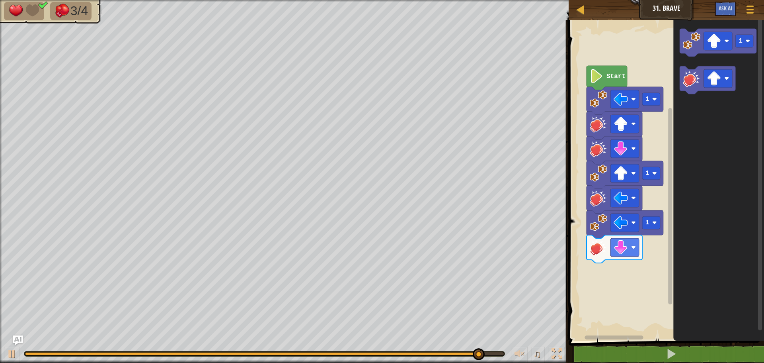
click at [613, 155] on div "Start 1 1 1 1" at bounding box center [665, 178] width 198 height 324
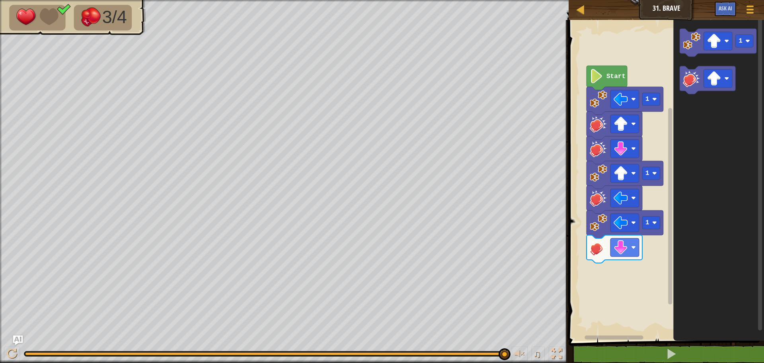
click at [638, 185] on div "Start 1 1 1 1" at bounding box center [665, 178] width 198 height 324
click at [694, 56] on icon "Blockly Workspace" at bounding box center [718, 43] width 77 height 28
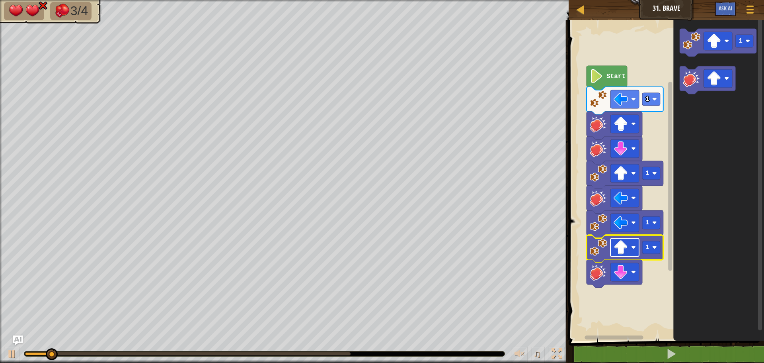
click at [631, 252] on rect "Blockly Workspace" at bounding box center [624, 247] width 29 height 18
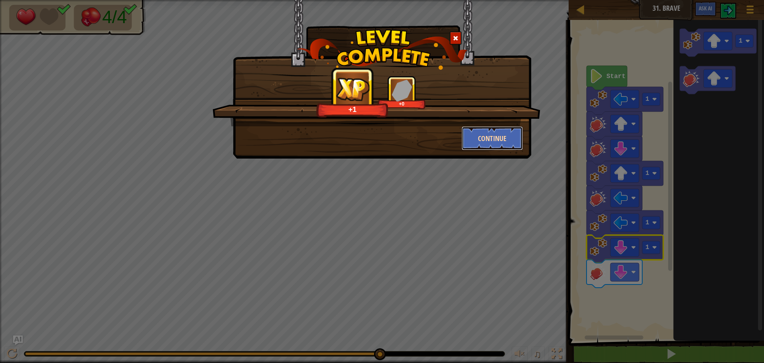
click at [485, 131] on button "Continue" at bounding box center [493, 138] width 62 height 24
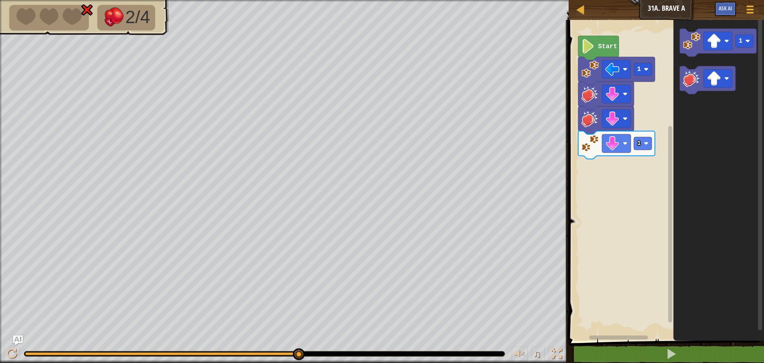
click at [632, 115] on div "Start 1 1 1" at bounding box center [665, 178] width 198 height 324
click at [694, 89] on icon "Blockly Workspace" at bounding box center [708, 80] width 56 height 28
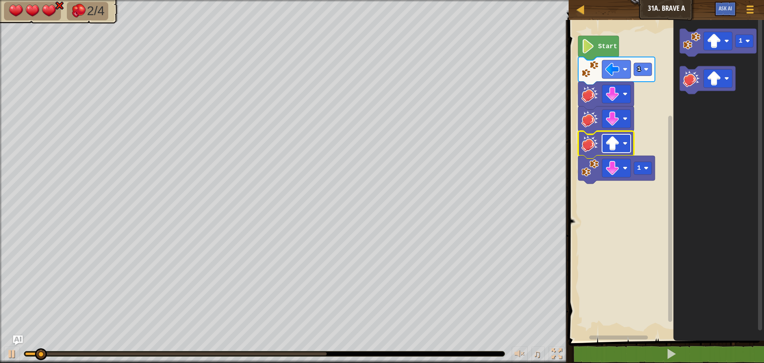
click at [611, 145] on image "Blockly Workspace" at bounding box center [612, 143] width 14 height 14
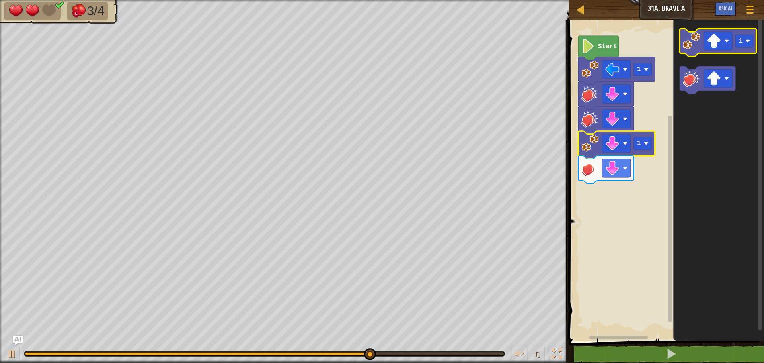
click at [683, 54] on rect "Blockly Workspace" at bounding box center [718, 43] width 77 height 28
click at [683, 48] on image "Blockly Workspace" at bounding box center [692, 41] width 18 height 18
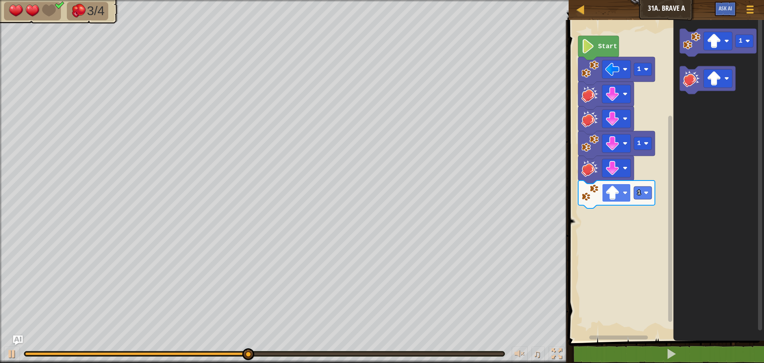
click at [608, 192] on image "Blockly Workspace" at bounding box center [612, 192] width 14 height 14
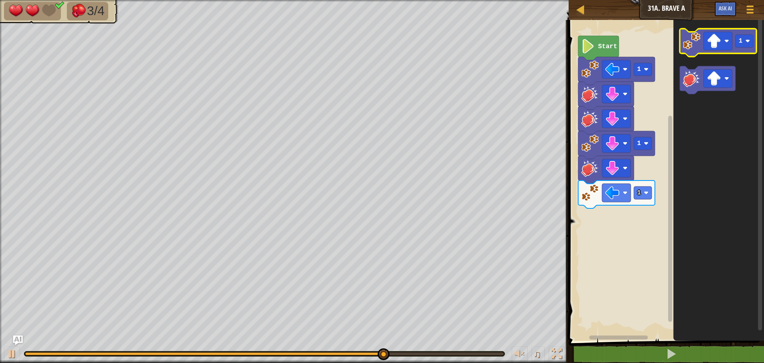
click at [699, 52] on icon "Blockly Workspace" at bounding box center [718, 43] width 77 height 28
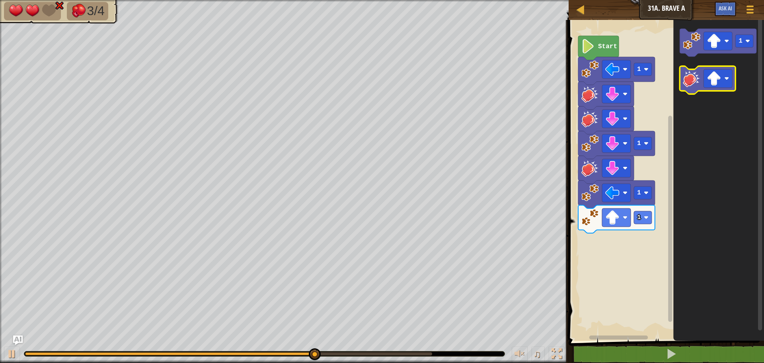
click at [696, 77] on image "Blockly Workspace" at bounding box center [692, 79] width 18 height 18
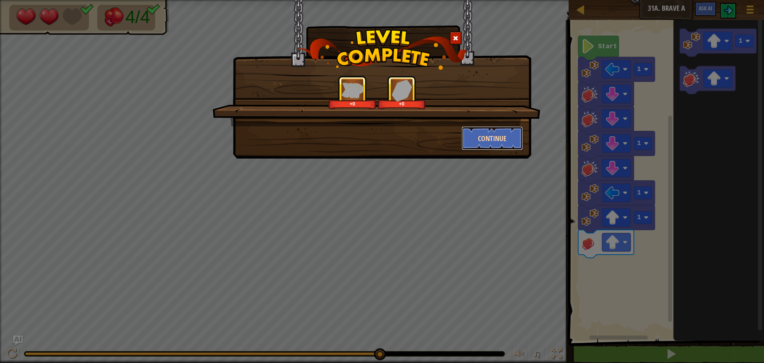
click at [481, 137] on button "Continue" at bounding box center [493, 138] width 62 height 24
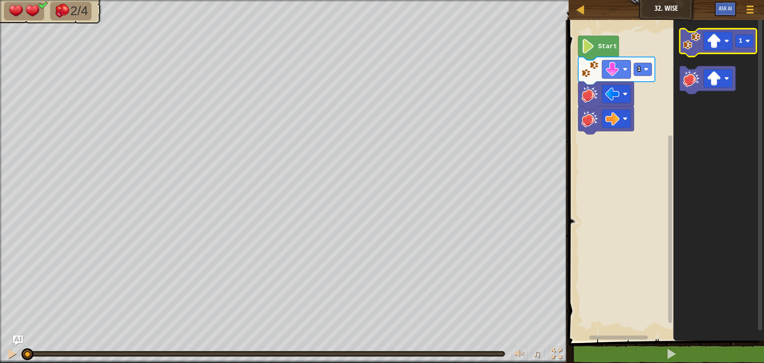
click at [693, 45] on image "Blockly Workspace" at bounding box center [692, 41] width 18 height 18
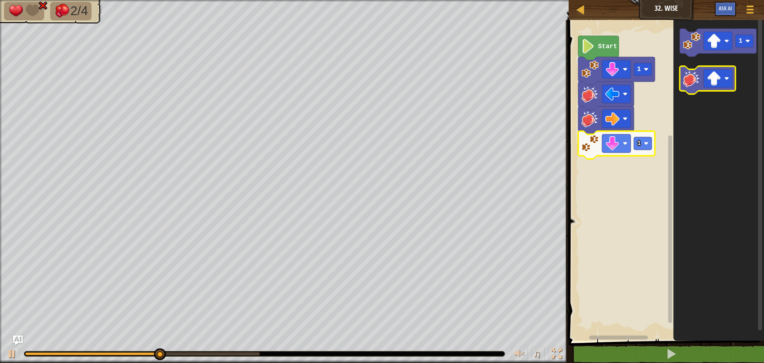
click at [701, 77] on icon "Blockly Workspace" at bounding box center [708, 80] width 56 height 28
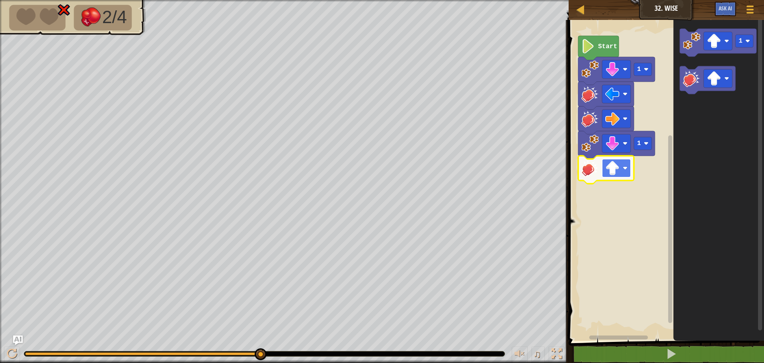
click at [618, 172] on image "Blockly Workspace" at bounding box center [612, 168] width 14 height 14
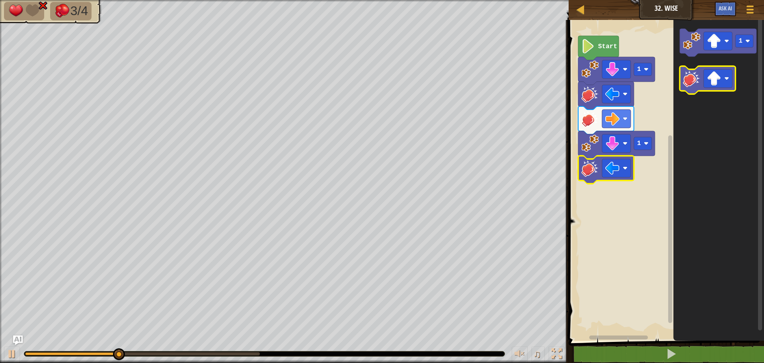
click at [688, 79] on image "Blockly Workspace" at bounding box center [692, 79] width 18 height 18
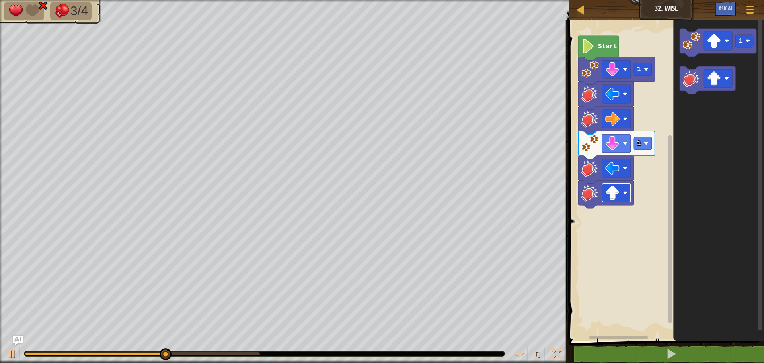
click at [624, 193] on image "Blockly Workspace" at bounding box center [625, 192] width 5 height 5
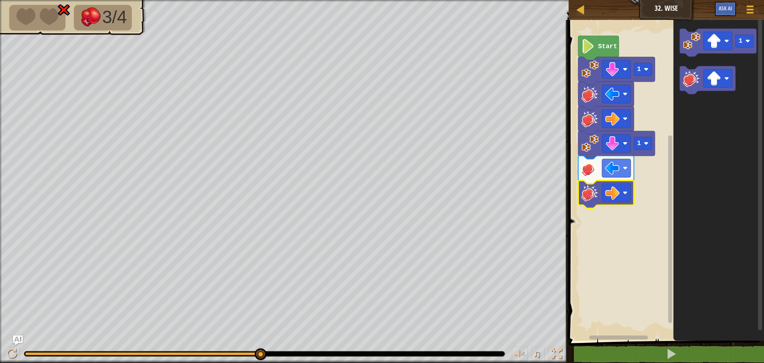
click at [589, 189] on image "Blockly Workspace" at bounding box center [590, 193] width 18 height 18
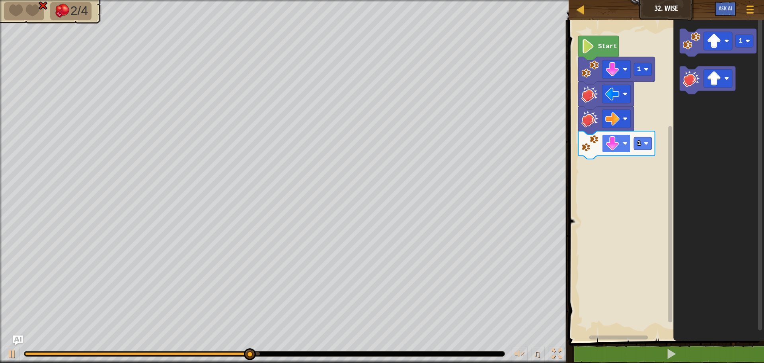
click at [608, 145] on image "Blockly Workspace" at bounding box center [612, 143] width 14 height 14
click at [693, 79] on image "Blockly Workspace" at bounding box center [692, 79] width 18 height 18
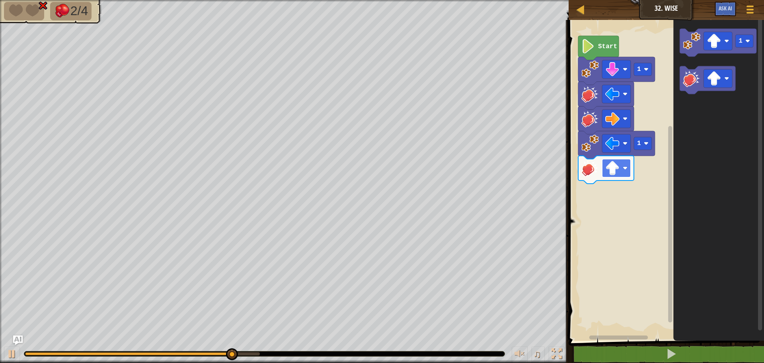
click at [624, 167] on image "Blockly Workspace" at bounding box center [625, 168] width 5 height 5
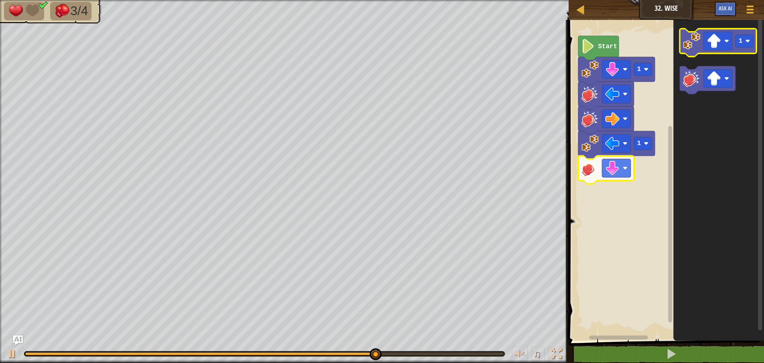
click at [696, 41] on image "Blockly Workspace" at bounding box center [692, 41] width 18 height 18
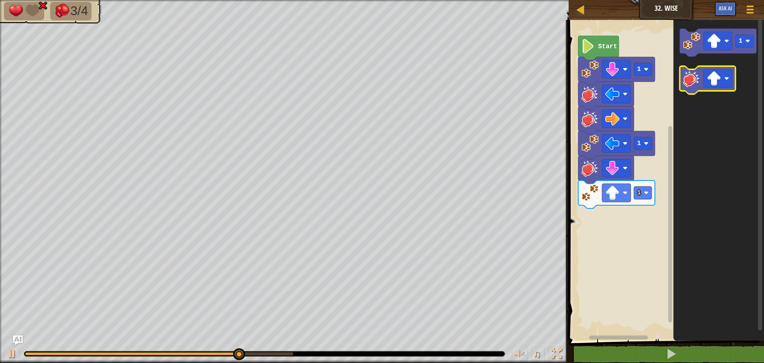
click at [696, 90] on icon "Blockly Workspace" at bounding box center [708, 80] width 56 height 28
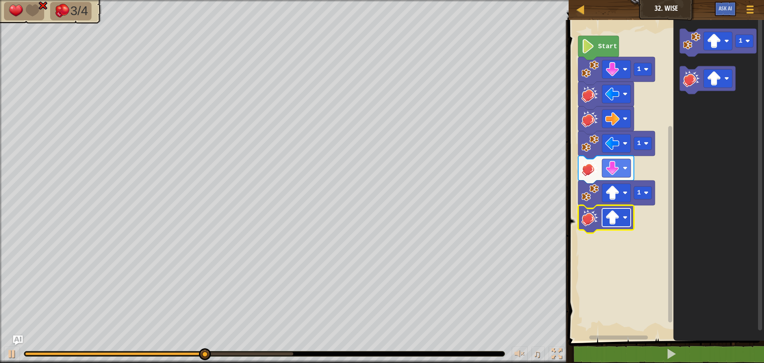
click at [617, 216] on image "Blockly Workspace" at bounding box center [612, 217] width 14 height 14
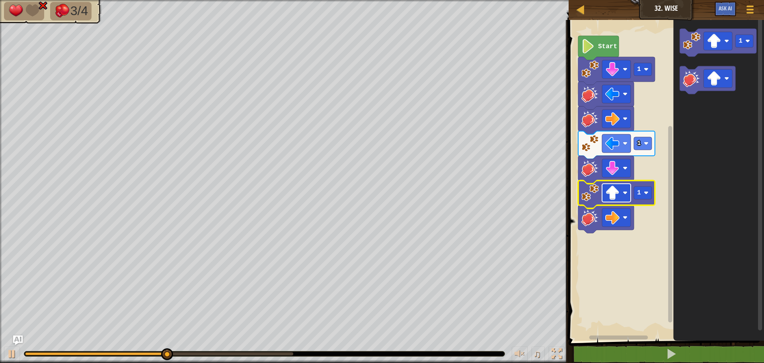
click at [615, 190] on image "Blockly Workspace" at bounding box center [612, 192] width 14 height 14
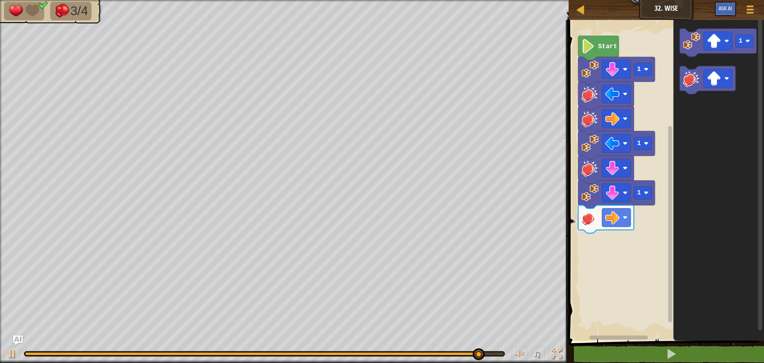
click at [676, 107] on icon "1" at bounding box center [718, 178] width 91 height 324
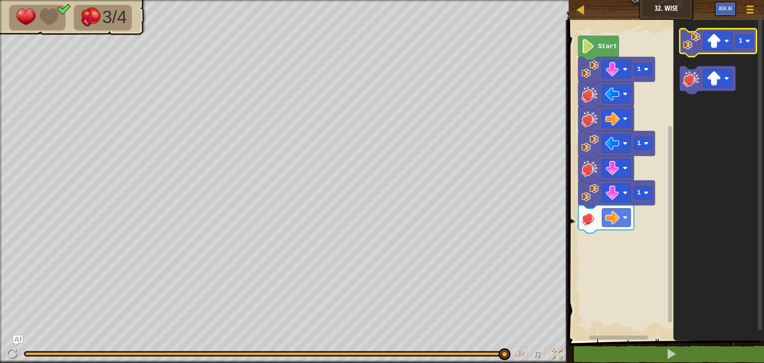
click at [684, 51] on icon "Blockly Workspace" at bounding box center [718, 43] width 77 height 28
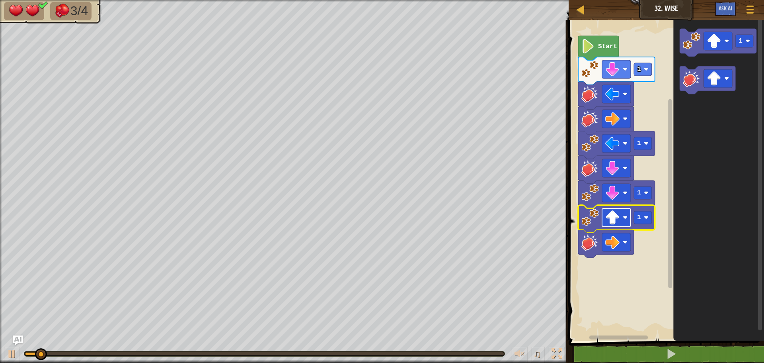
click at [603, 220] on rect "Blockly Workspace" at bounding box center [616, 217] width 29 height 18
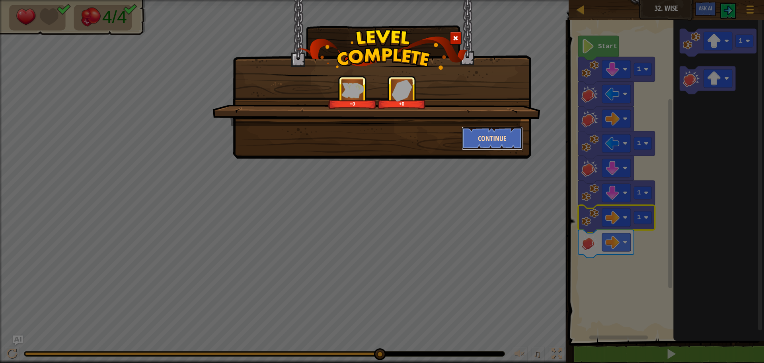
click at [485, 138] on button "Continue" at bounding box center [493, 138] width 62 height 24
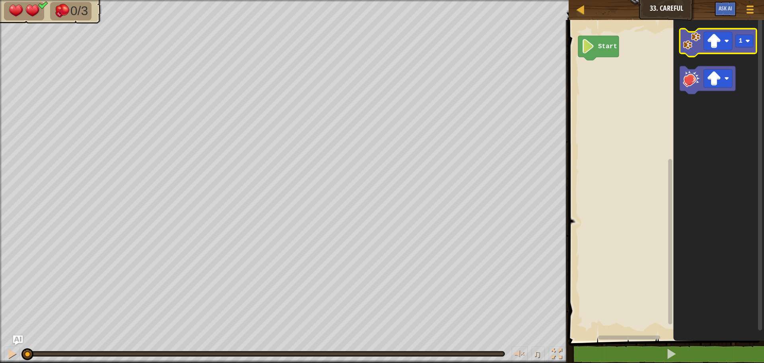
click at [694, 37] on image "Blockly Workspace" at bounding box center [692, 41] width 18 height 18
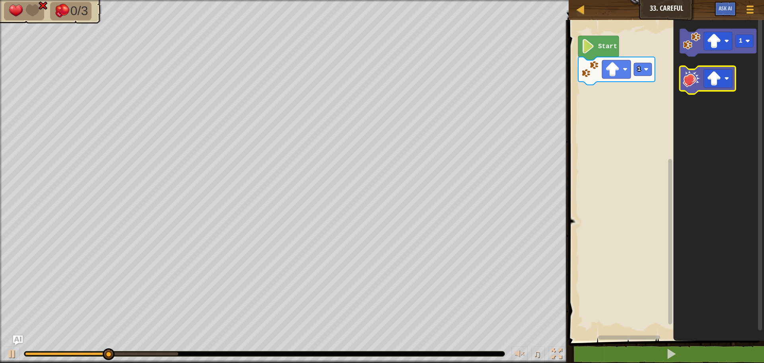
click at [694, 80] on image "Blockly Workspace" at bounding box center [692, 79] width 18 height 18
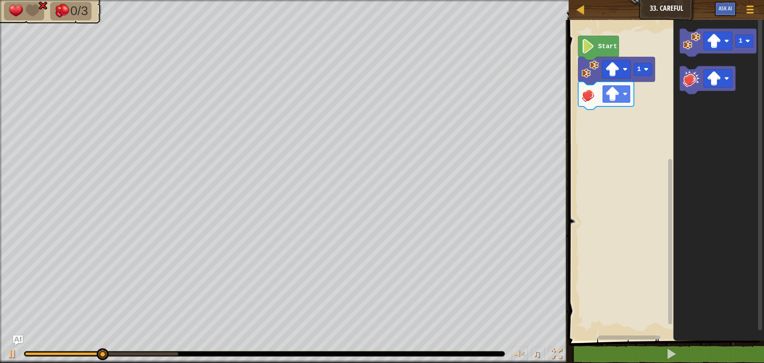
click at [605, 97] on rect "Blockly Workspace" at bounding box center [616, 94] width 29 height 18
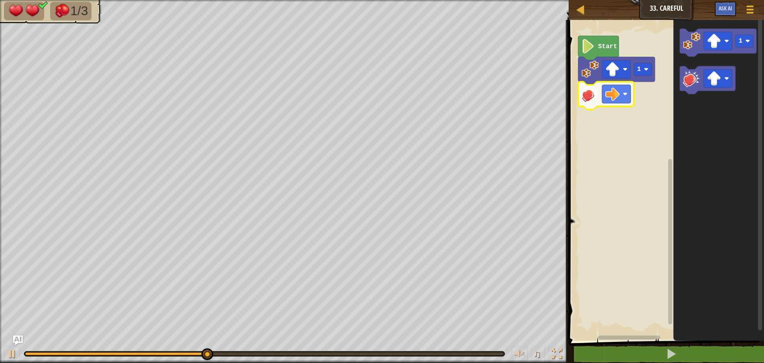
click at [676, 39] on icon "Blockly Workspace" at bounding box center [718, 178] width 91 height 324
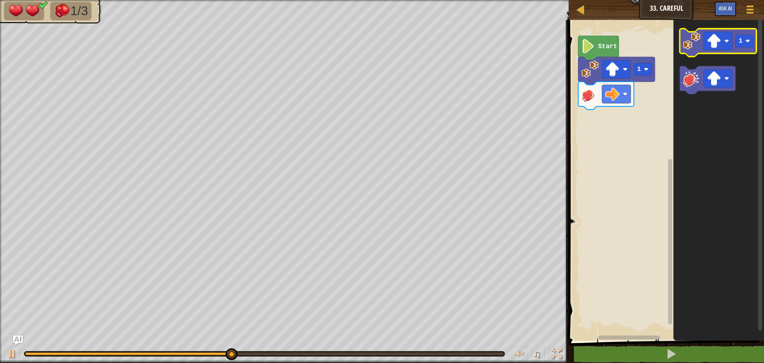
click at [690, 40] on image "Blockly Workspace" at bounding box center [692, 41] width 18 height 18
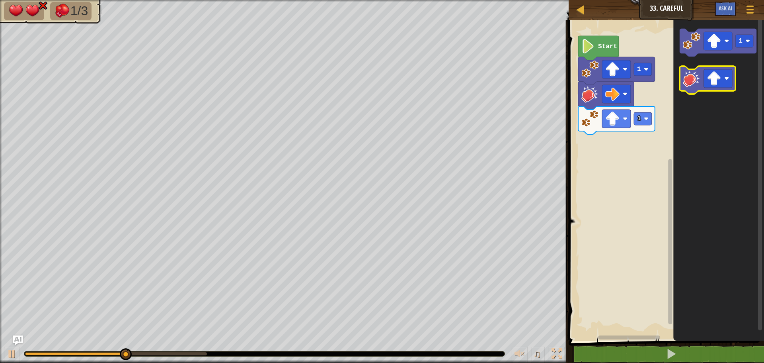
click at [696, 82] on image "Blockly Workspace" at bounding box center [692, 79] width 18 height 18
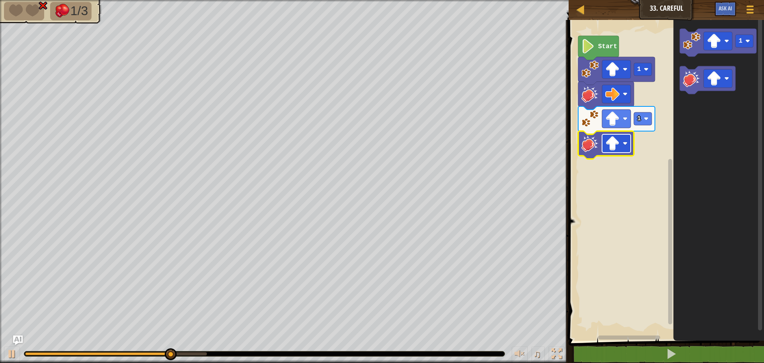
click at [627, 149] on rect "Blockly Workspace" at bounding box center [616, 143] width 29 height 18
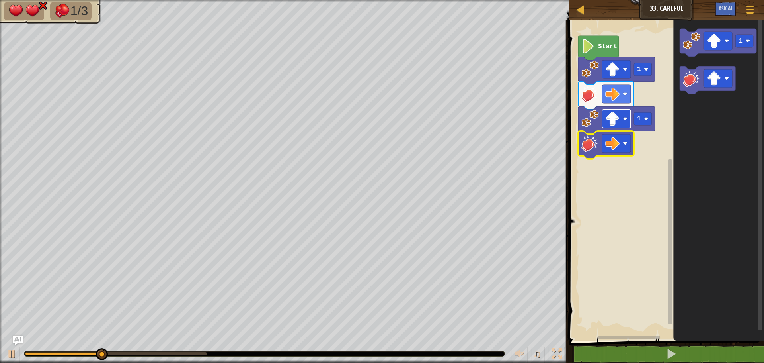
click at [606, 127] on rect "Blockly Workspace" at bounding box center [616, 118] width 29 height 18
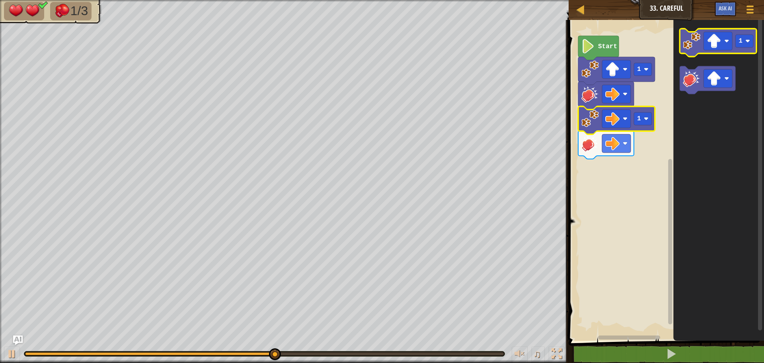
click at [700, 38] on image "Blockly Workspace" at bounding box center [692, 41] width 18 height 18
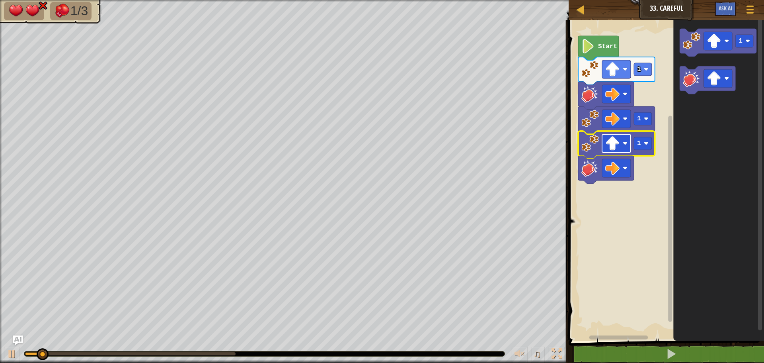
click at [611, 147] on image "Blockly Workspace" at bounding box center [612, 143] width 14 height 14
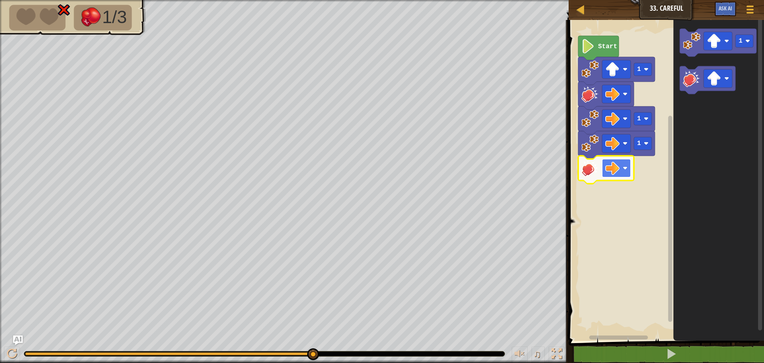
click at [612, 162] on image "Blockly Workspace" at bounding box center [612, 168] width 14 height 14
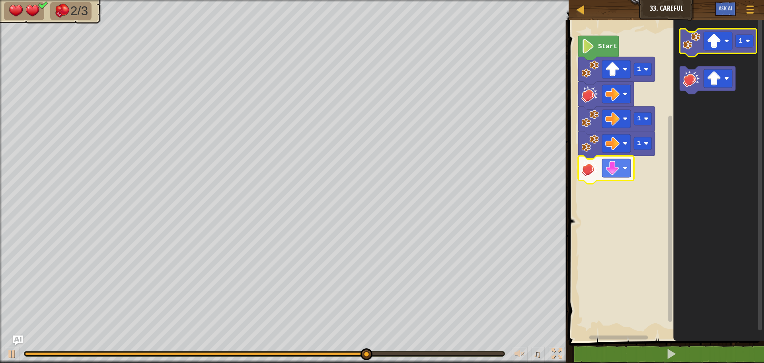
click at [698, 51] on icon "Blockly Workspace" at bounding box center [718, 43] width 77 height 28
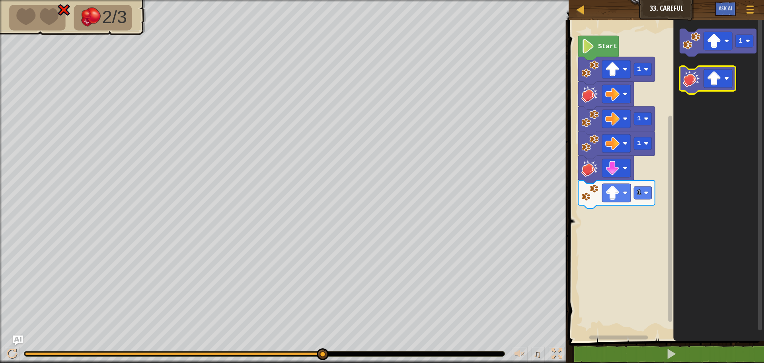
click at [682, 88] on icon "Blockly Workspace" at bounding box center [708, 80] width 56 height 28
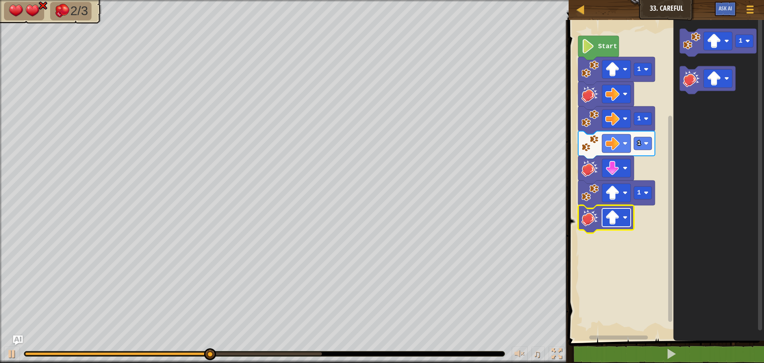
click at [619, 212] on image "Blockly Workspace" at bounding box center [612, 217] width 14 height 14
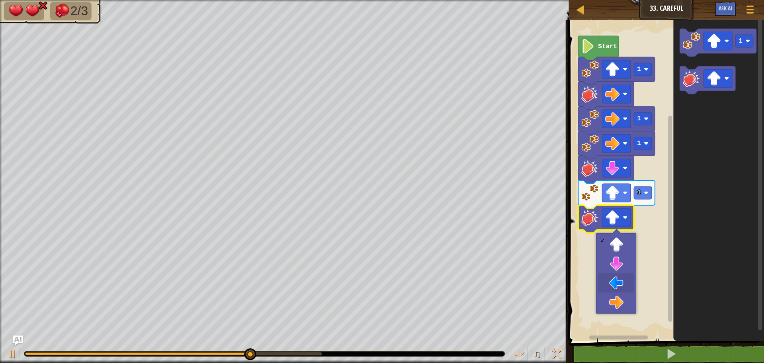
drag, startPoint x: 624, startPoint y: 284, endPoint x: 624, endPoint y: 278, distance: 6.0
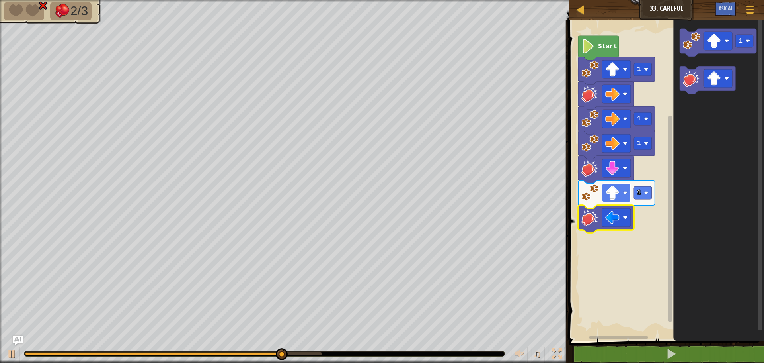
click at [616, 184] on rect "Blockly Workspace" at bounding box center [616, 192] width 29 height 18
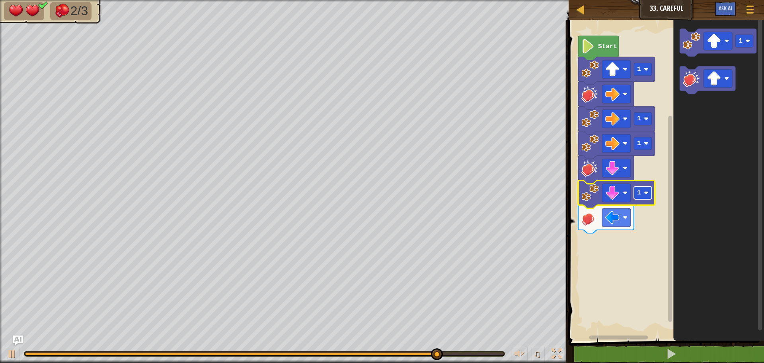
click at [642, 195] on rect "Blockly Workspace" at bounding box center [643, 192] width 18 height 13
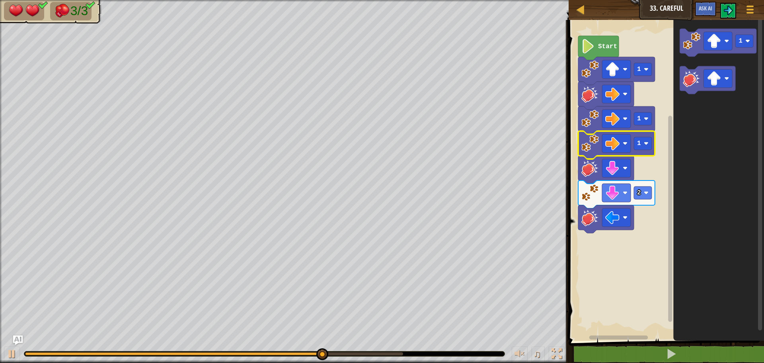
click at [596, 148] on image "Blockly Workspace" at bounding box center [590, 144] width 18 height 18
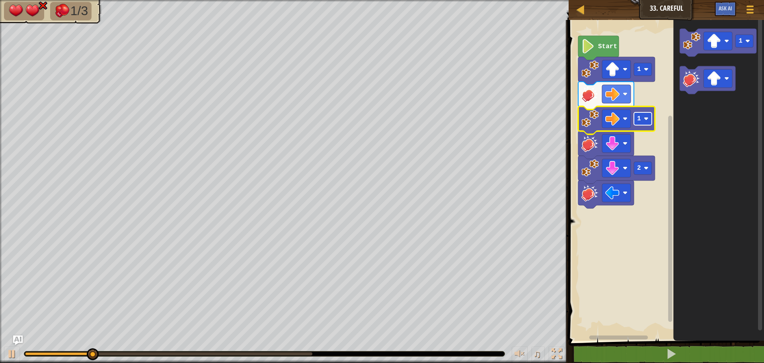
click at [649, 119] on rect "Blockly Workspace" at bounding box center [643, 118] width 18 height 13
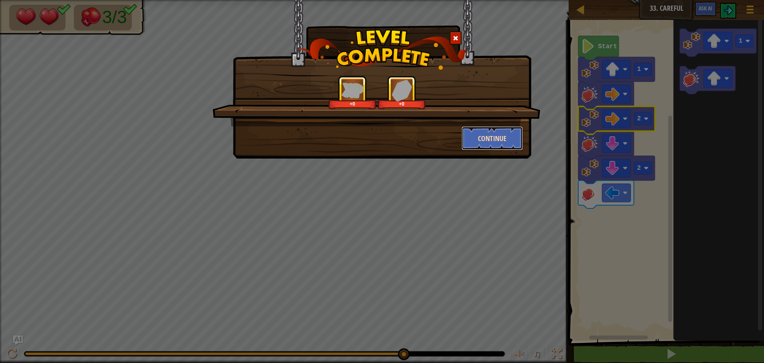
click at [487, 135] on button "Continue" at bounding box center [493, 138] width 62 height 24
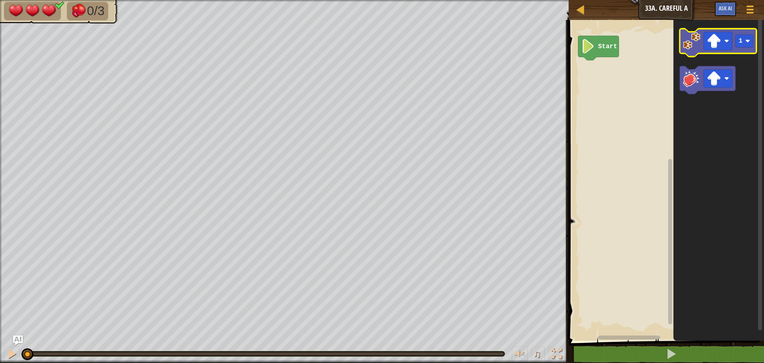
click at [684, 42] on image "Blockly Workspace" at bounding box center [692, 41] width 18 height 18
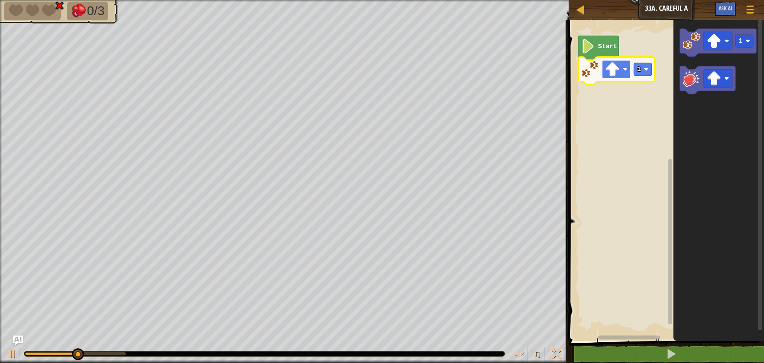
click at [620, 69] on rect "Blockly Workspace" at bounding box center [616, 69] width 29 height 18
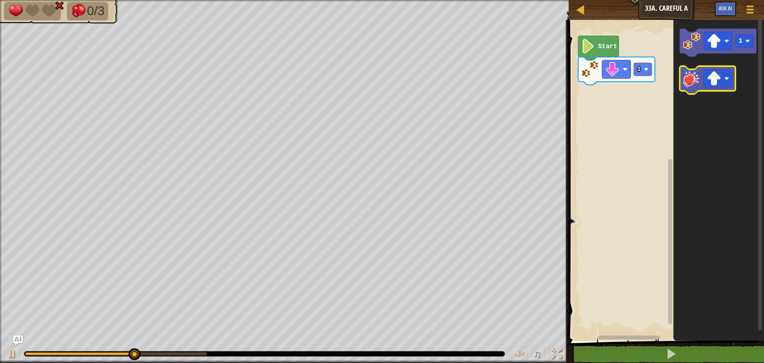
click at [680, 80] on icon "Blockly Workspace" at bounding box center [708, 80] width 56 height 28
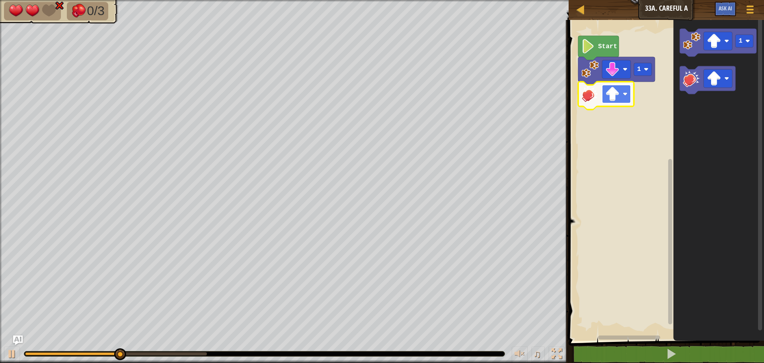
click at [620, 98] on image "Blockly Workspace" at bounding box center [612, 94] width 14 height 14
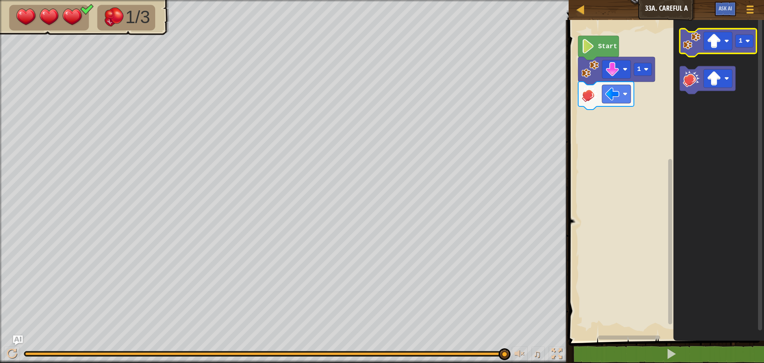
click at [690, 49] on image "Blockly Workspace" at bounding box center [692, 41] width 18 height 18
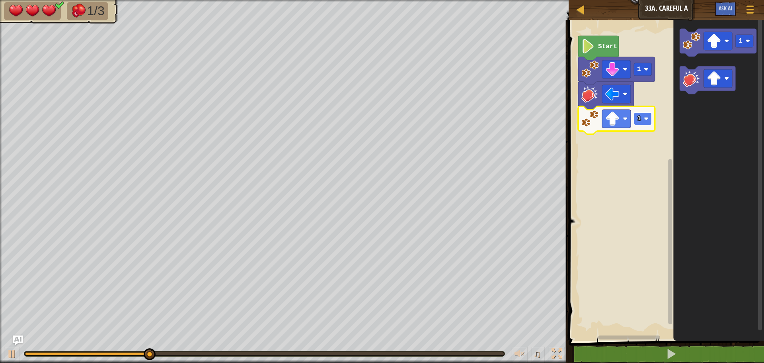
click at [645, 125] on rect "Blockly Workspace" at bounding box center [643, 118] width 18 height 13
click at [610, 121] on image "Blockly Workspace" at bounding box center [612, 118] width 14 height 14
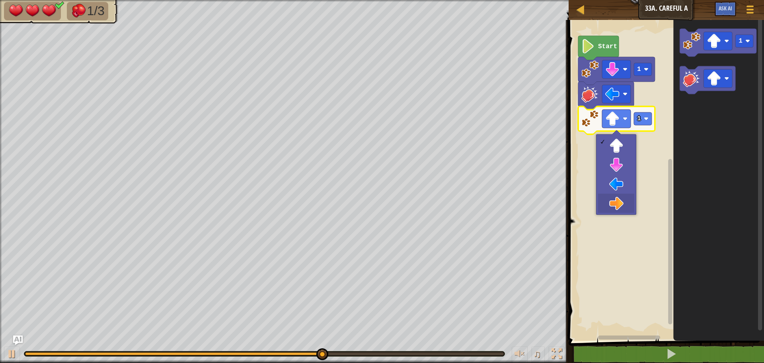
drag, startPoint x: 619, startPoint y: 196, endPoint x: 621, endPoint y: 157, distance: 39.1
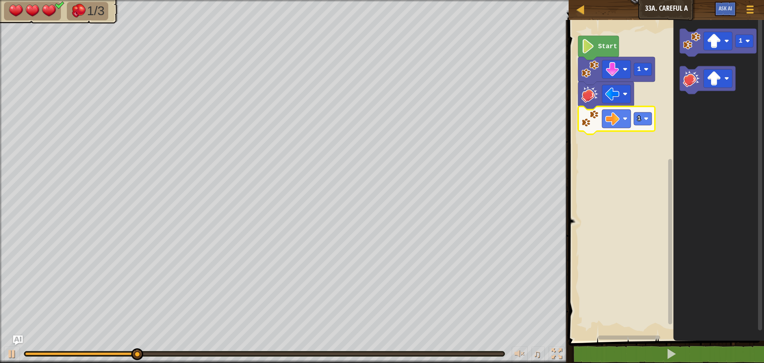
click at [645, 109] on icon "Blockly Workspace" at bounding box center [616, 120] width 77 height 28
click at [642, 121] on rect "Blockly Workspace" at bounding box center [643, 118] width 18 height 13
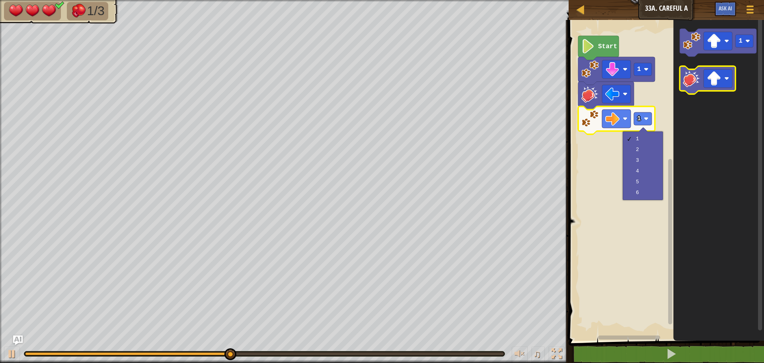
click at [693, 87] on icon "Blockly Workspace" at bounding box center [708, 80] width 56 height 28
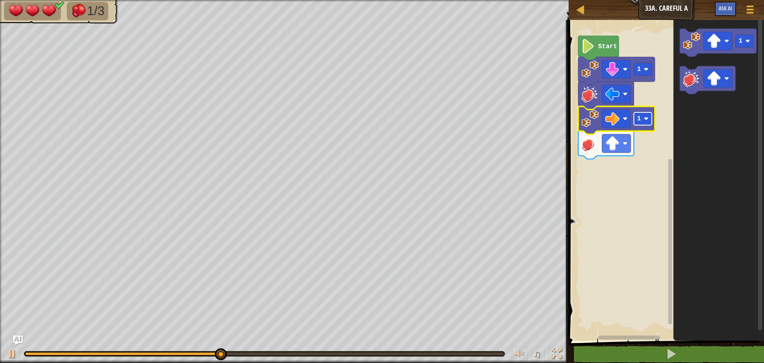
click at [641, 125] on rect "Blockly Workspace" at bounding box center [643, 118] width 18 height 13
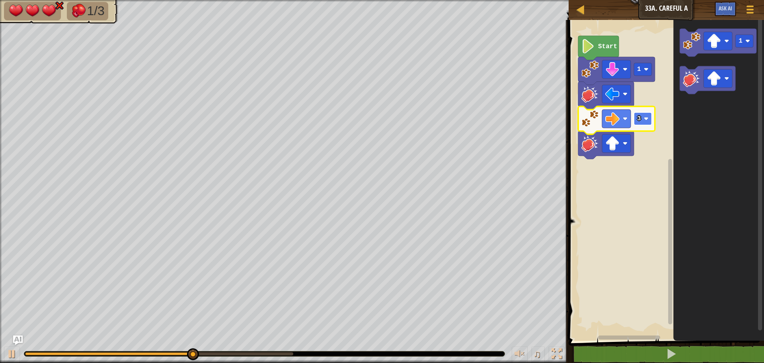
click at [642, 122] on rect "Blockly Workspace" at bounding box center [643, 118] width 18 height 13
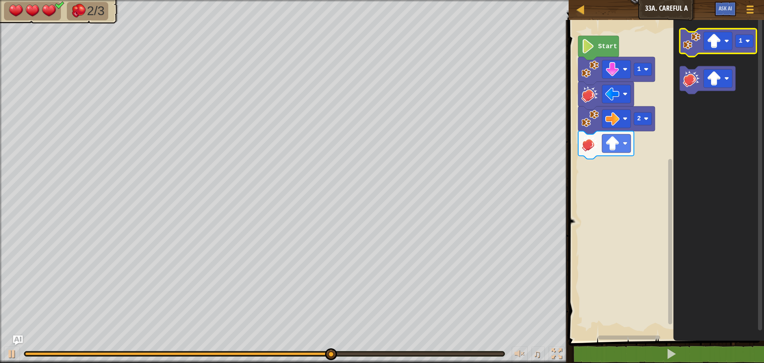
click at [687, 50] on icon "Blockly Workspace" at bounding box center [718, 43] width 77 height 28
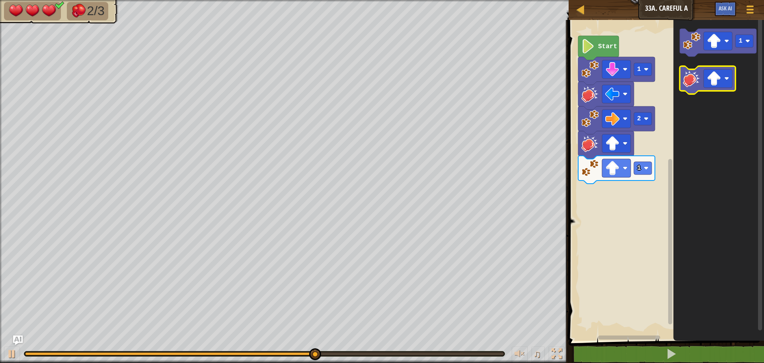
click at [690, 87] on icon "Blockly Workspace" at bounding box center [708, 80] width 56 height 28
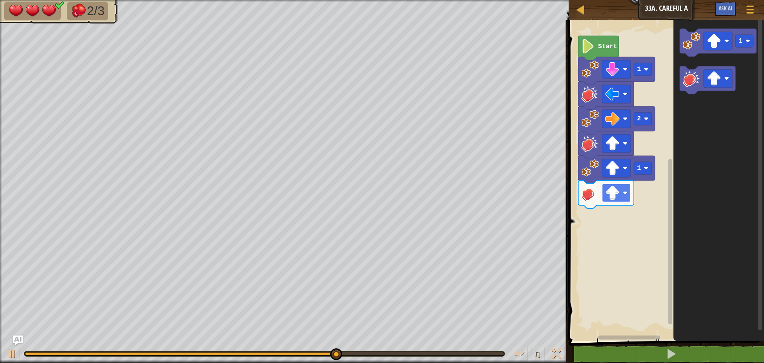
click at [621, 187] on rect "Blockly Workspace" at bounding box center [616, 192] width 29 height 18
click at [650, 170] on rect "Blockly Workspace" at bounding box center [643, 168] width 18 height 13
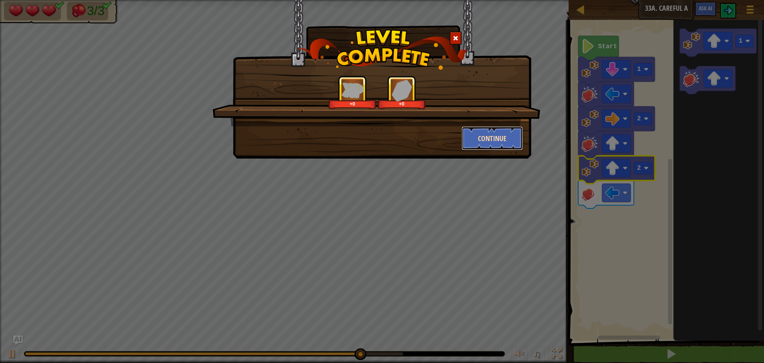
click at [495, 133] on button "Continue" at bounding box center [493, 138] width 62 height 24
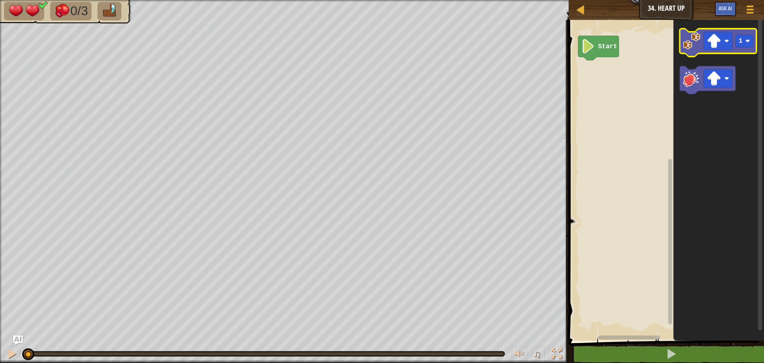
click at [700, 50] on icon "Blockly Workspace" at bounding box center [718, 43] width 77 height 28
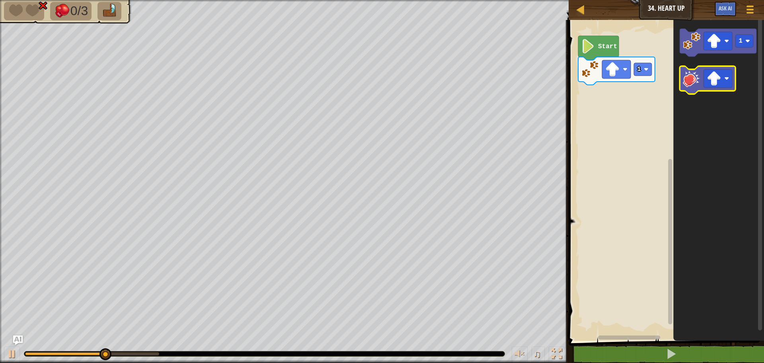
click at [683, 77] on icon "Blockly Workspace" at bounding box center [708, 80] width 56 height 28
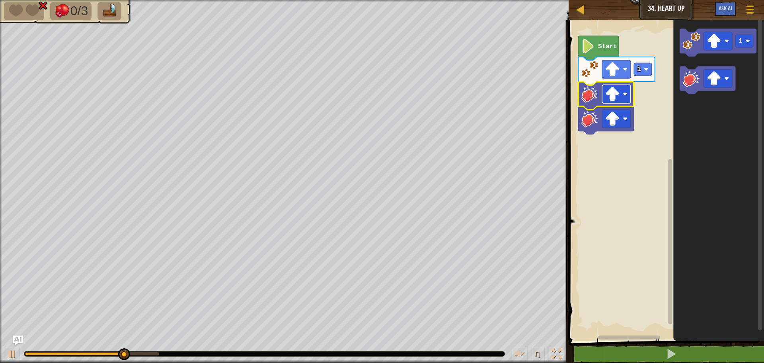
click at [622, 100] on rect "Blockly Workspace" at bounding box center [616, 94] width 29 height 18
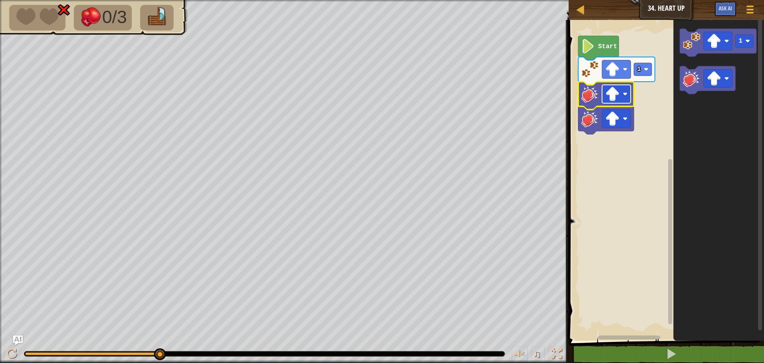
click at [616, 99] on image "Blockly Workspace" at bounding box center [612, 94] width 14 height 14
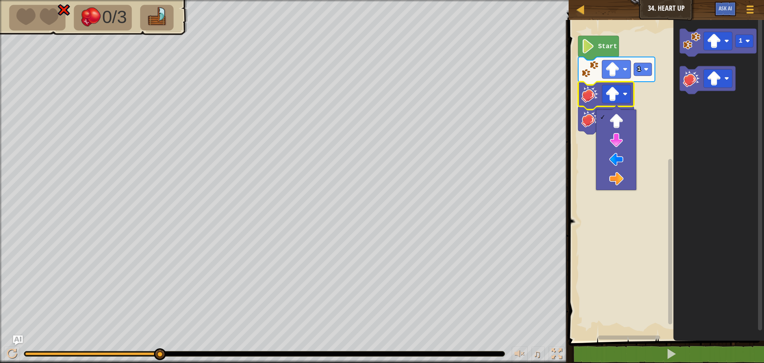
click at [700, 138] on icon "Blockly Workspace" at bounding box center [718, 178] width 91 height 324
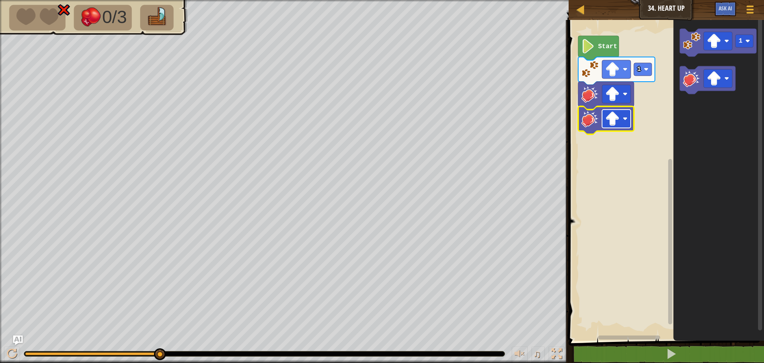
click at [611, 125] on image "Blockly Workspace" at bounding box center [612, 118] width 14 height 14
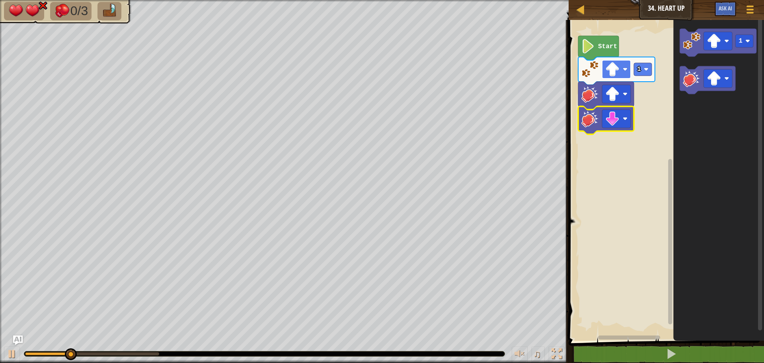
click at [612, 63] on image "Blockly Workspace" at bounding box center [612, 69] width 14 height 14
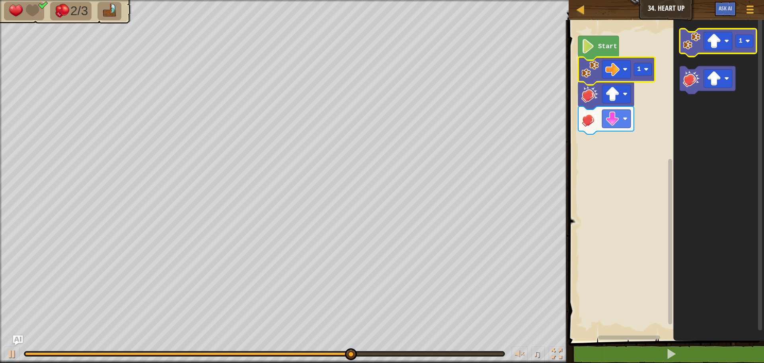
click at [703, 41] on icon "Blockly Workspace" at bounding box center [718, 43] width 77 height 28
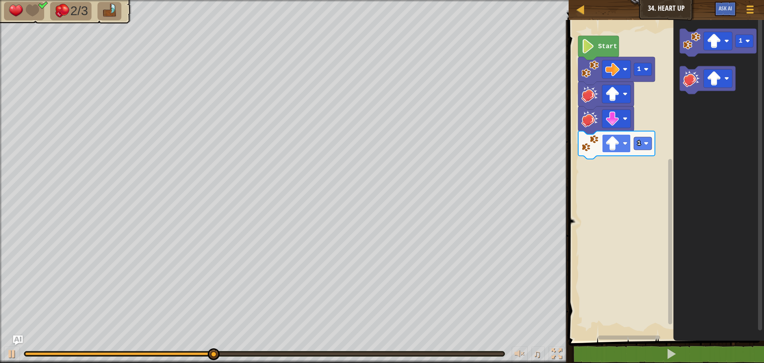
click at [622, 140] on rect "Blockly Workspace" at bounding box center [616, 143] width 29 height 18
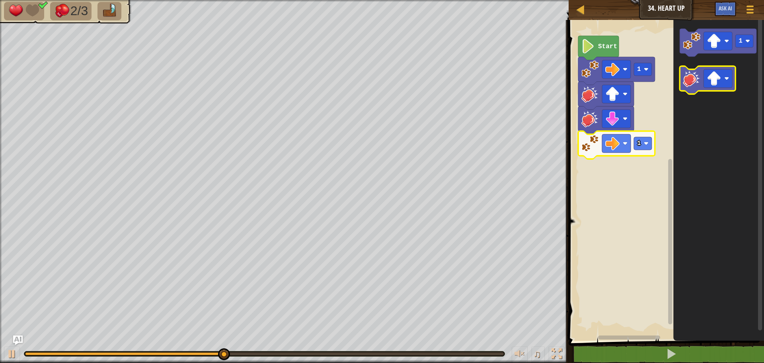
click at [694, 80] on image "Blockly Workspace" at bounding box center [692, 79] width 18 height 18
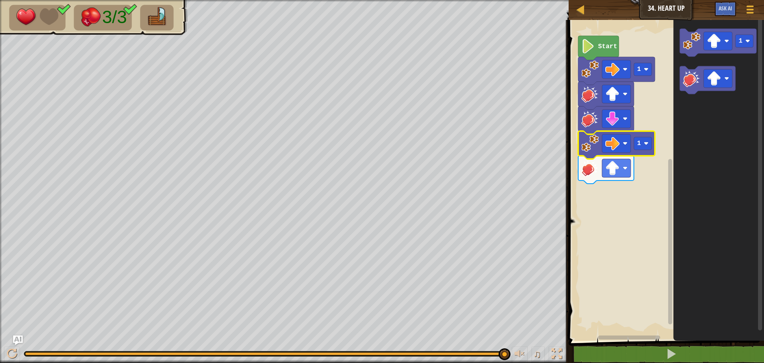
click at [587, 144] on image "Blockly Workspace" at bounding box center [590, 144] width 18 height 18
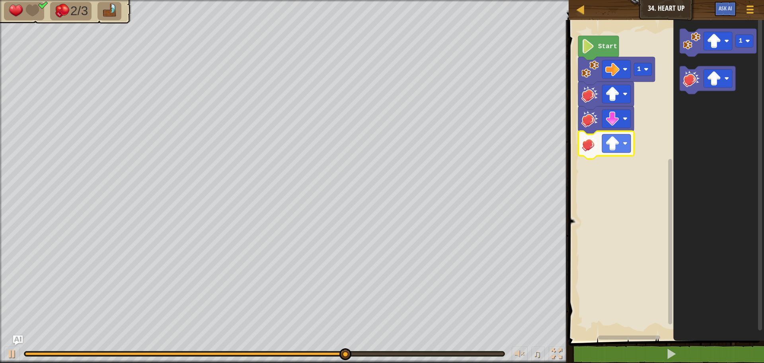
click at [590, 150] on image "Blockly Workspace" at bounding box center [590, 144] width 18 height 18
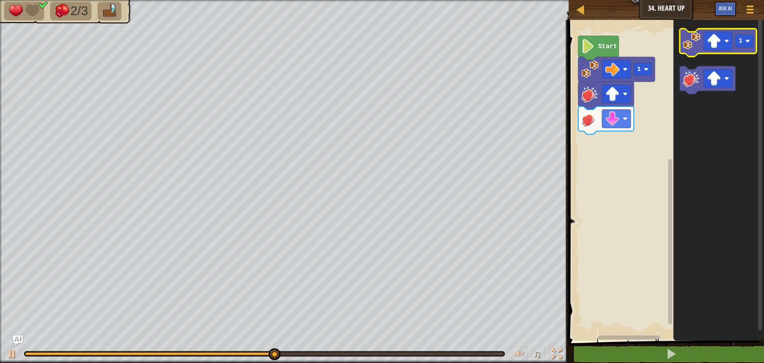
click at [691, 37] on image "Blockly Workspace" at bounding box center [692, 41] width 18 height 18
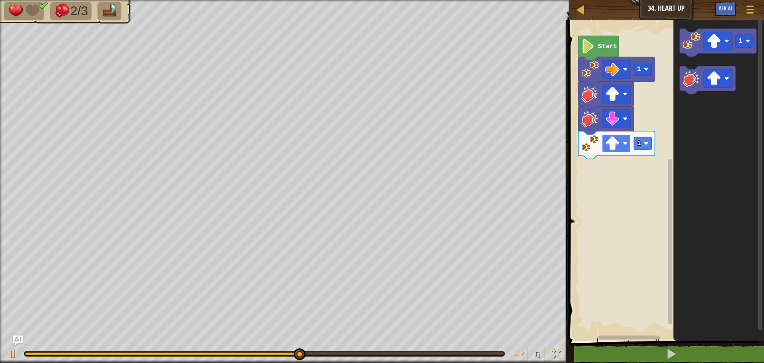
click at [611, 145] on image "Blockly Workspace" at bounding box center [612, 143] width 14 height 14
click at [700, 83] on image "Blockly Workspace" at bounding box center [692, 79] width 18 height 18
click at [614, 173] on image "Blockly Workspace" at bounding box center [612, 168] width 14 height 14
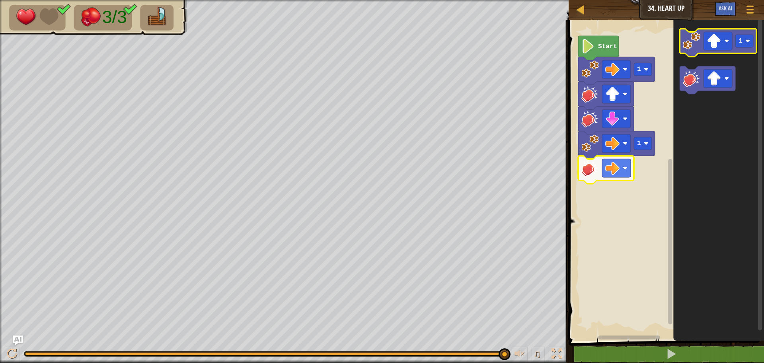
click at [697, 44] on image "Blockly Workspace" at bounding box center [692, 41] width 18 height 18
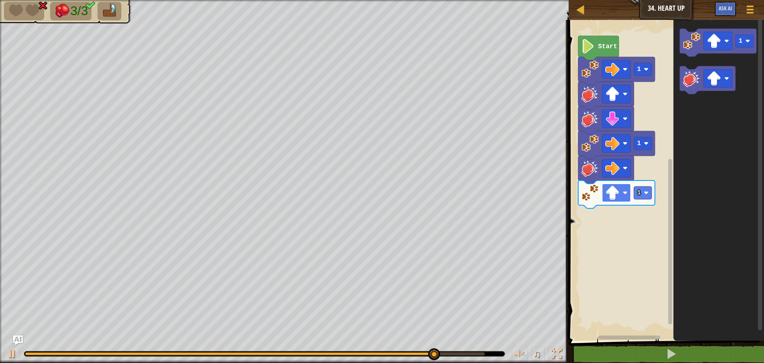
click at [609, 199] on image "Blockly Workspace" at bounding box center [612, 192] width 14 height 14
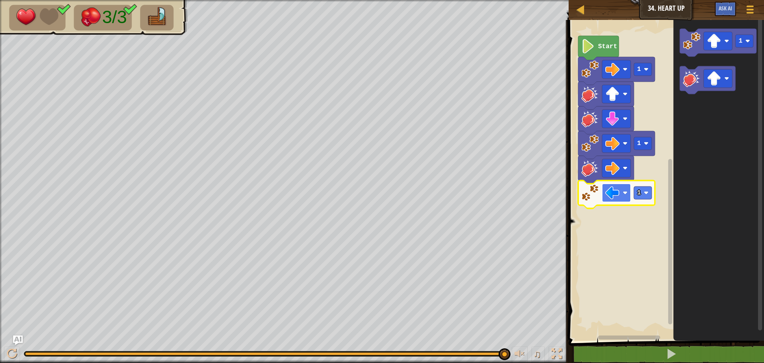
click at [620, 193] on g "Blockly Workspace" at bounding box center [616, 192] width 29 height 18
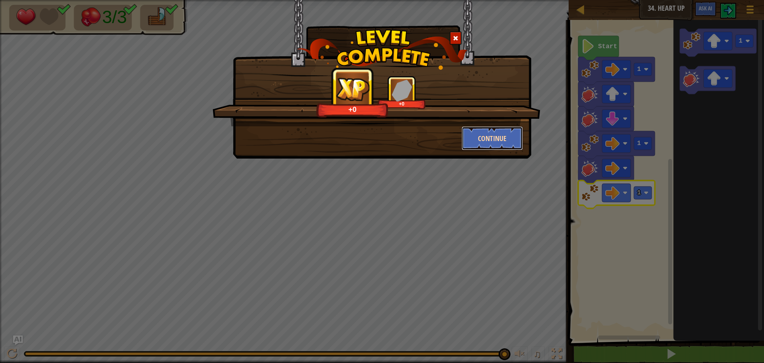
click at [493, 137] on button "Continue" at bounding box center [493, 138] width 62 height 24
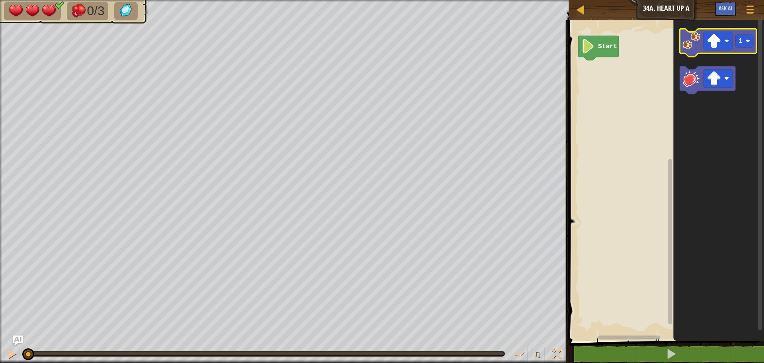
click at [694, 43] on image "Blockly Workspace" at bounding box center [692, 41] width 18 height 18
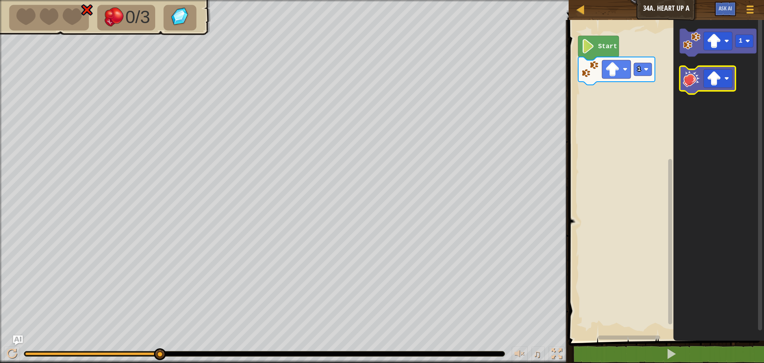
click at [690, 81] on image "Blockly Workspace" at bounding box center [692, 79] width 18 height 18
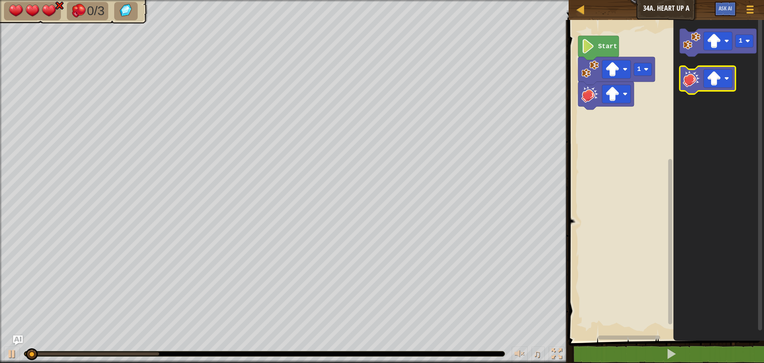
click at [690, 81] on image "Blockly Workspace" at bounding box center [692, 79] width 18 height 18
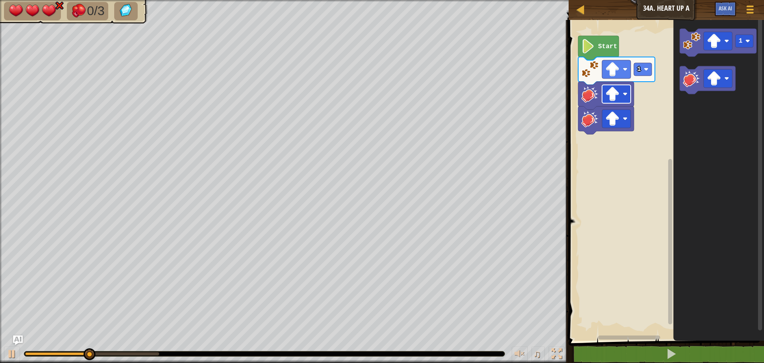
click at [621, 95] on rect "Blockly Workspace" at bounding box center [616, 94] width 29 height 18
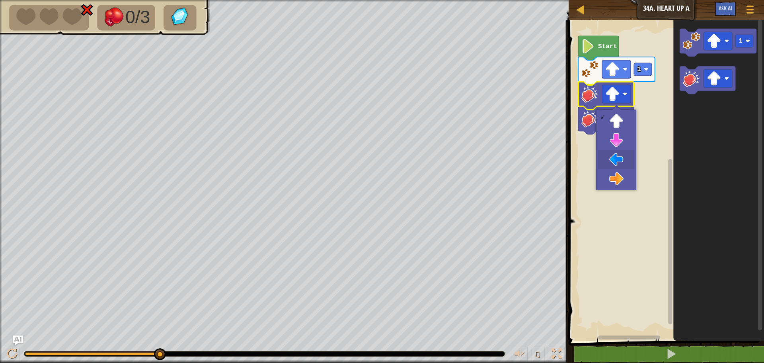
drag, startPoint x: 614, startPoint y: 157, endPoint x: 585, endPoint y: 122, distance: 45.8
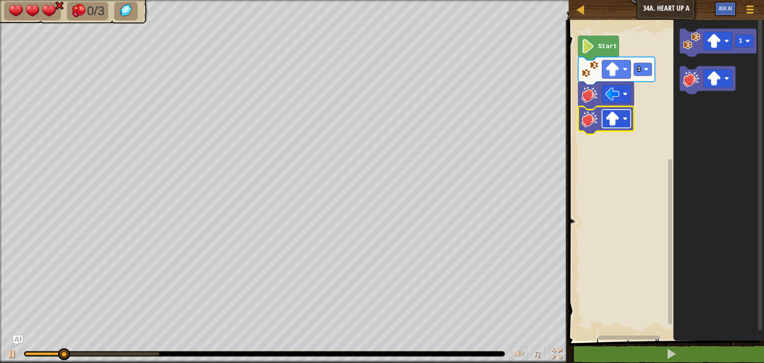
click at [616, 118] on image "Blockly Workspace" at bounding box center [612, 118] width 14 height 14
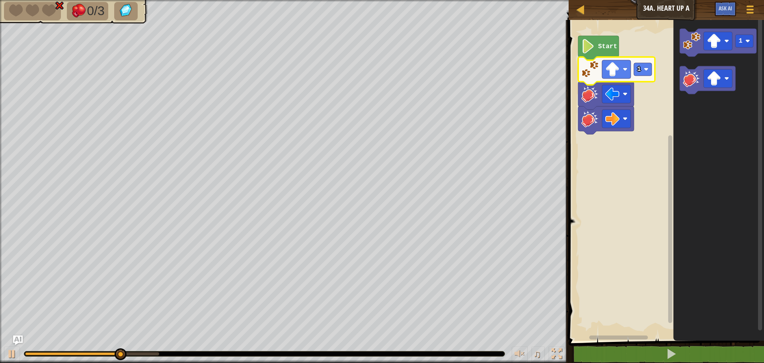
click at [620, 79] on icon "Blockly Workspace" at bounding box center [616, 71] width 77 height 28
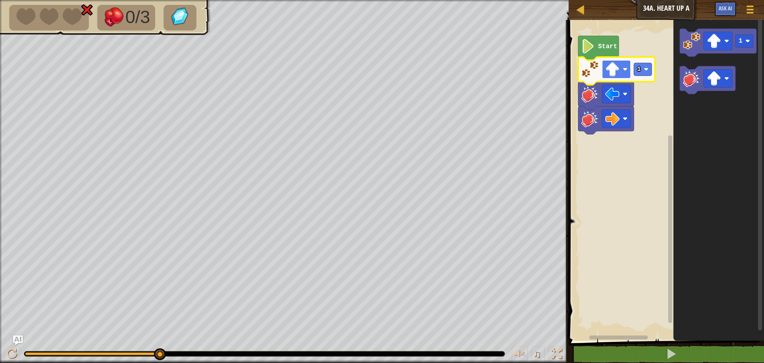
click at [617, 74] on image "Blockly Workspace" at bounding box center [612, 69] width 14 height 14
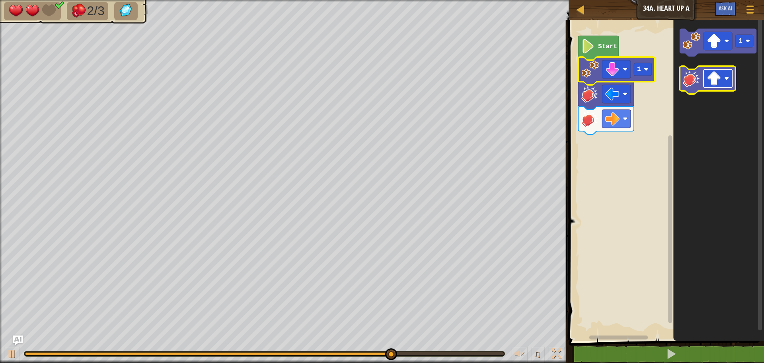
click at [708, 74] on image "Blockly Workspace" at bounding box center [714, 78] width 14 height 14
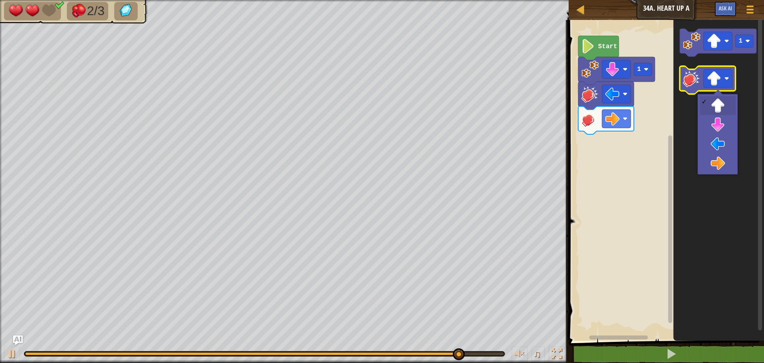
click at [686, 82] on image "Blockly Workspace" at bounding box center [692, 79] width 18 height 18
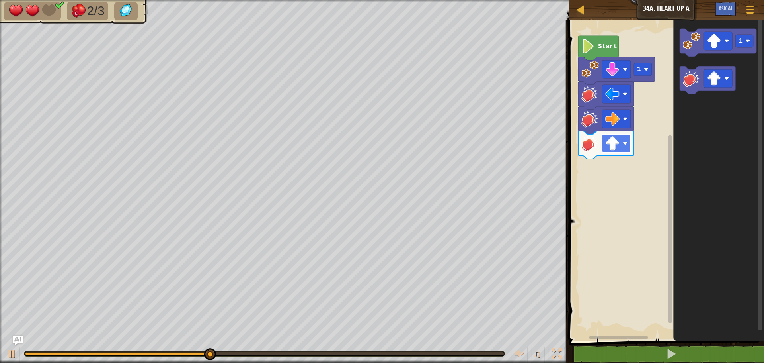
click at [623, 136] on rect "Blockly Workspace" at bounding box center [616, 143] width 29 height 18
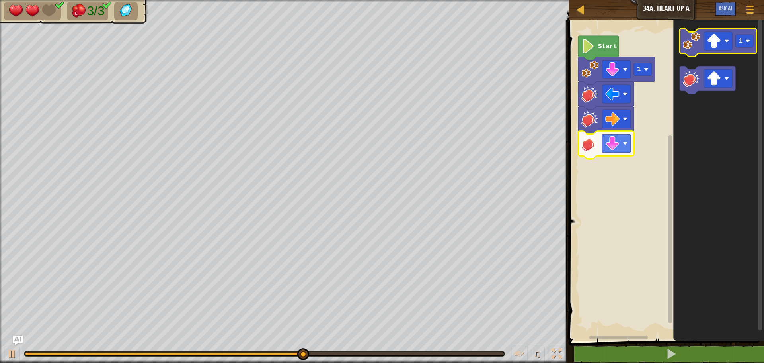
click at [701, 45] on icon "Blockly Workspace" at bounding box center [718, 43] width 77 height 28
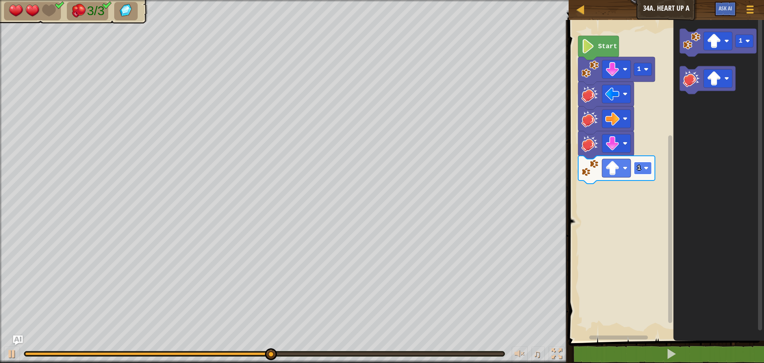
click at [638, 168] on g "1" at bounding box center [643, 168] width 18 height 13
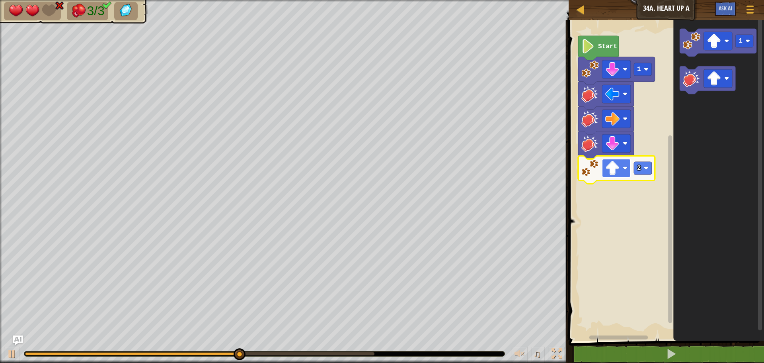
click at [613, 166] on image "Blockly Workspace" at bounding box center [612, 168] width 14 height 14
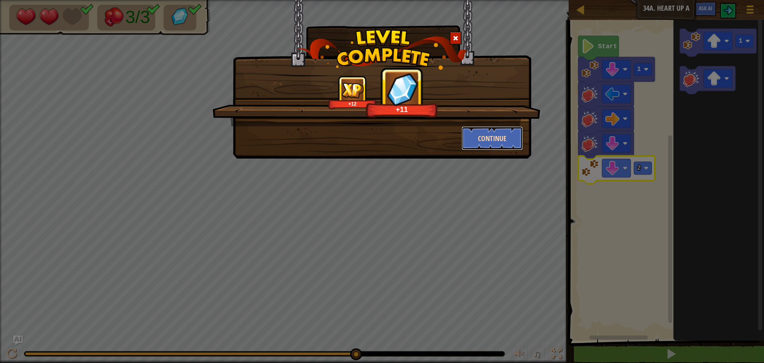
click at [501, 131] on button "Continue" at bounding box center [493, 138] width 62 height 24
